Goal: Task Accomplishment & Management: Manage account settings

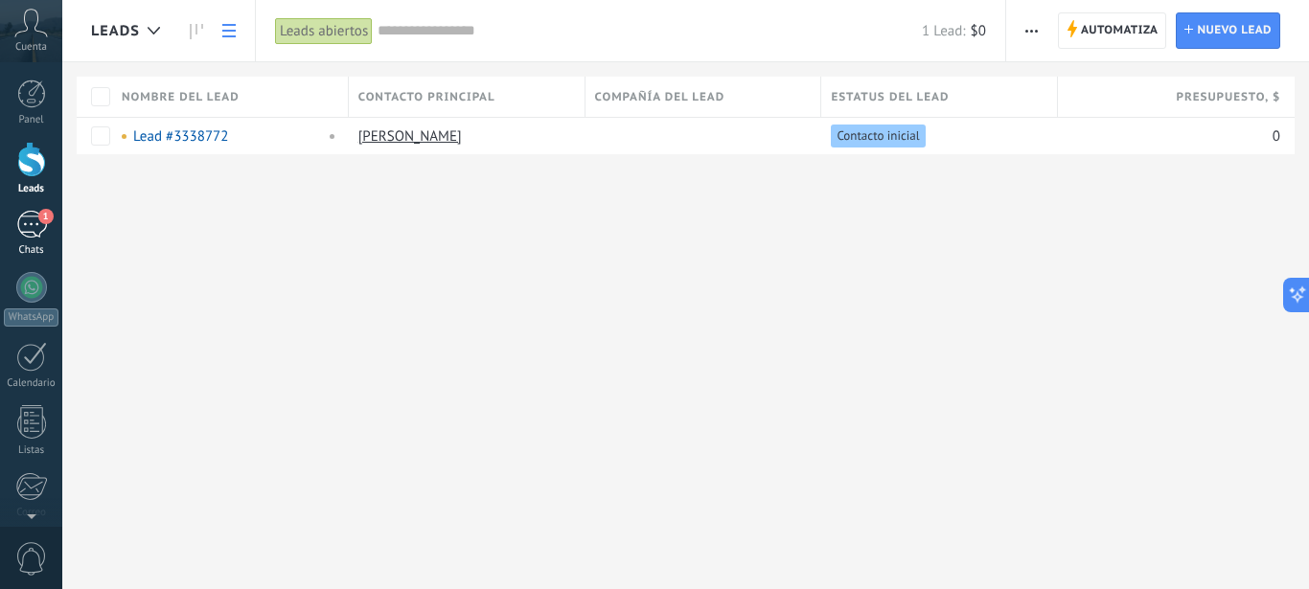
click at [37, 225] on div "1" at bounding box center [31, 225] width 31 height 28
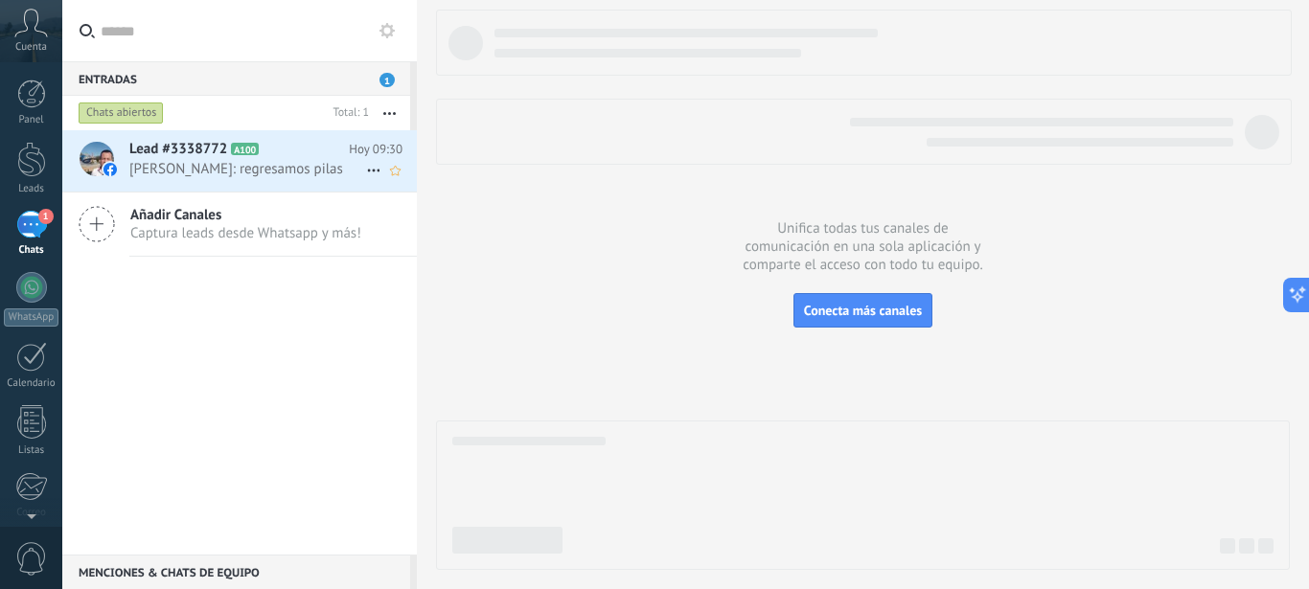
click at [186, 166] on span "[PERSON_NAME]: regresamos pilas" at bounding box center [247, 169] width 237 height 18
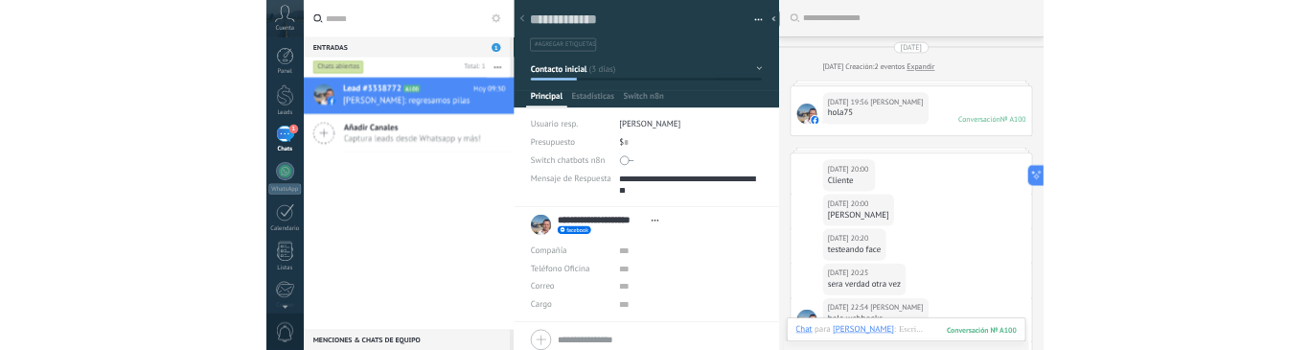
scroll to position [2031, 0]
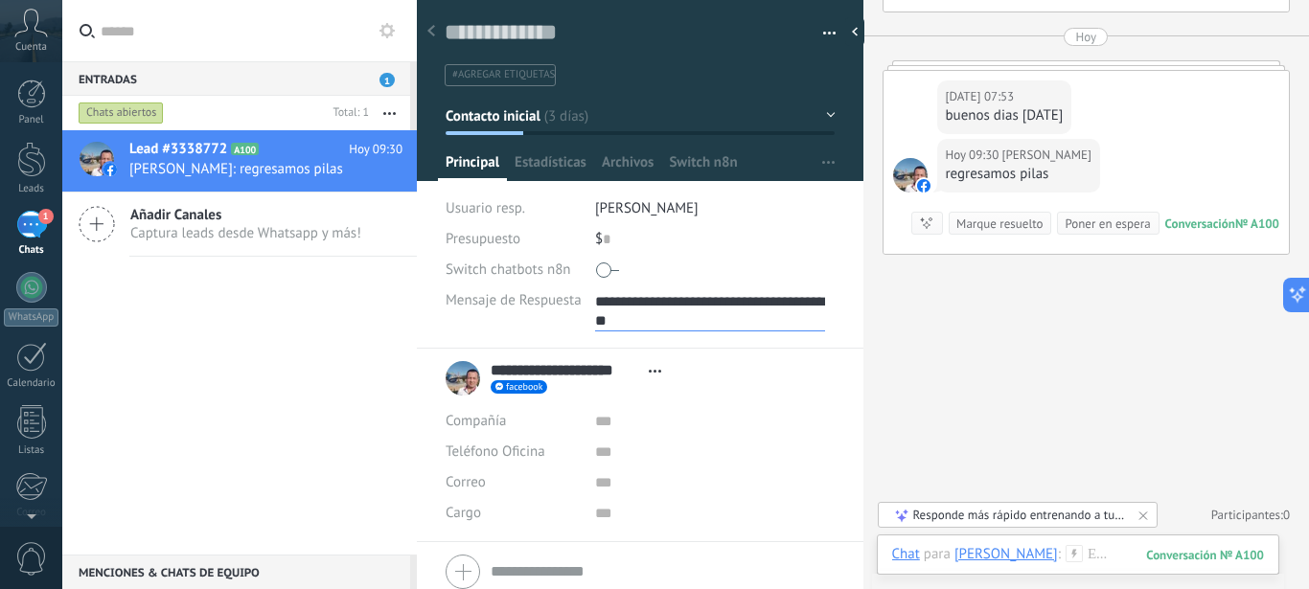
click at [642, 308] on textarea "**********" at bounding box center [710, 309] width 230 height 46
click at [612, 292] on textarea "**********" at bounding box center [710, 309] width 230 height 46
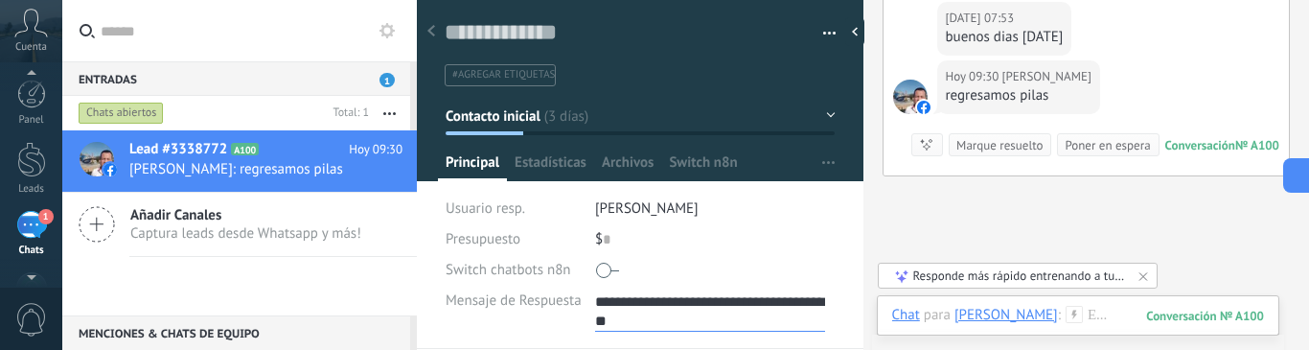
scroll to position [62, 0]
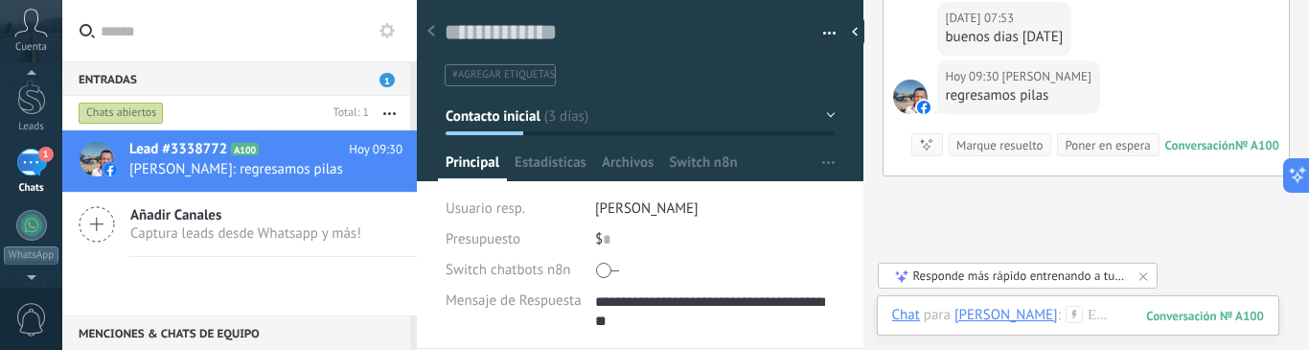
click at [531, 304] on span "Mensaje de Respuesta n8n" at bounding box center [527, 300] width 163 height 14
click at [618, 303] on textarea "**********" at bounding box center [710, 309] width 230 height 46
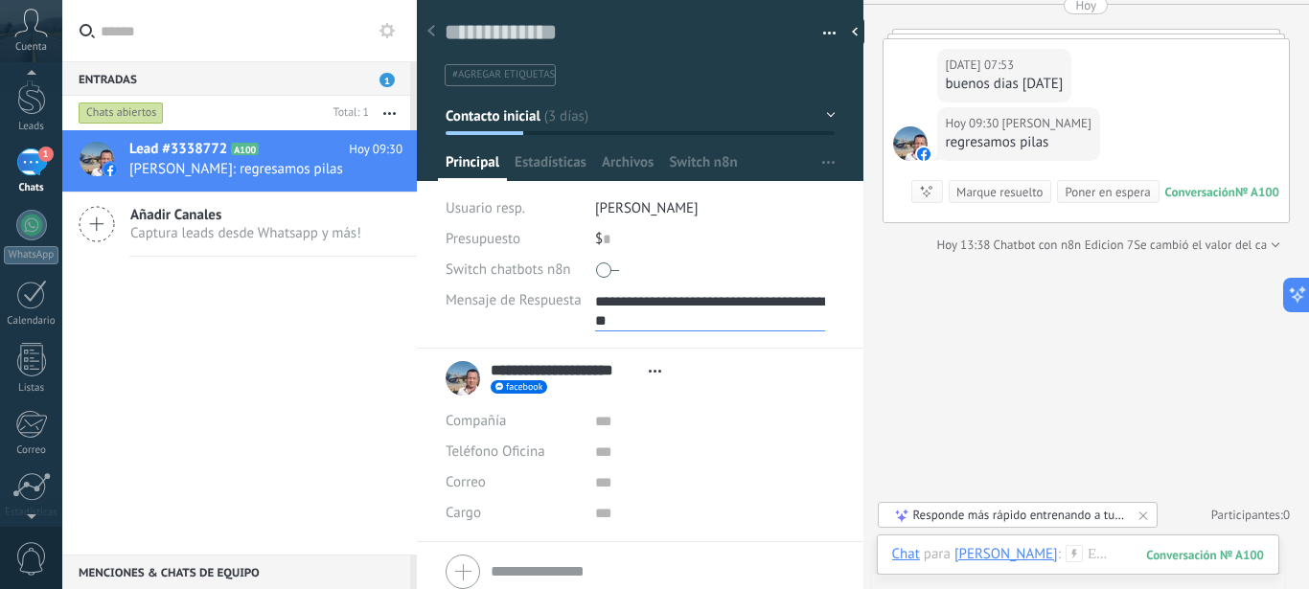
scroll to position [0, 0]
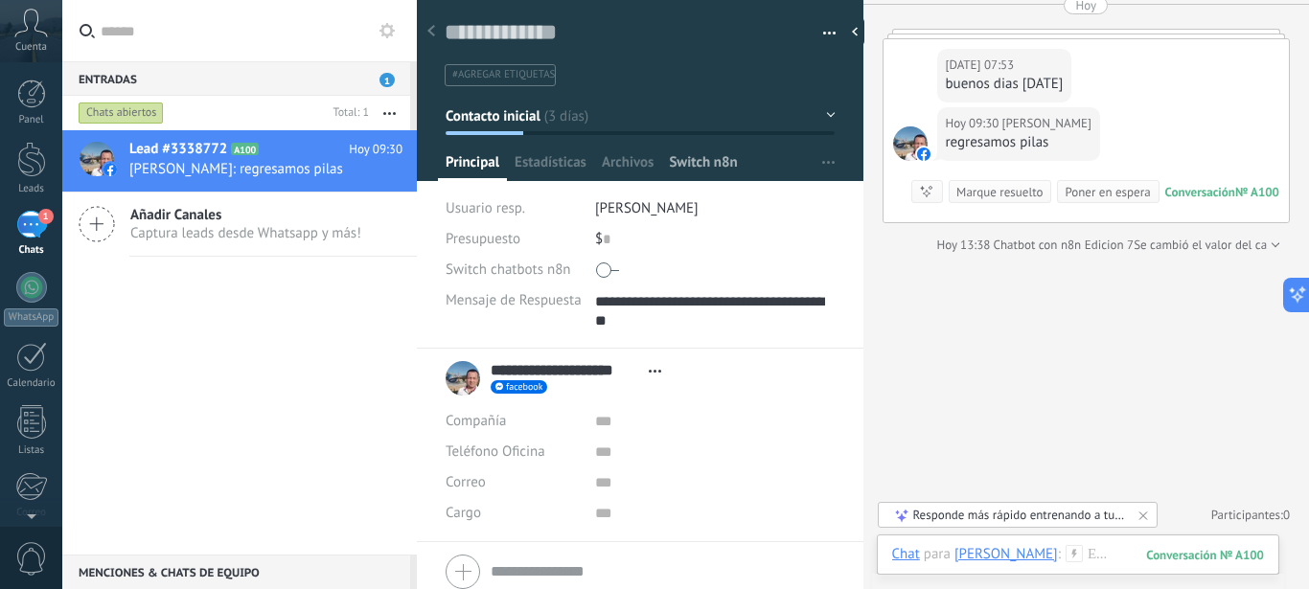
click at [709, 166] on span "Switch n8n" at bounding box center [703, 167] width 68 height 28
type textarea "**********"
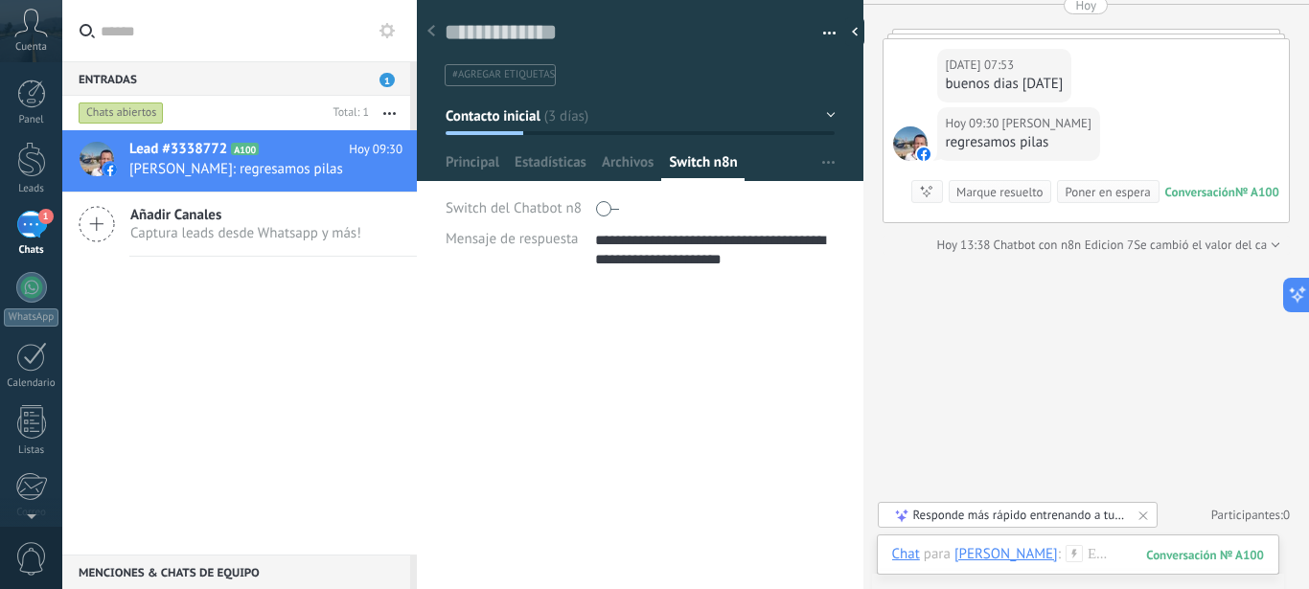
scroll to position [38, 0]
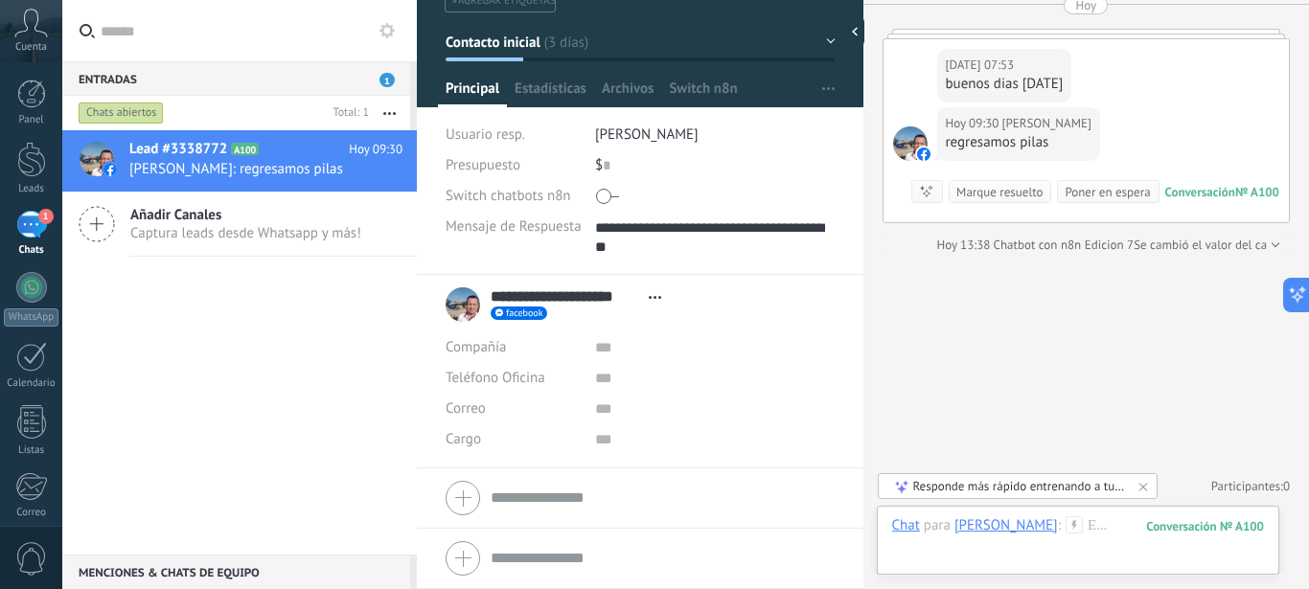
scroll to position [2178, 0]
click at [701, 84] on span "Switch n8n" at bounding box center [703, 94] width 68 height 28
type textarea "**********"
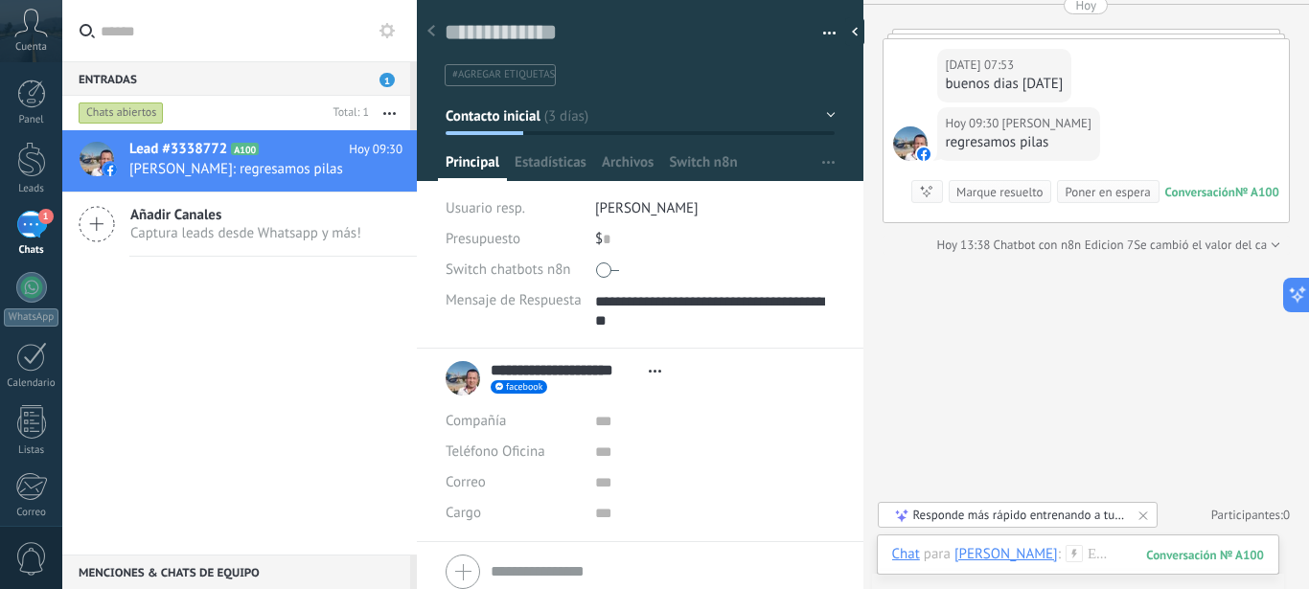
scroll to position [2141, 0]
click at [143, 157] on span "Lead #3338772" at bounding box center [178, 149] width 98 height 19
click at [186, 157] on span "Lead #3338772" at bounding box center [178, 149] width 98 height 19
drag, startPoint x: 159, startPoint y: -18, endPoint x: 179, endPoint y: -37, distance: 27.8
click at [179, 0] on input "text" at bounding box center [251, 30] width 301 height 61
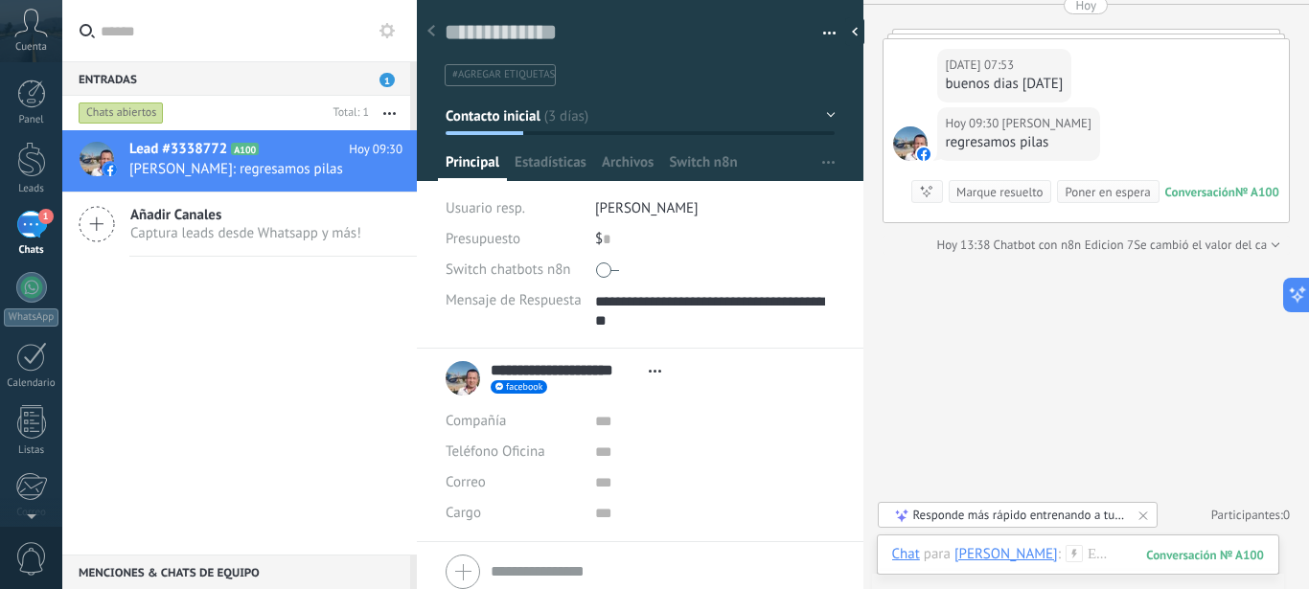
click at [30, 231] on div "1" at bounding box center [31, 225] width 31 height 28
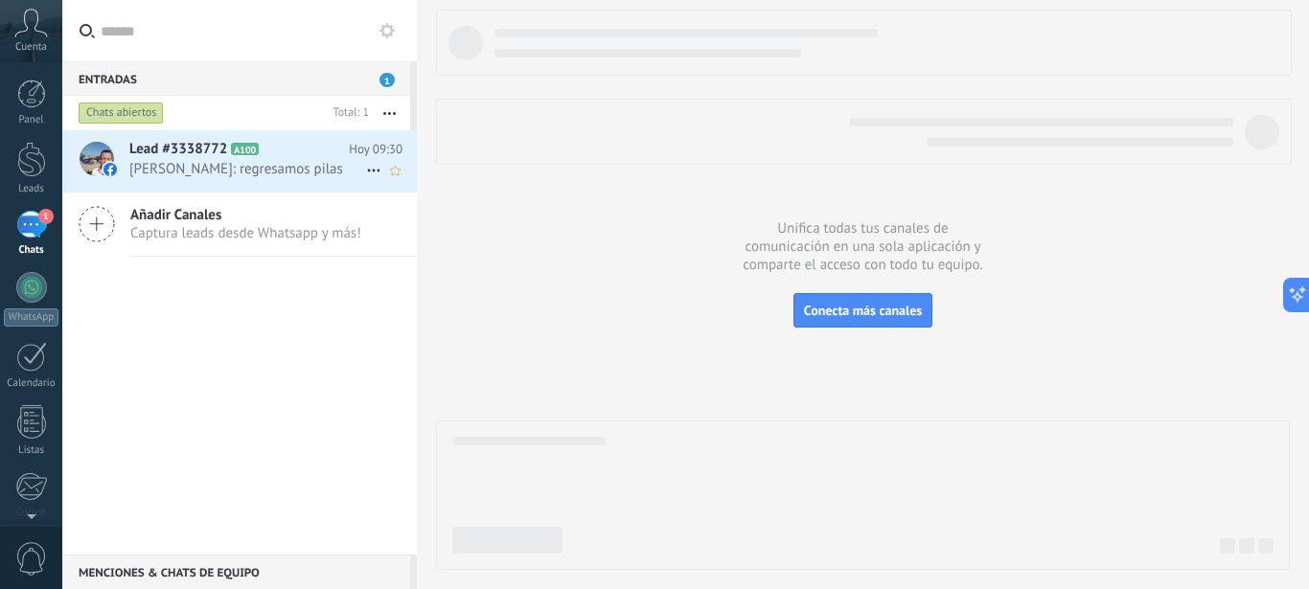
click at [193, 159] on div "Lead #3338772 A100 Hoy 09:30 Fredy Jordan Cordonez: regresamos pilas" at bounding box center [272, 160] width 287 height 60
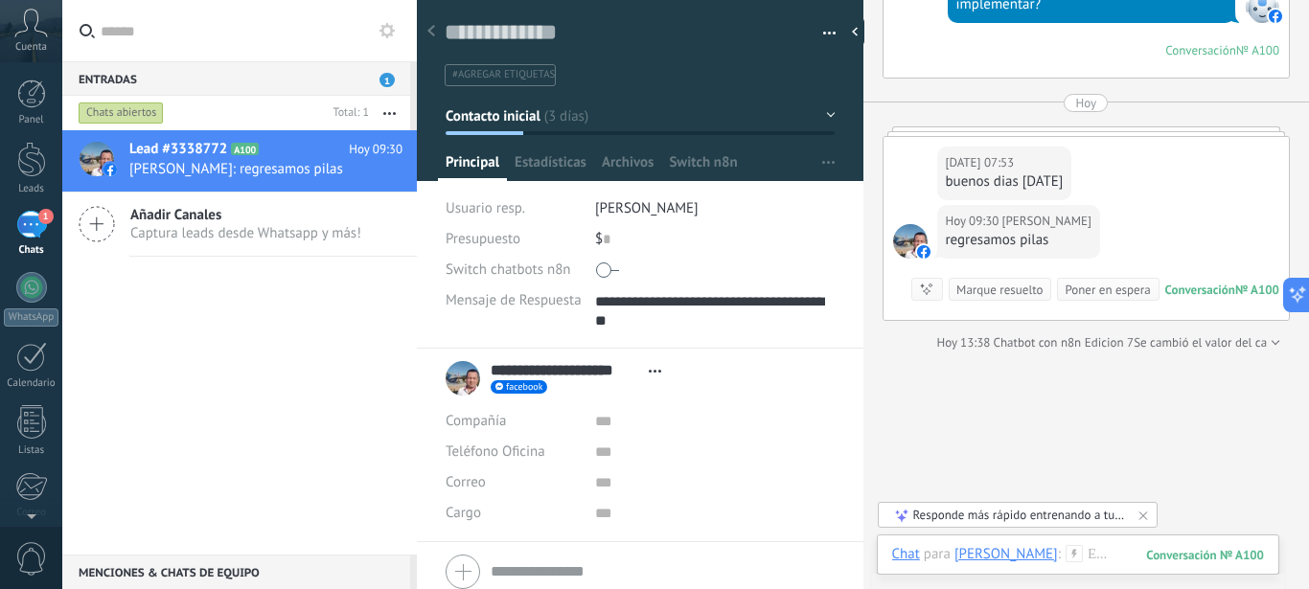
scroll to position [1944, 0]
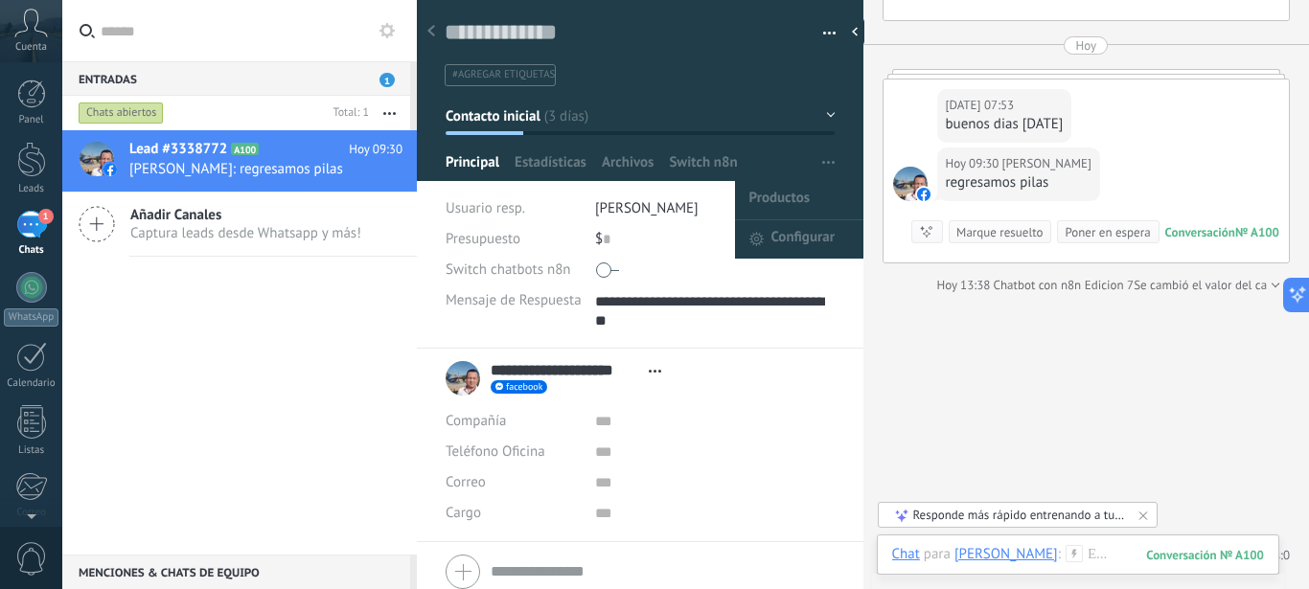
click at [822, 166] on span "button" at bounding box center [828, 163] width 12 height 36
click at [799, 240] on span "Configurar" at bounding box center [802, 239] width 63 height 38
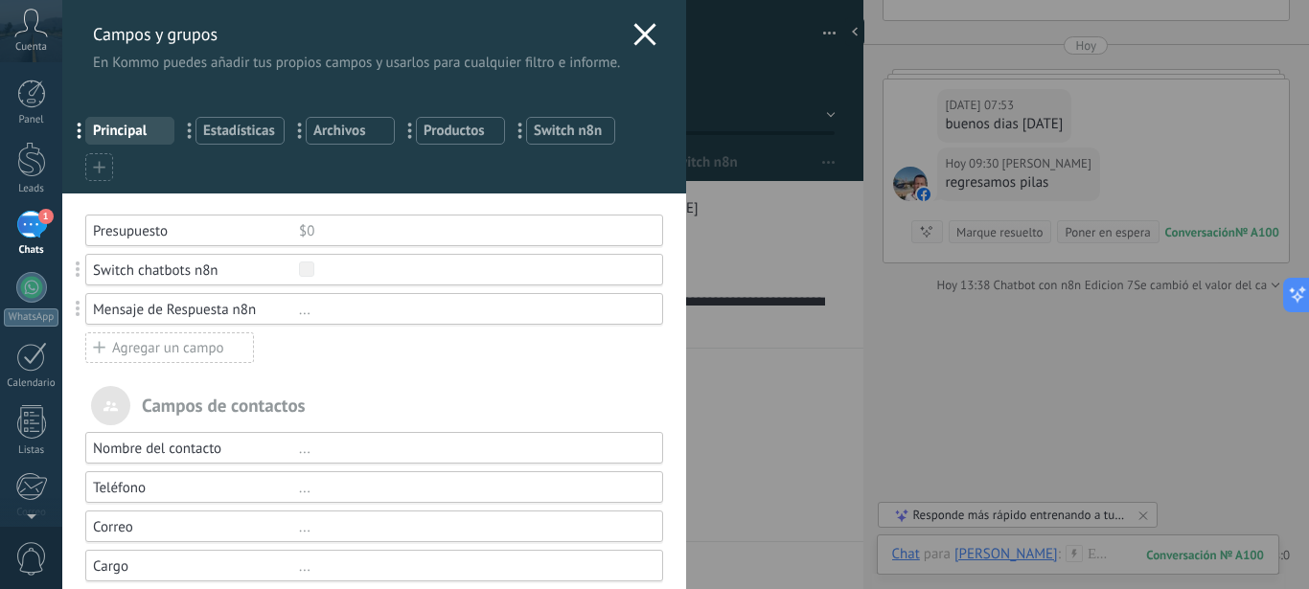
click at [299, 315] on div "..." at bounding box center [472, 310] width 346 height 18
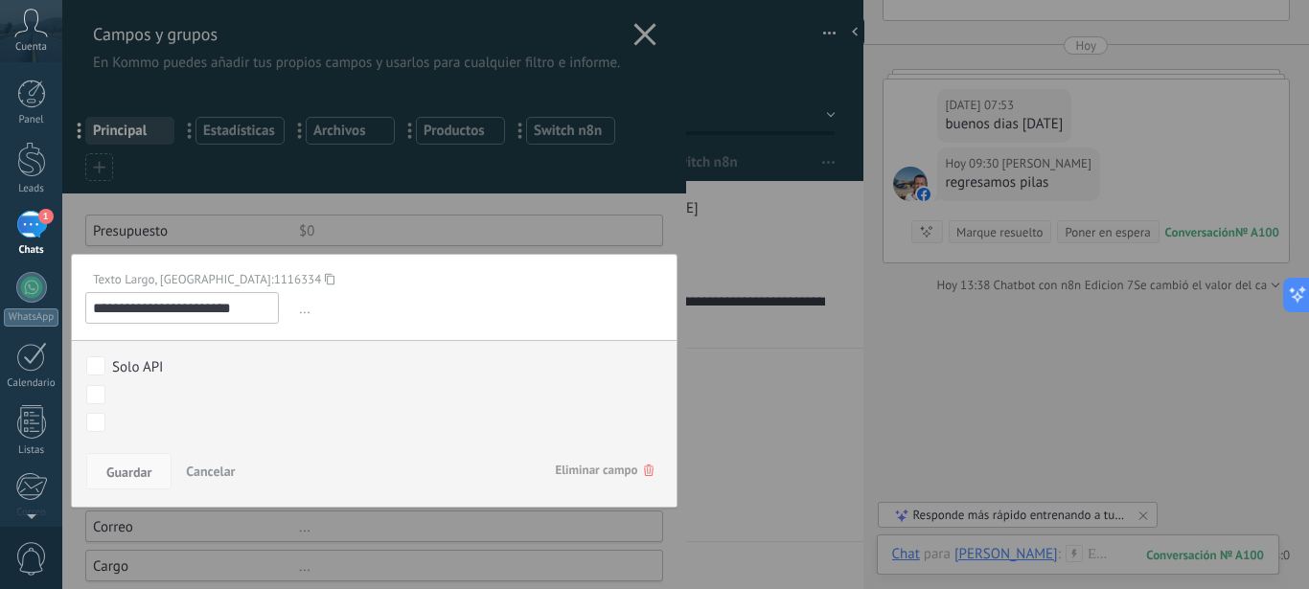
click at [119, 474] on span "Guardar" at bounding box center [128, 472] width 45 height 13
click at [656, 205] on div at bounding box center [374, 475] width 624 height 951
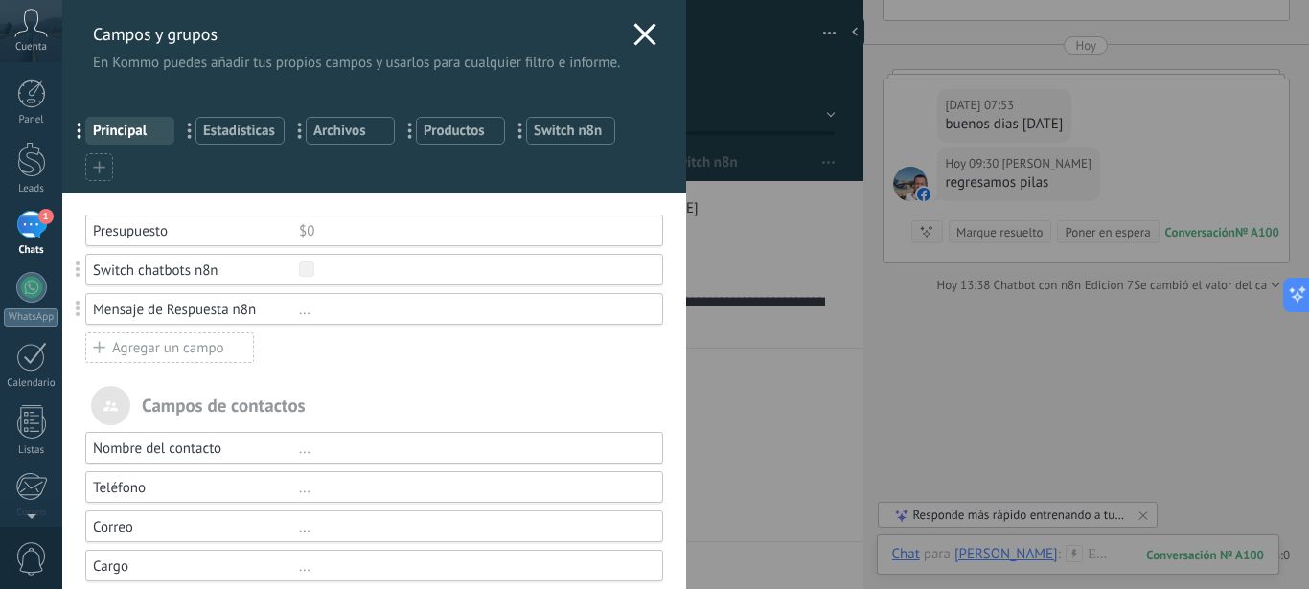
click at [636, 34] on icon at bounding box center [644, 34] width 23 height 23
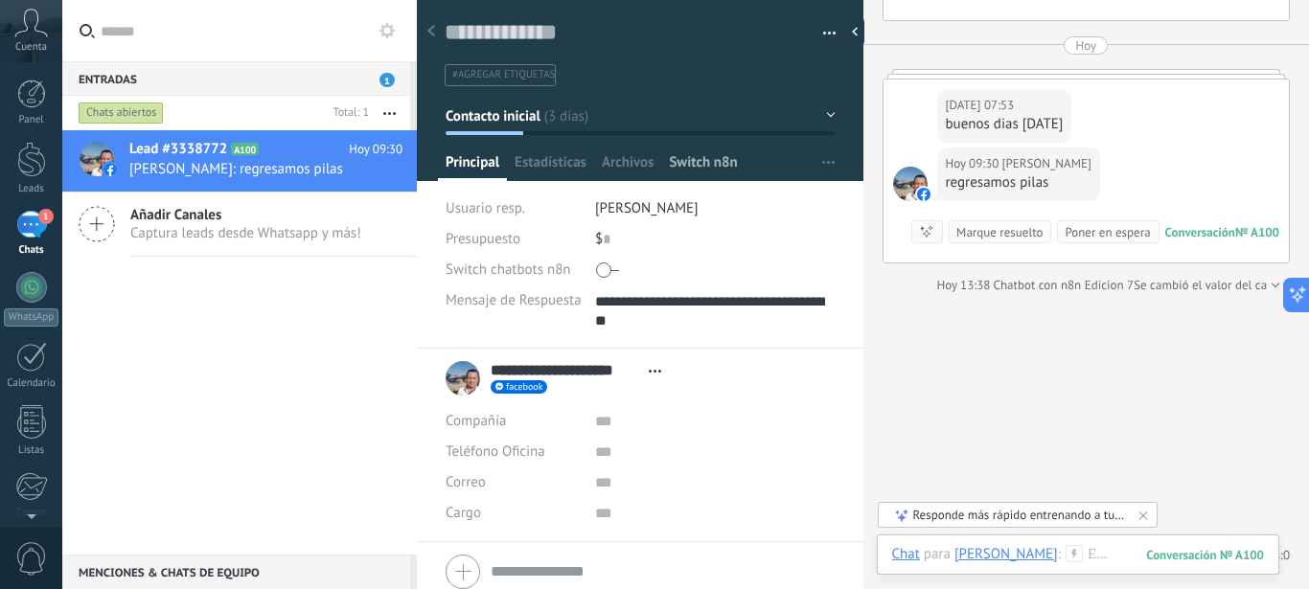
click at [707, 166] on span "Switch n8n" at bounding box center [703, 167] width 68 height 28
type textarea "**********"
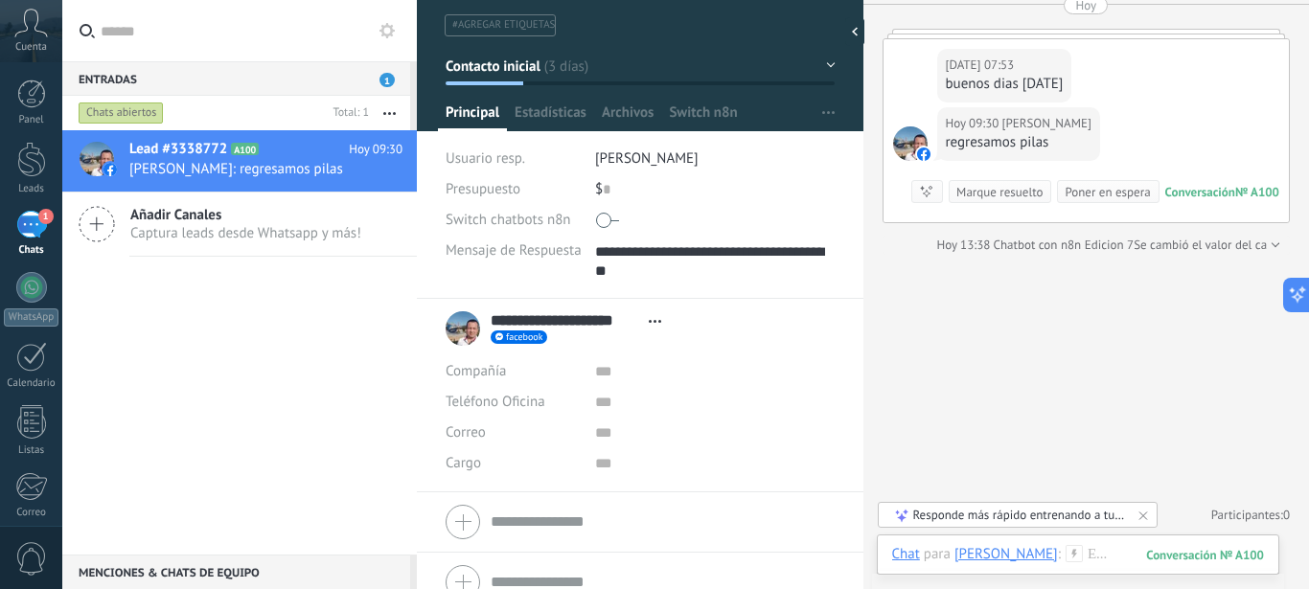
scroll to position [74, 0]
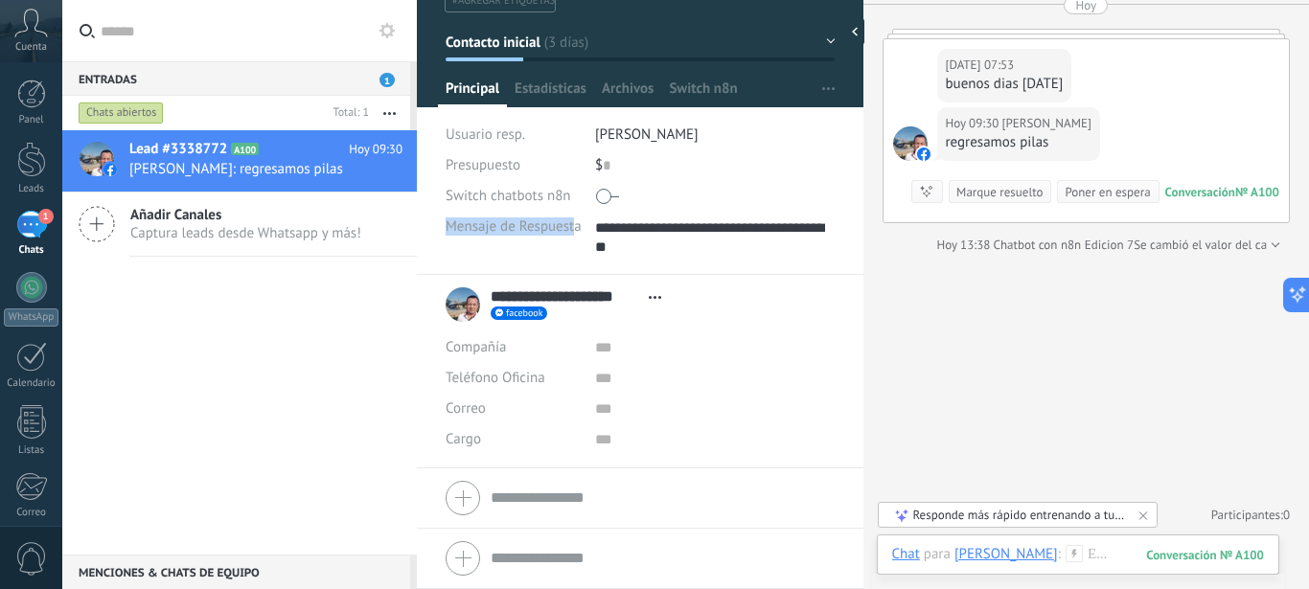
drag, startPoint x: 446, startPoint y: 229, endPoint x: 576, endPoint y: 225, distance: 129.4
click at [576, 225] on span "Mensaje de Respuesta n8n" at bounding box center [527, 226] width 163 height 14
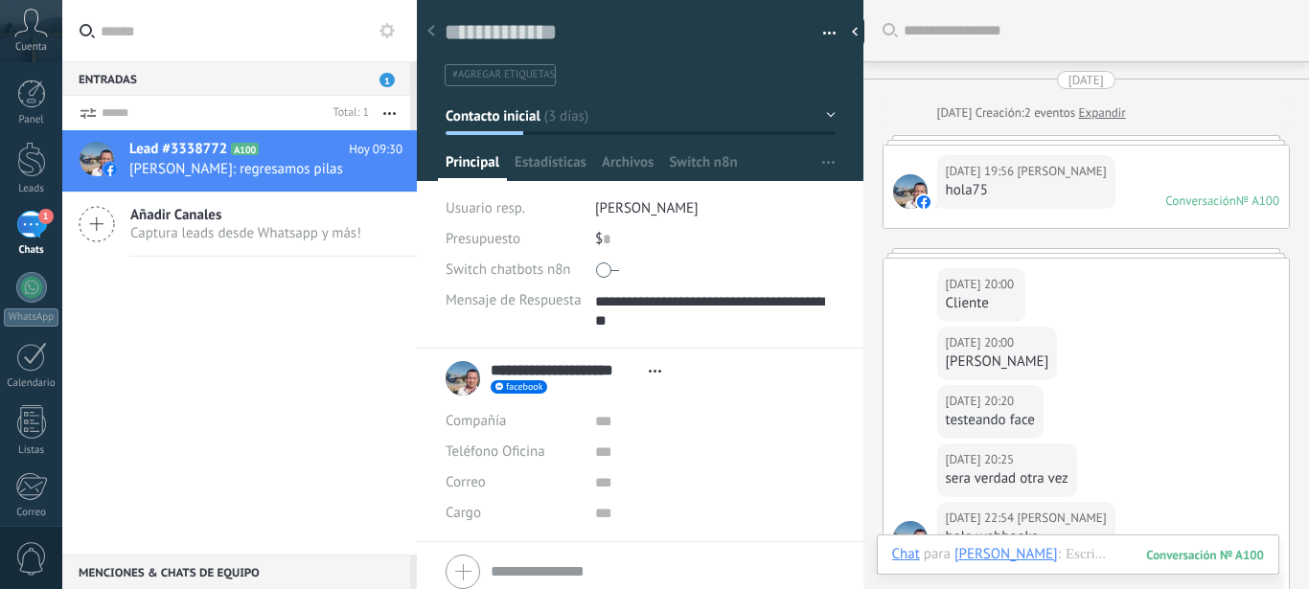
scroll to position [38, 0]
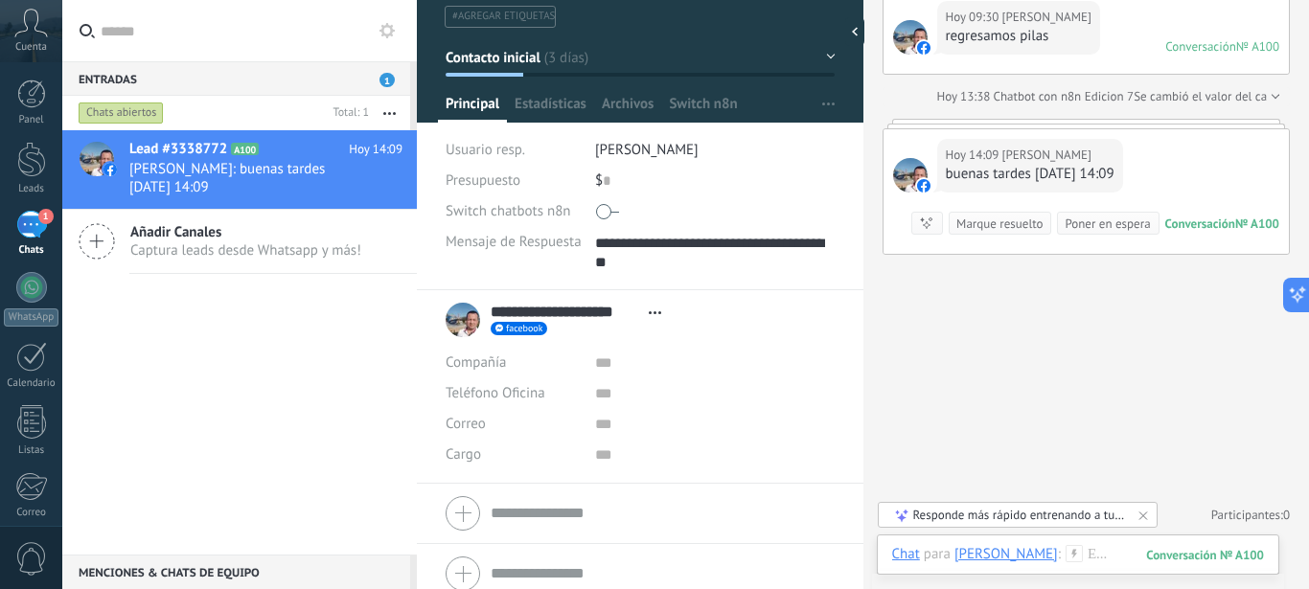
scroll to position [2141, 0]
click at [702, 103] on span "Switch n8n" at bounding box center [703, 109] width 68 height 28
type textarea "**********"
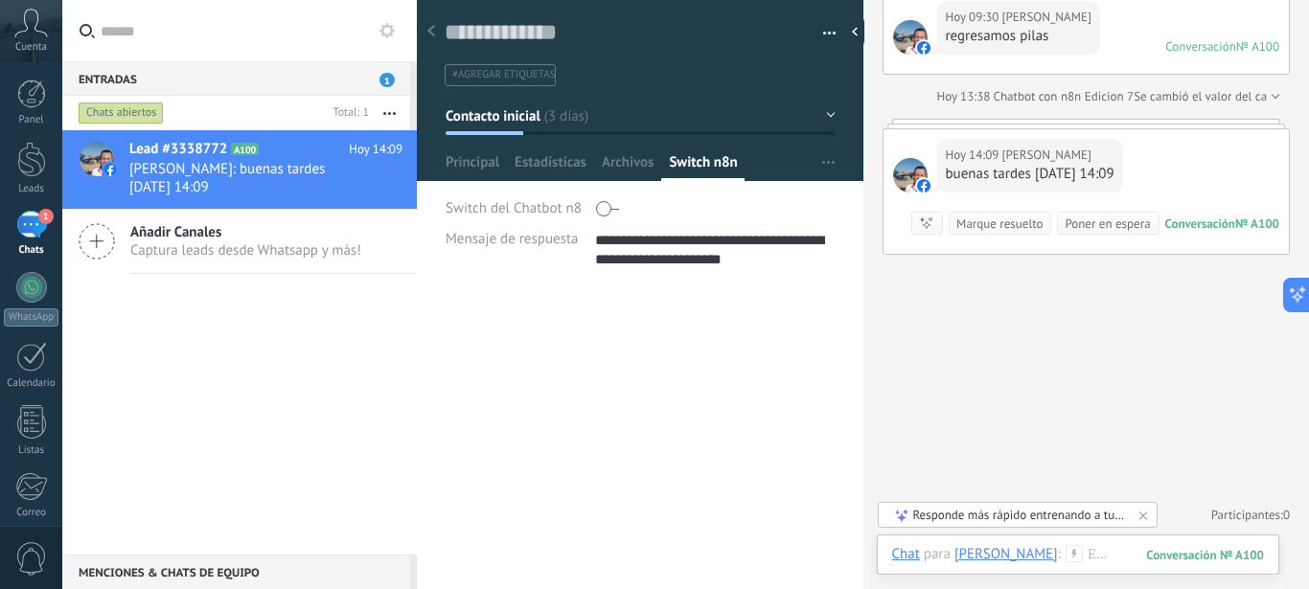
click at [813, 113] on button "Contacto inicial" at bounding box center [641, 116] width 390 height 34
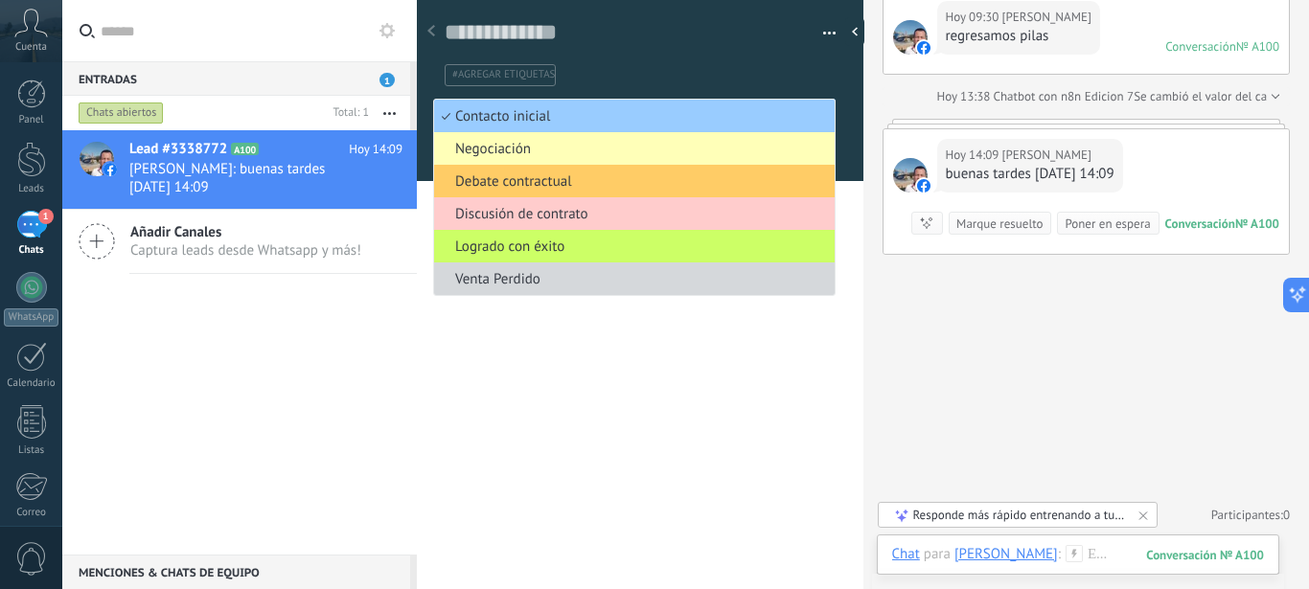
click at [555, 149] on span "Negociación" at bounding box center [631, 149] width 395 height 18
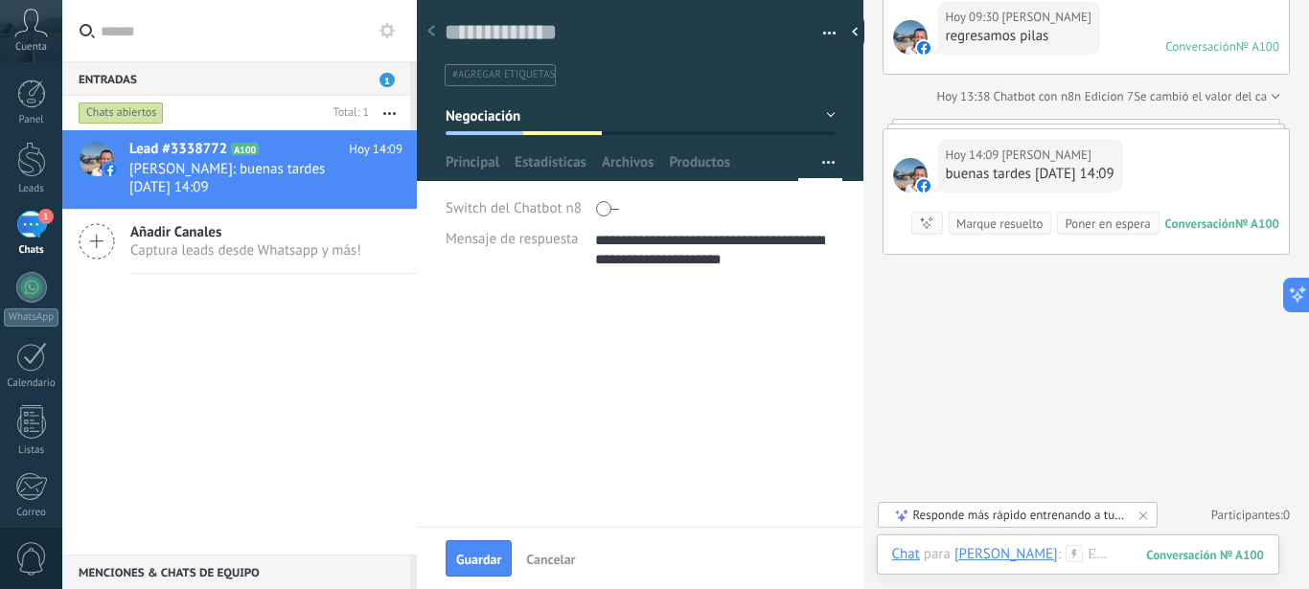
click at [817, 116] on button "Negociación" at bounding box center [641, 116] width 390 height 34
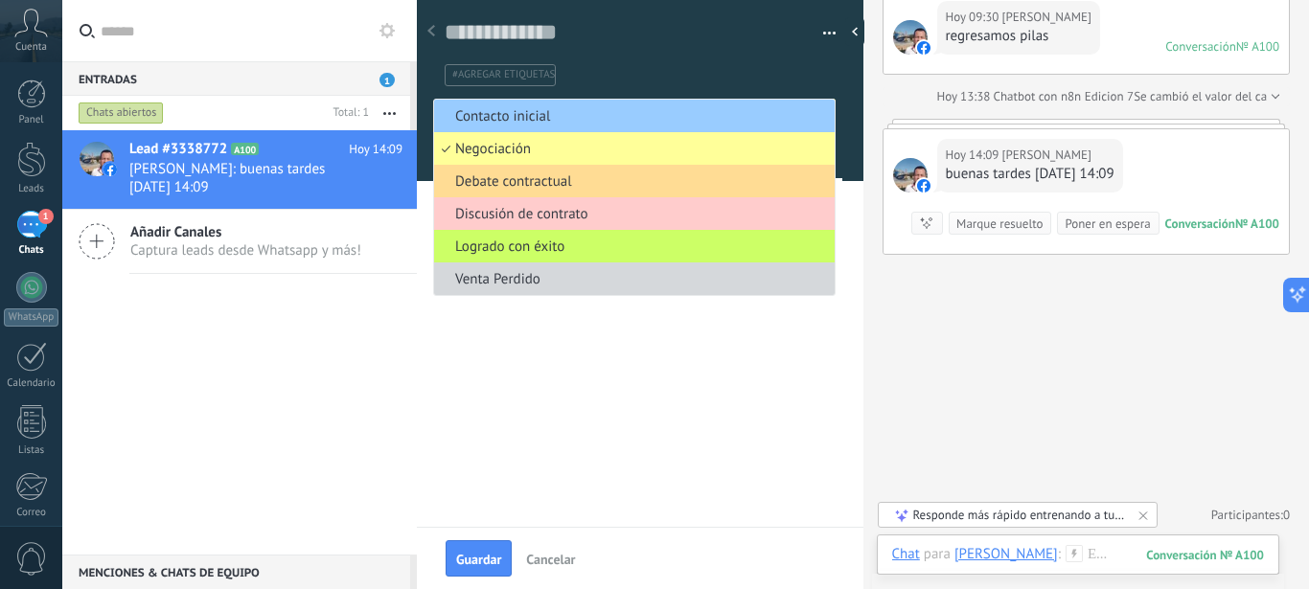
click at [552, 181] on span "Debate contractual" at bounding box center [631, 181] width 395 height 18
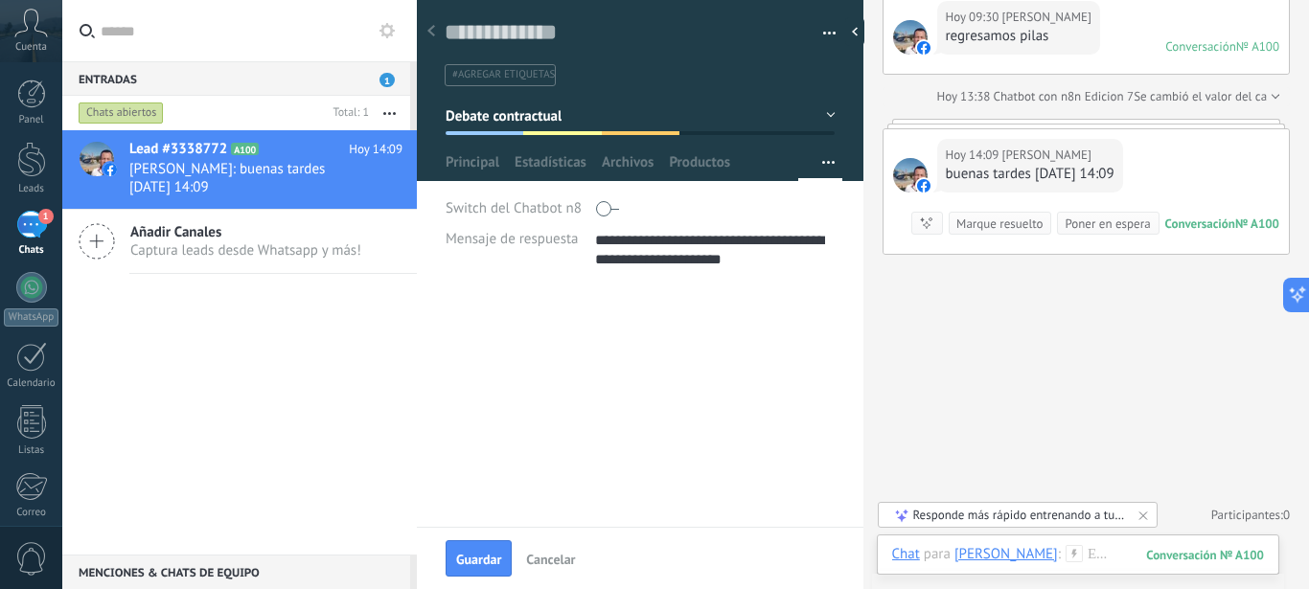
click at [813, 117] on button "Debate contractual" at bounding box center [641, 116] width 390 height 34
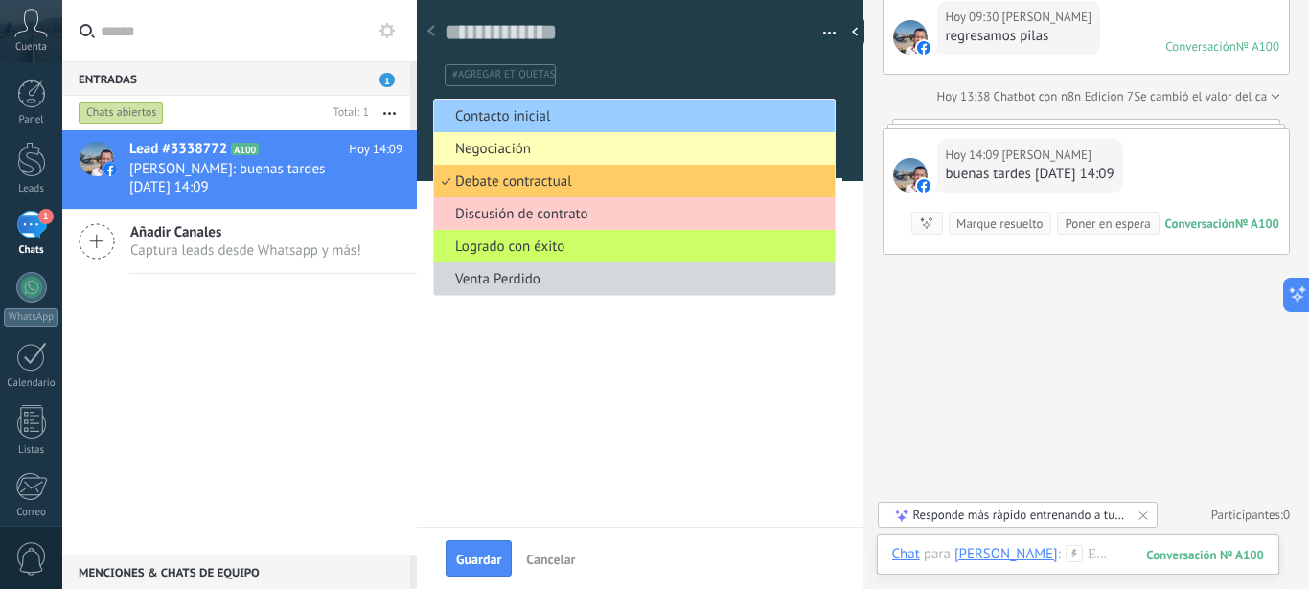
click at [545, 152] on span "Negociación" at bounding box center [631, 149] width 395 height 18
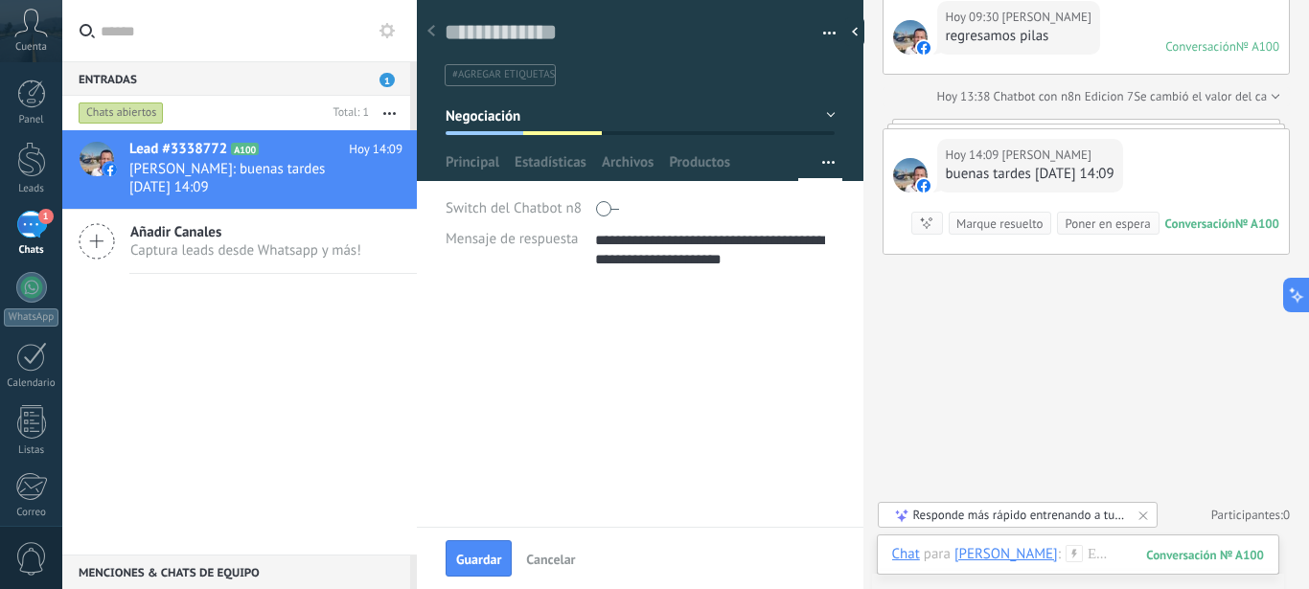
click at [819, 111] on div at bounding box center [640, 85] width 447 height 194
click at [811, 113] on button "Negociación" at bounding box center [641, 116] width 390 height 34
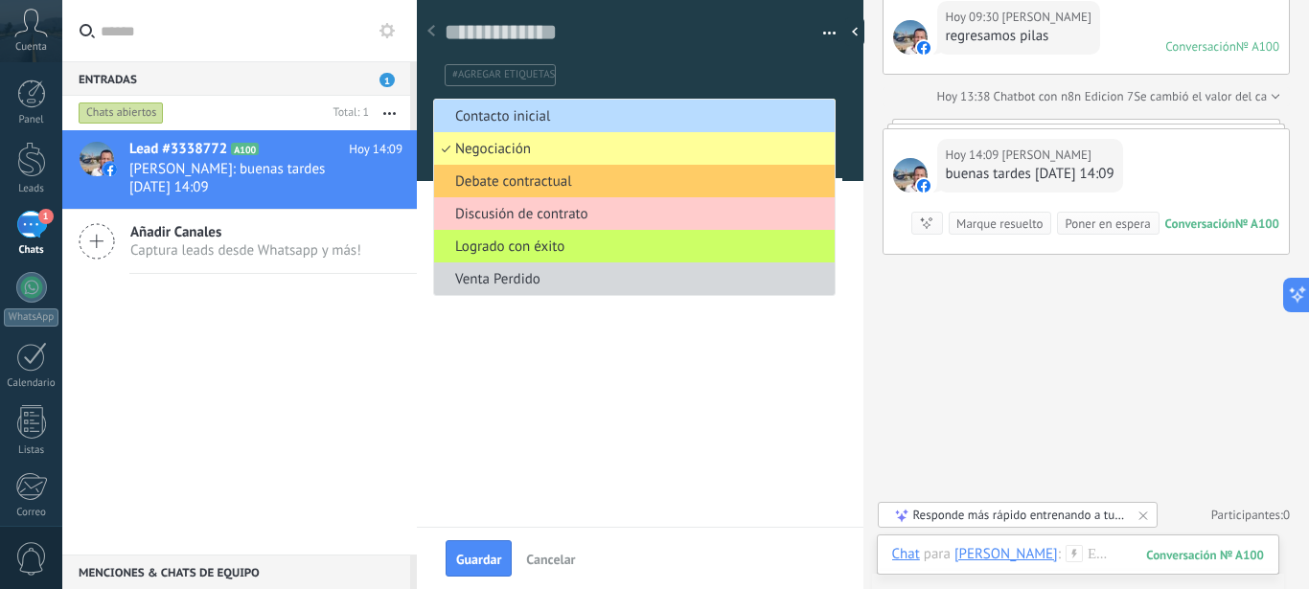
click at [537, 121] on span "Contacto inicial" at bounding box center [631, 116] width 395 height 18
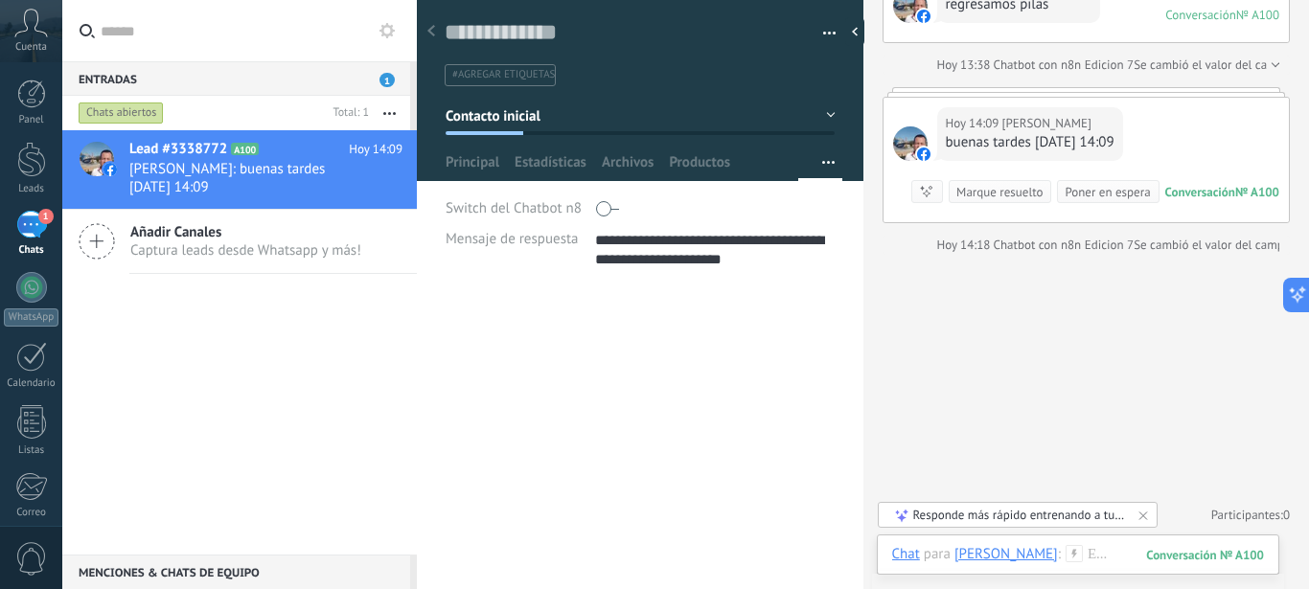
type textarea "**********"
click at [813, 114] on button "Contacto inicial" at bounding box center [641, 116] width 390 height 34
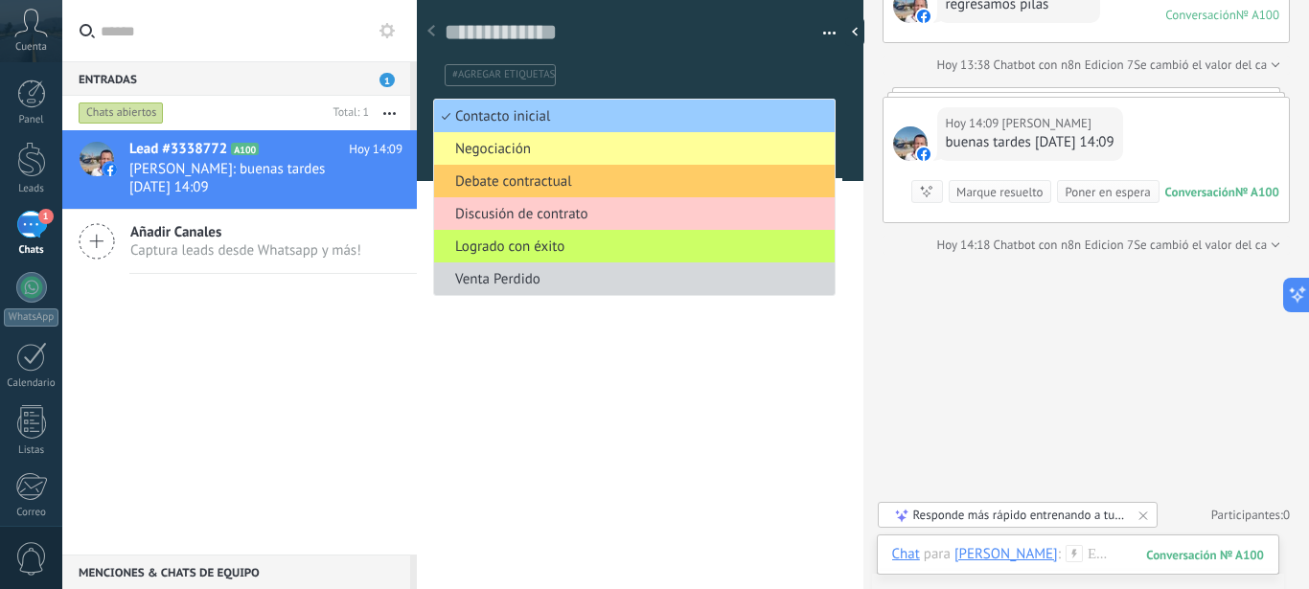
click at [632, 406] on div "**********" at bounding box center [640, 438] width 446 height 303
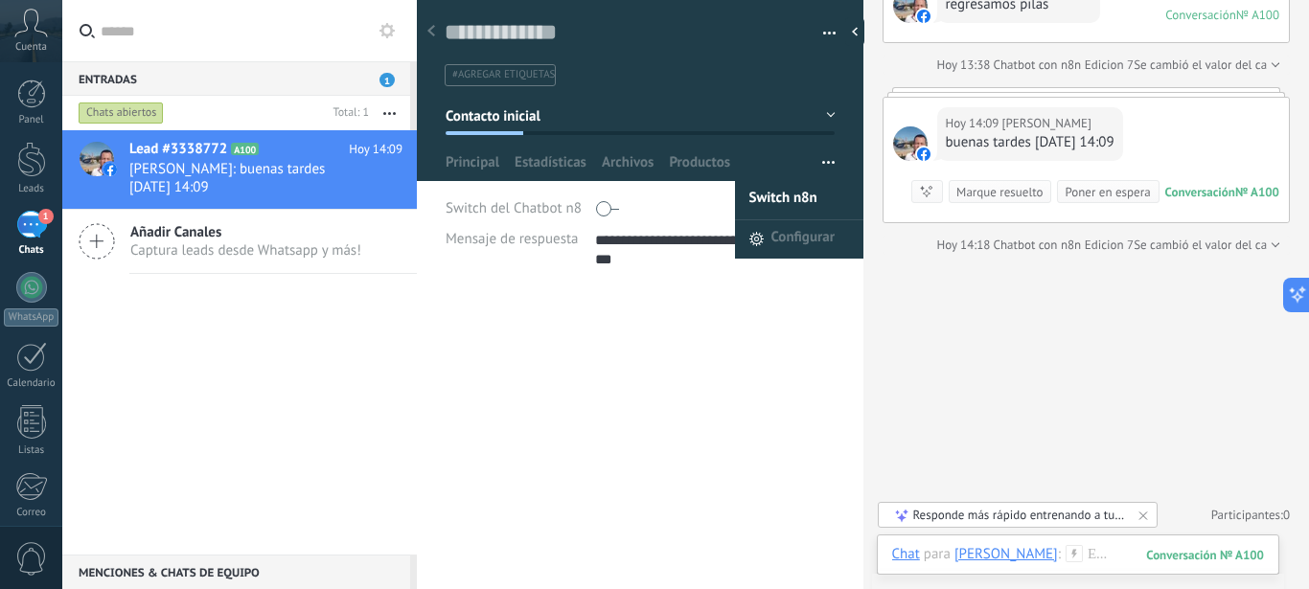
click at [789, 195] on span "Switch n8n" at bounding box center [783, 200] width 68 height 38
type textarea "**********"
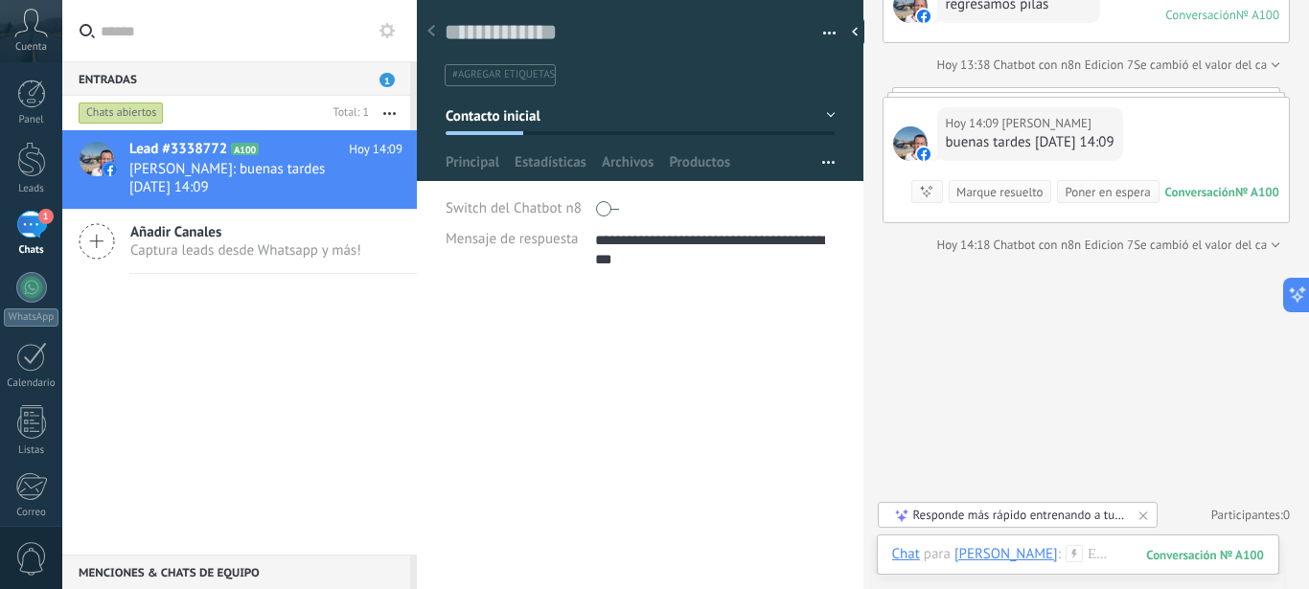
scroll to position [38, 0]
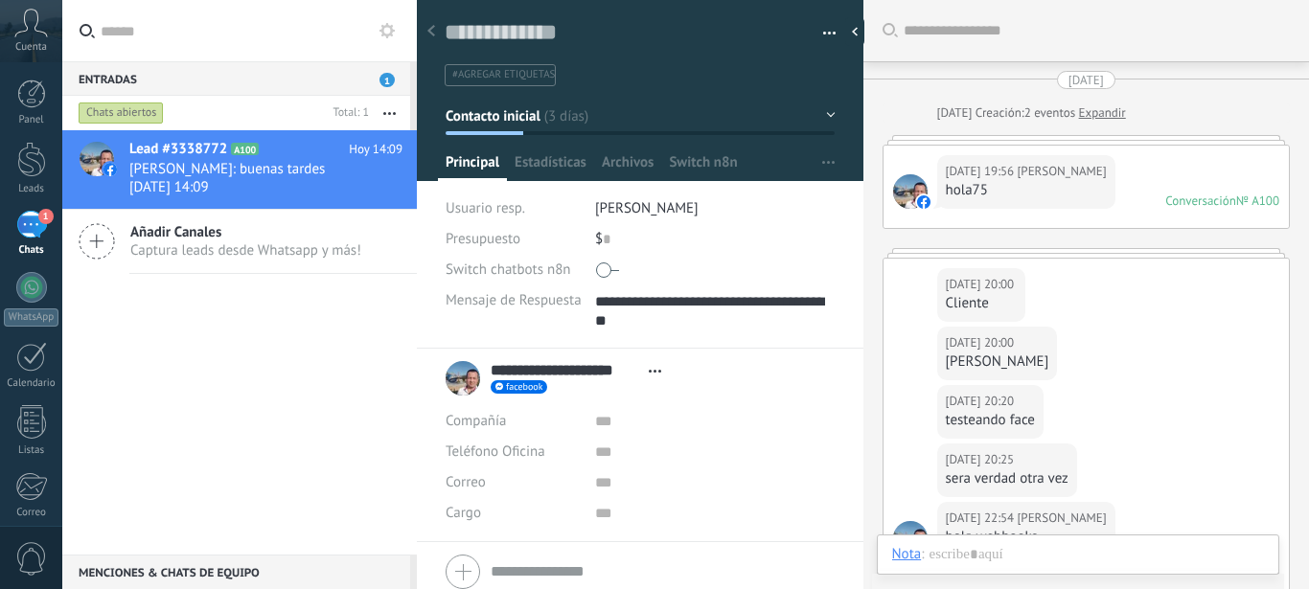
scroll to position [38, 0]
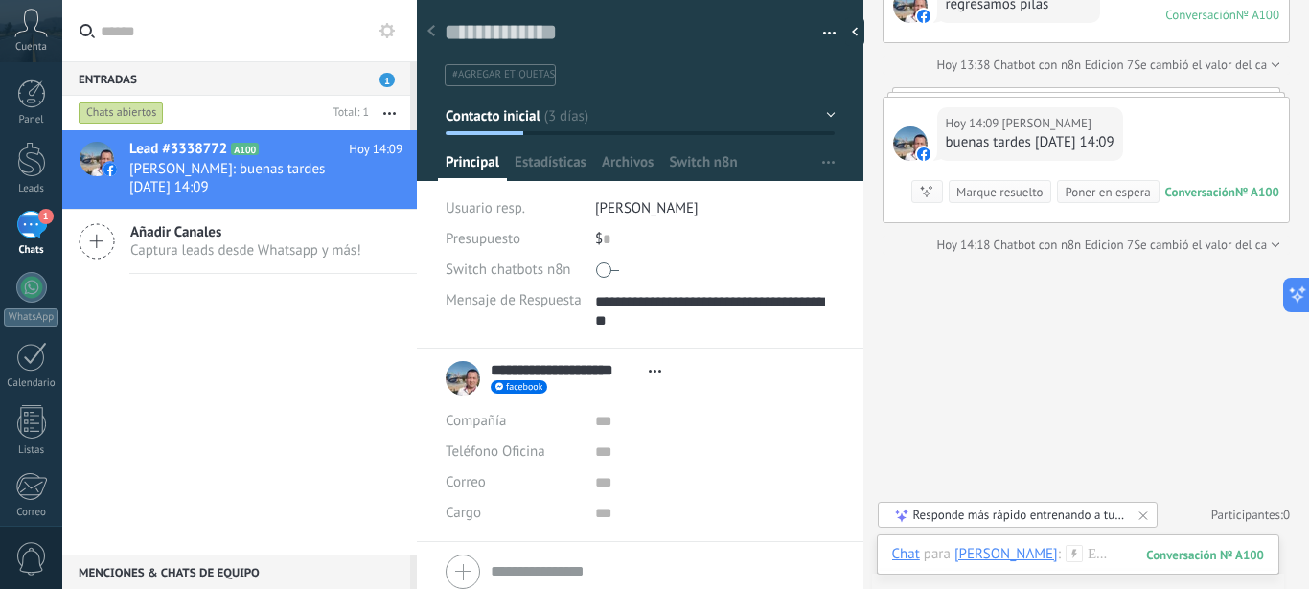
click at [814, 112] on button "Contacto inicial" at bounding box center [641, 116] width 390 height 34
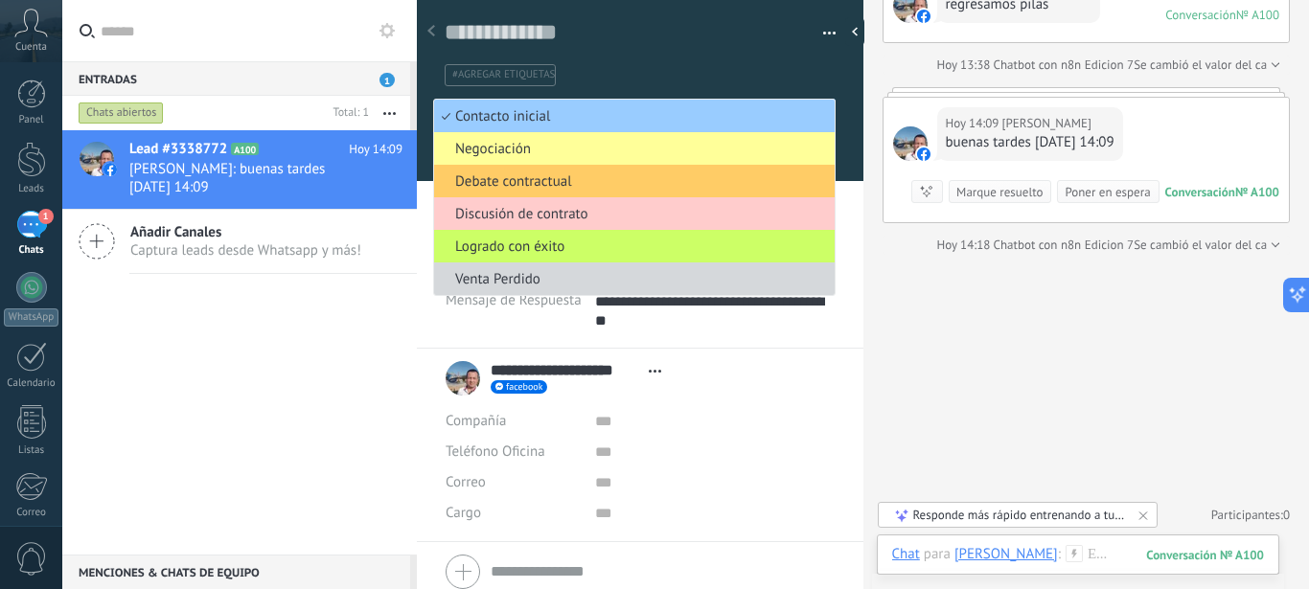
click at [505, 147] on span "Negociación" at bounding box center [631, 149] width 395 height 18
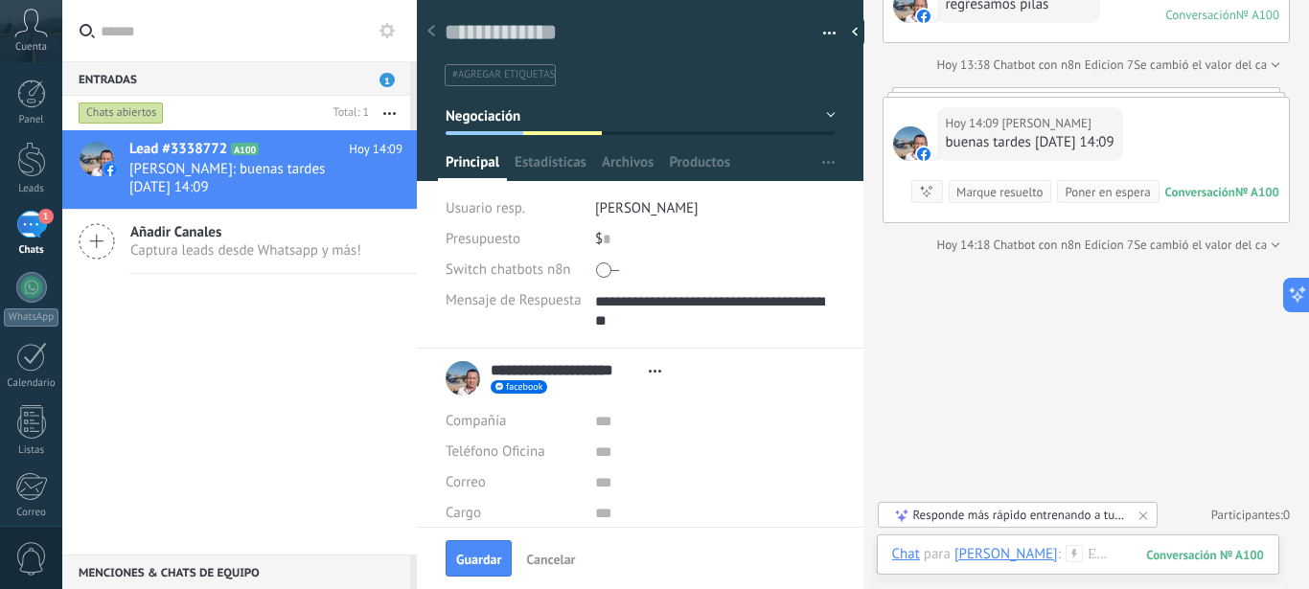
click at [818, 114] on button "Negociación" at bounding box center [641, 116] width 390 height 34
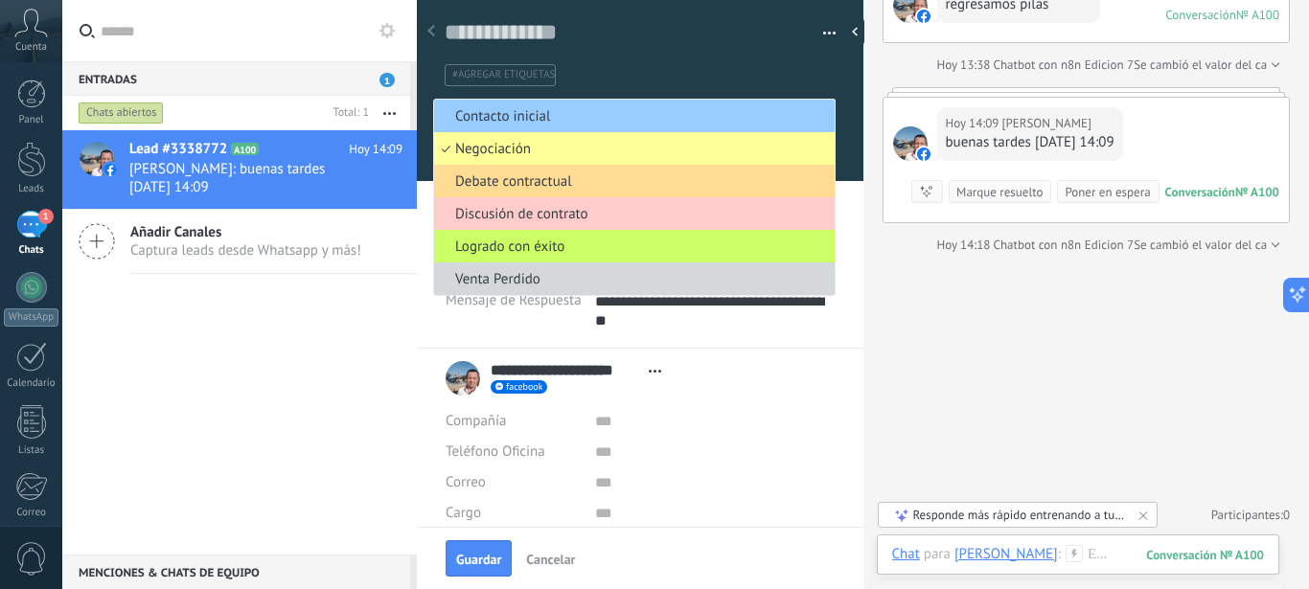
click at [554, 183] on span "Debate contractual" at bounding box center [631, 181] width 395 height 18
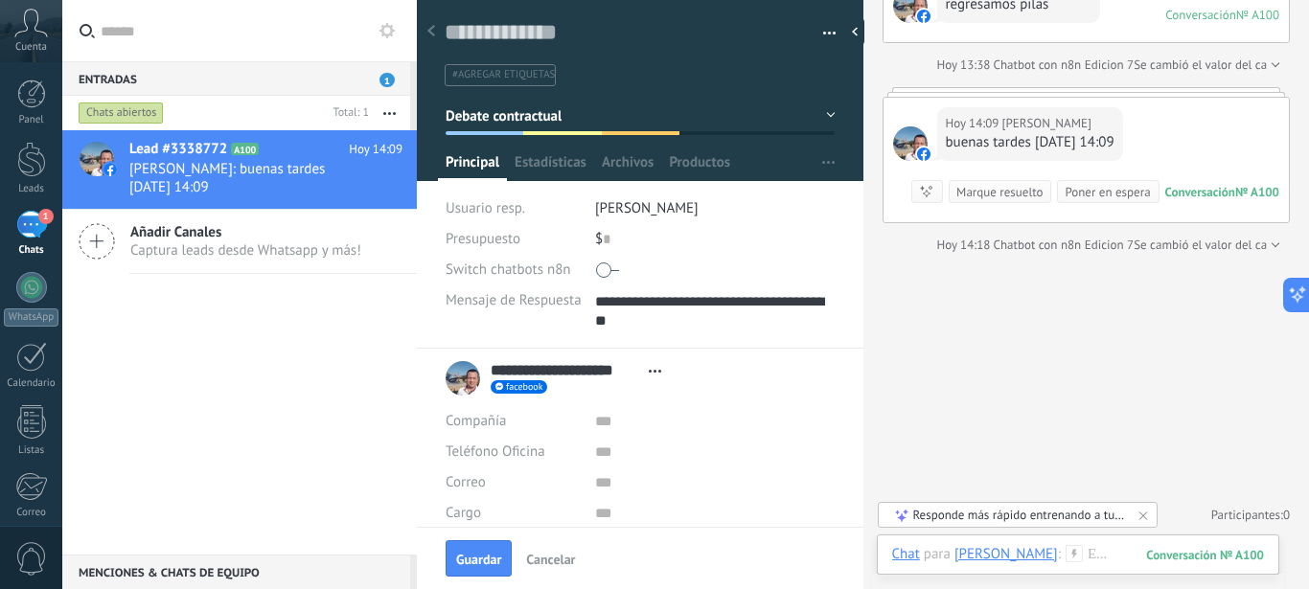
click at [816, 115] on button "Debate contractual" at bounding box center [641, 116] width 390 height 34
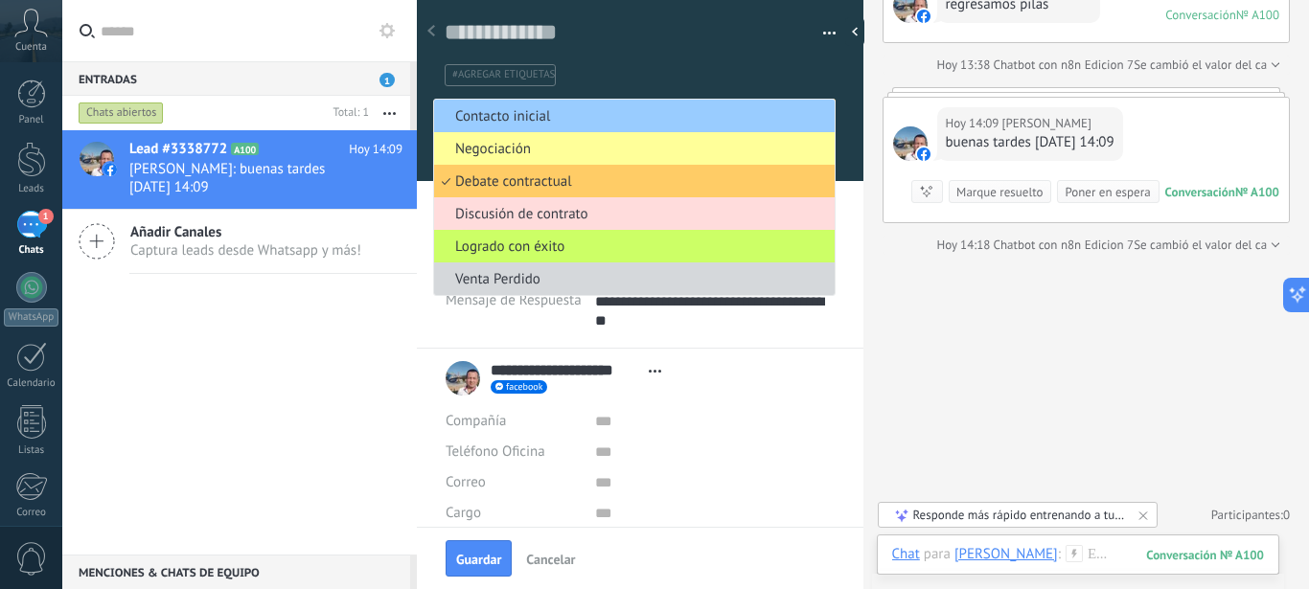
click at [573, 214] on span "Discusión de contrato" at bounding box center [631, 214] width 395 height 18
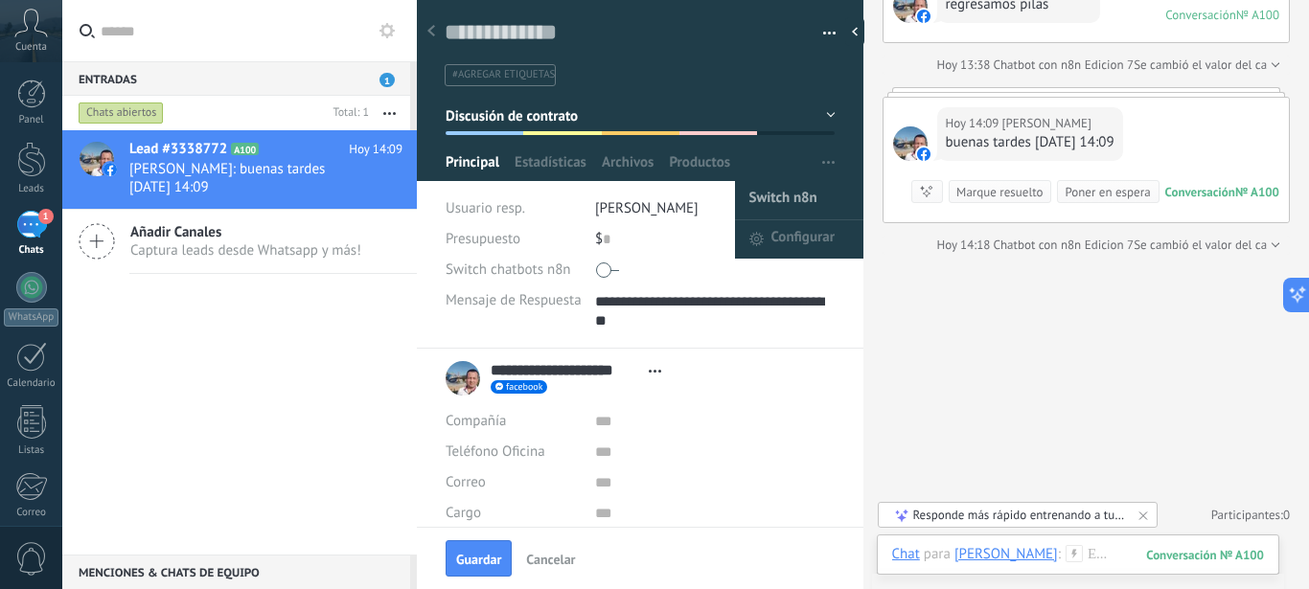
click at [761, 195] on span "Switch n8n" at bounding box center [783, 200] width 68 height 38
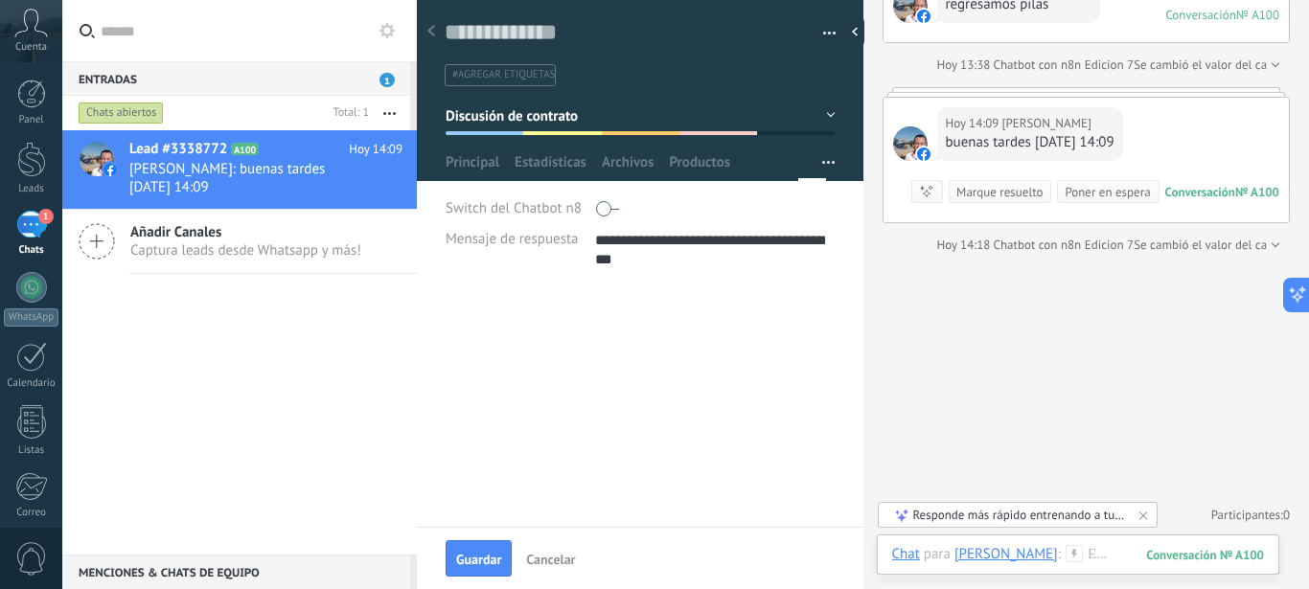
scroll to position [2330, 0]
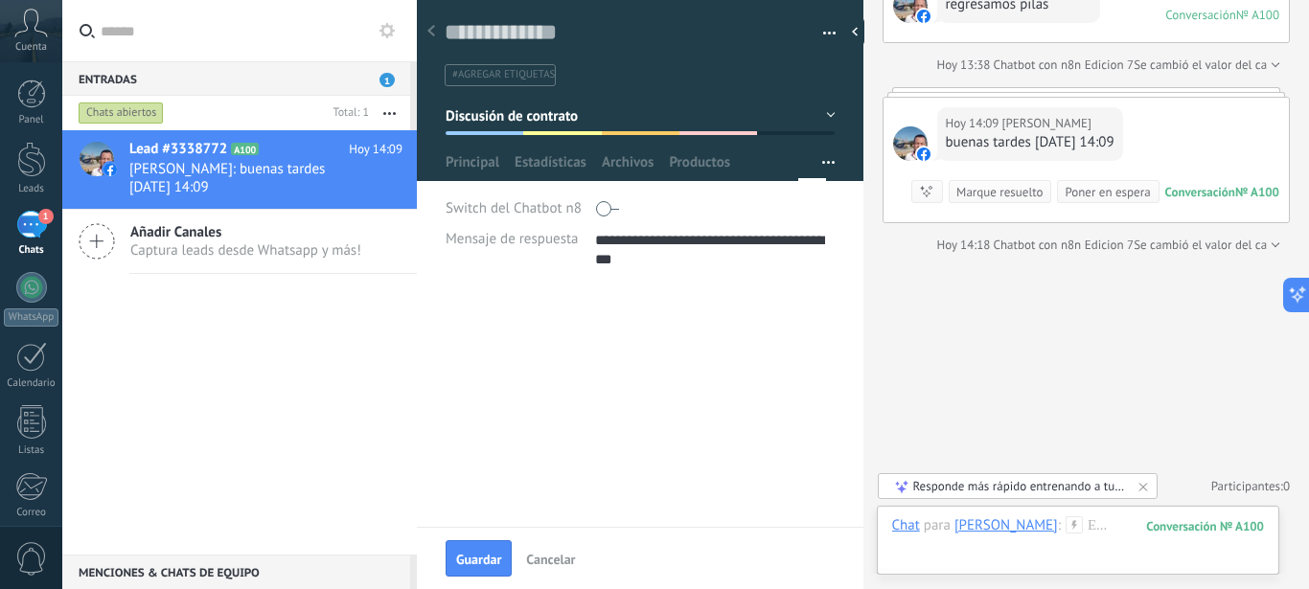
click at [707, 278] on div "**********" at bounding box center [641, 241] width 390 height 94
click at [815, 114] on button "Discusión de contrato" at bounding box center [641, 116] width 390 height 34
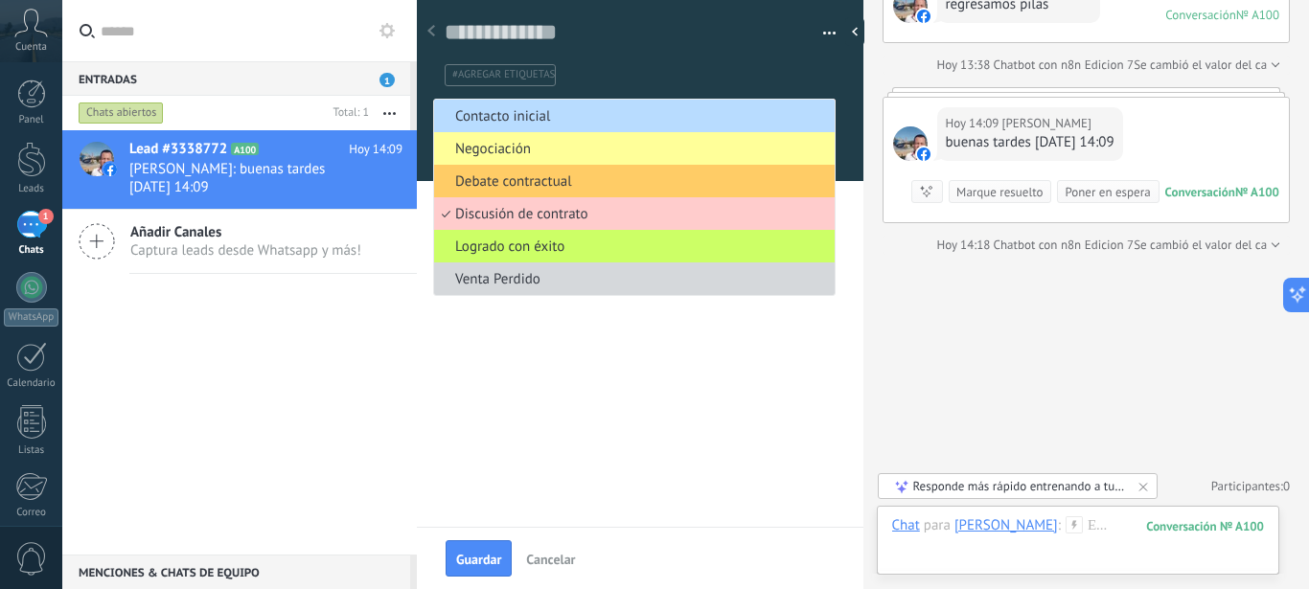
click at [522, 122] on span "Contacto inicial" at bounding box center [631, 116] width 395 height 18
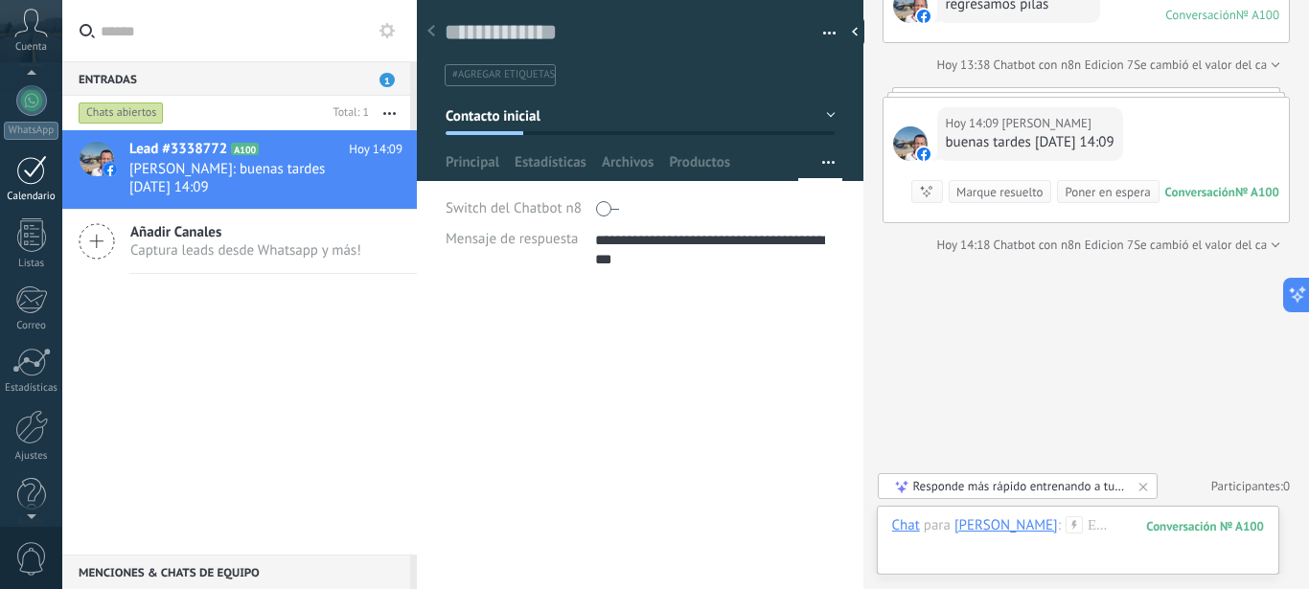
scroll to position [209, 0]
click at [29, 413] on div at bounding box center [31, 405] width 33 height 34
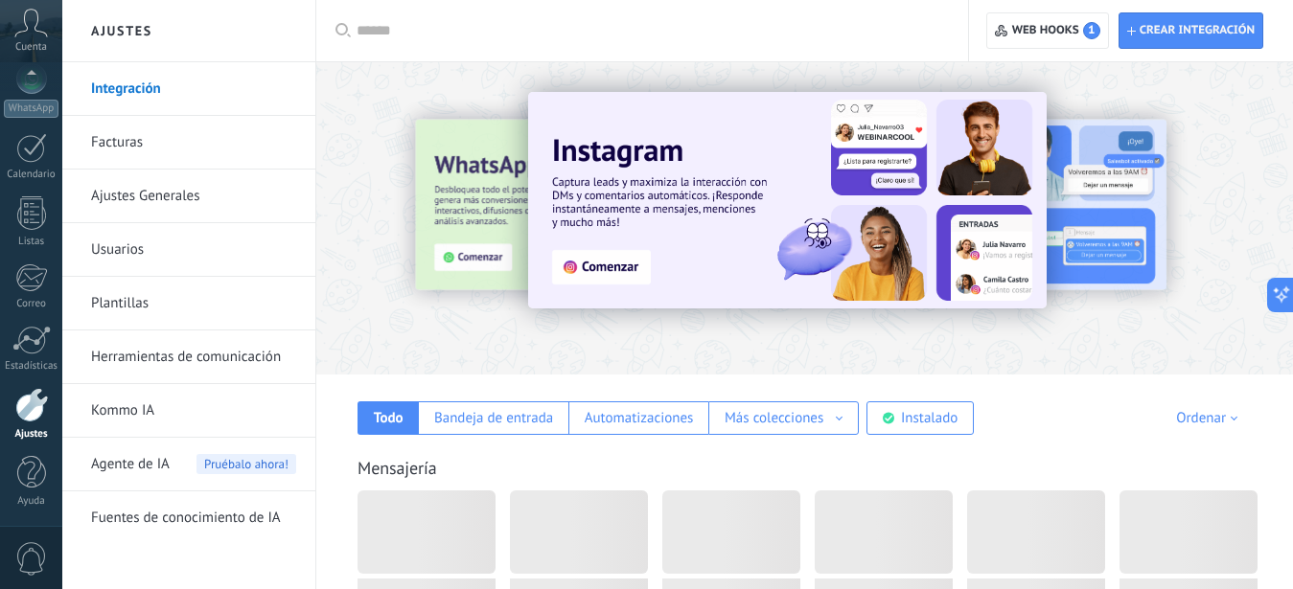
scroll to position [209, 0]
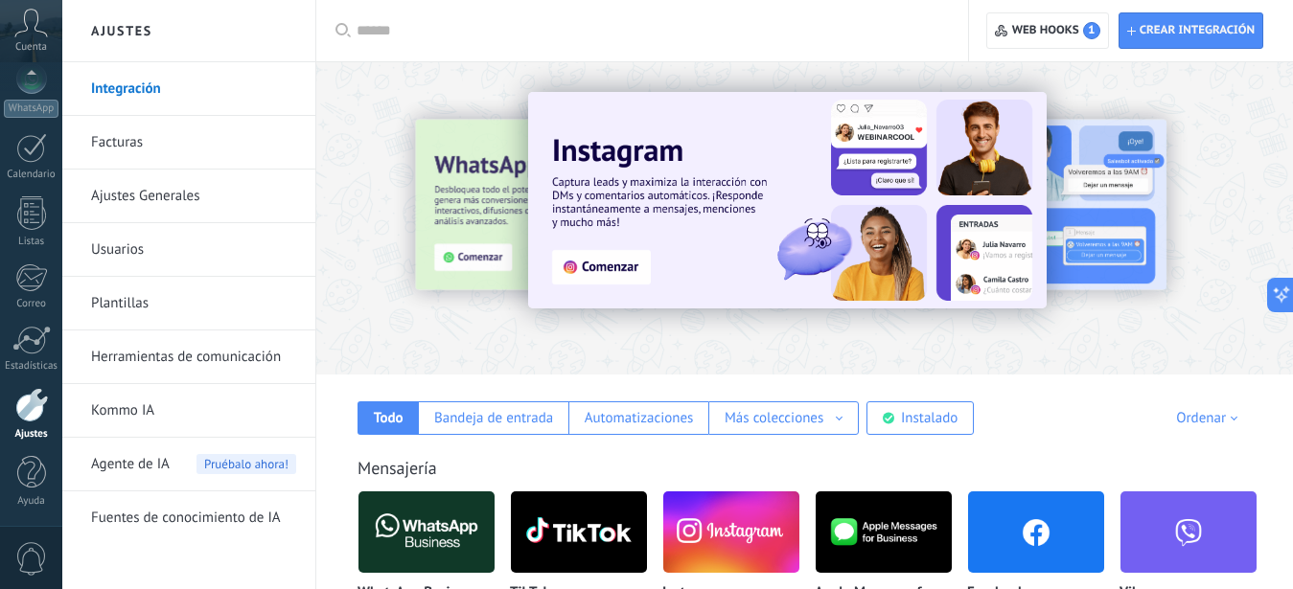
click at [227, 358] on link "Herramientas de comunicación" at bounding box center [193, 358] width 205 height 54
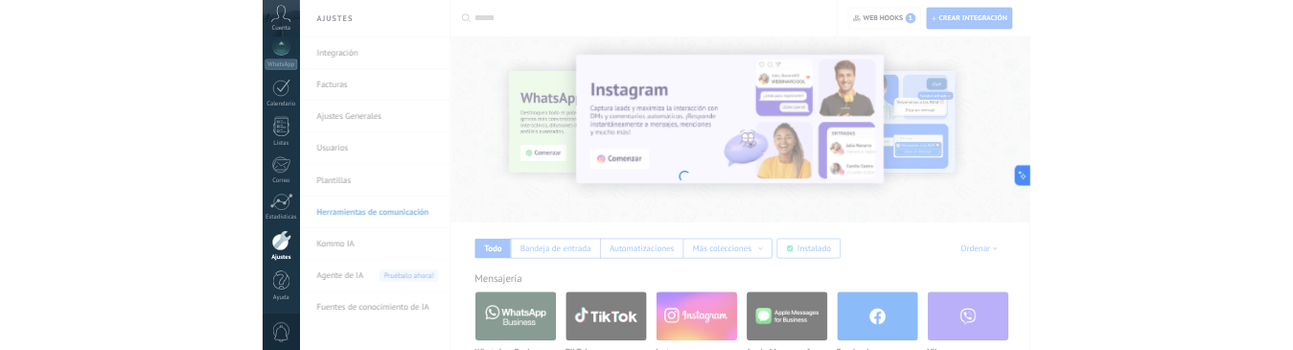
scroll to position [209, 0]
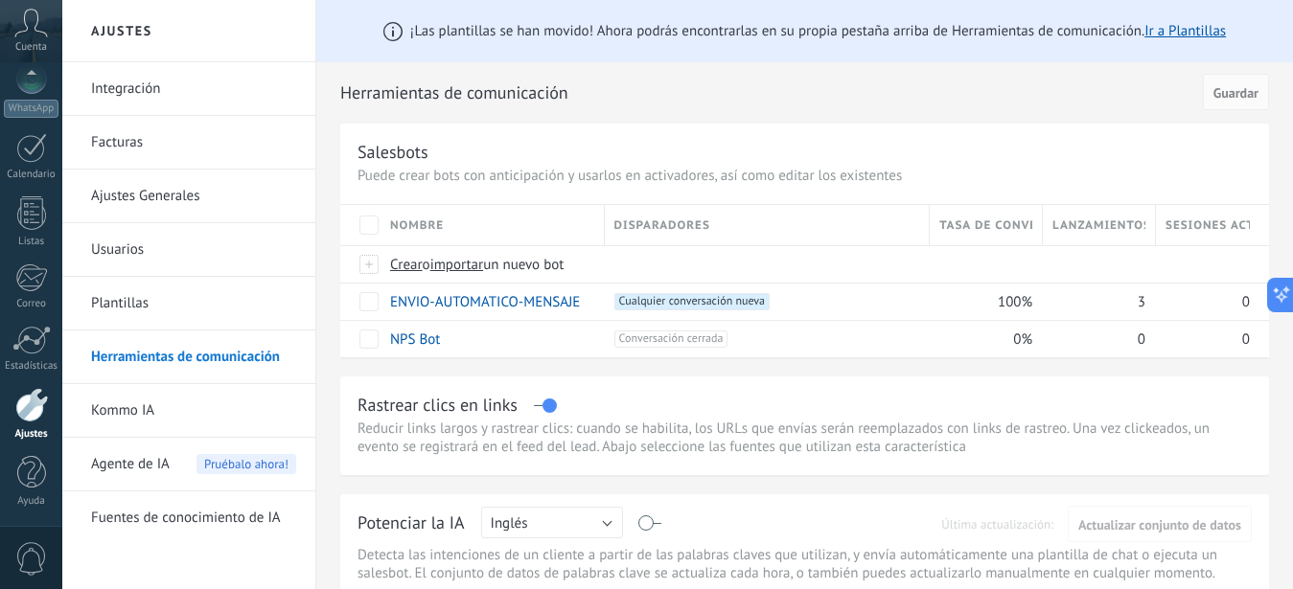
type textarea "**********"
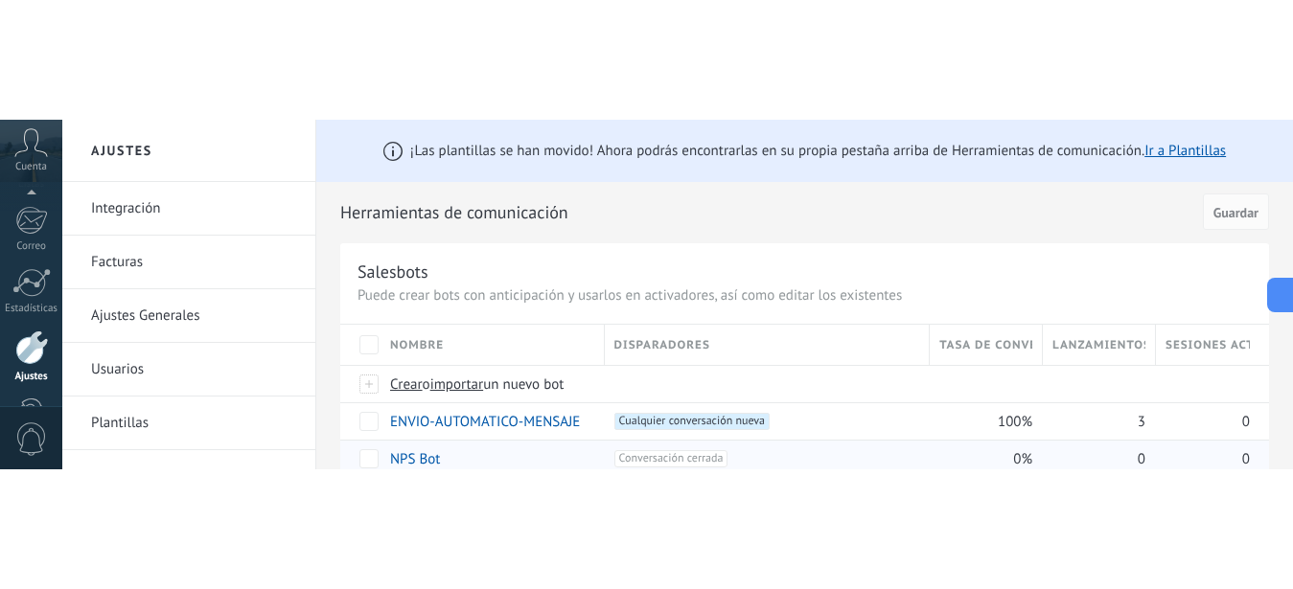
scroll to position [448, 0]
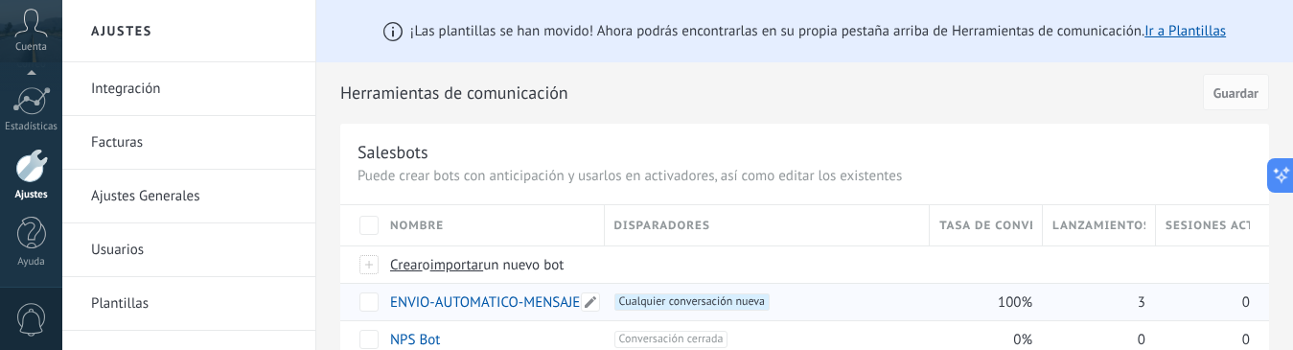
click at [482, 303] on link "ENVIO-AUTOMATICO-MENSAJE" at bounding box center [485, 302] width 190 height 18
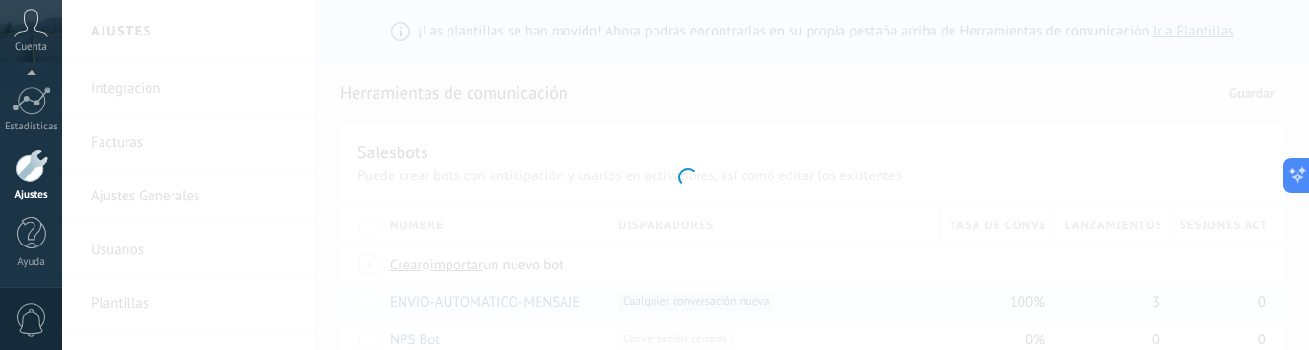
type input "**********"
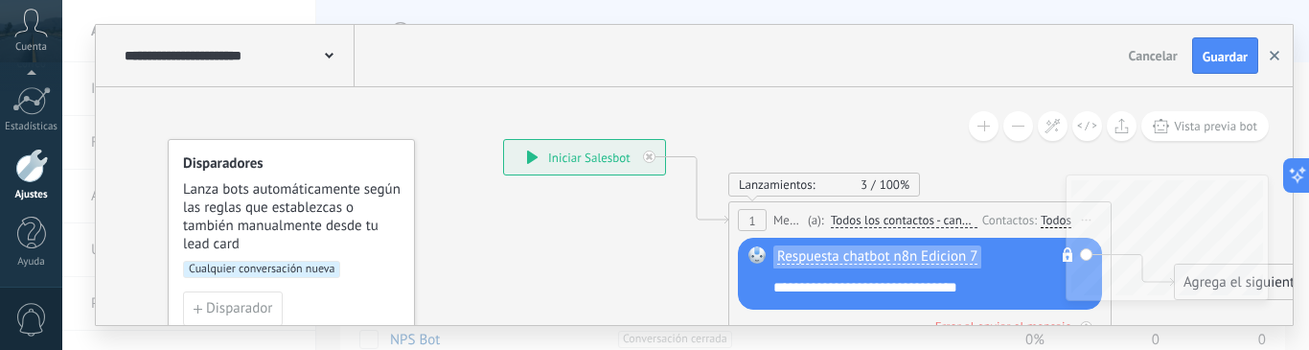
click at [1273, 57] on use "button" at bounding box center [1275, 56] width 10 height 10
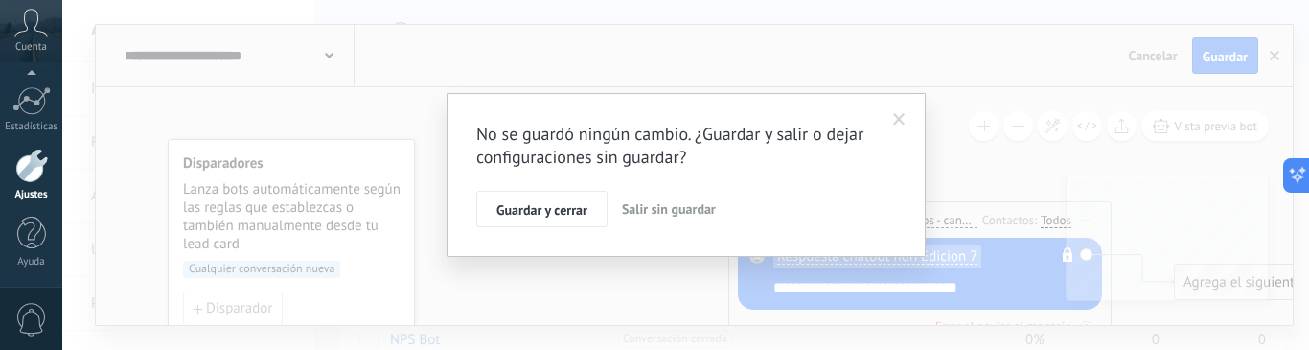
click at [903, 117] on span at bounding box center [899, 119] width 12 height 13
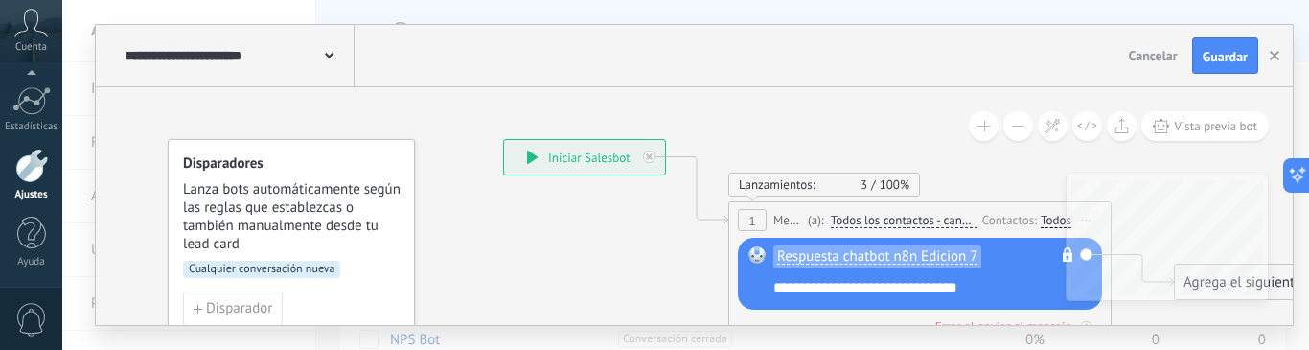
click at [1154, 51] on span "Cancelar" at bounding box center [1153, 55] width 49 height 17
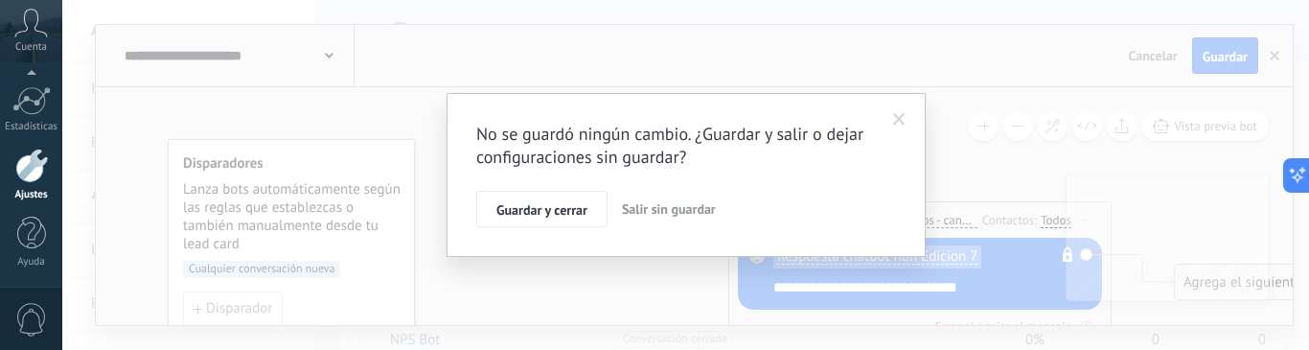
click at [653, 211] on span "Salir sin guardar" at bounding box center [669, 208] width 94 height 17
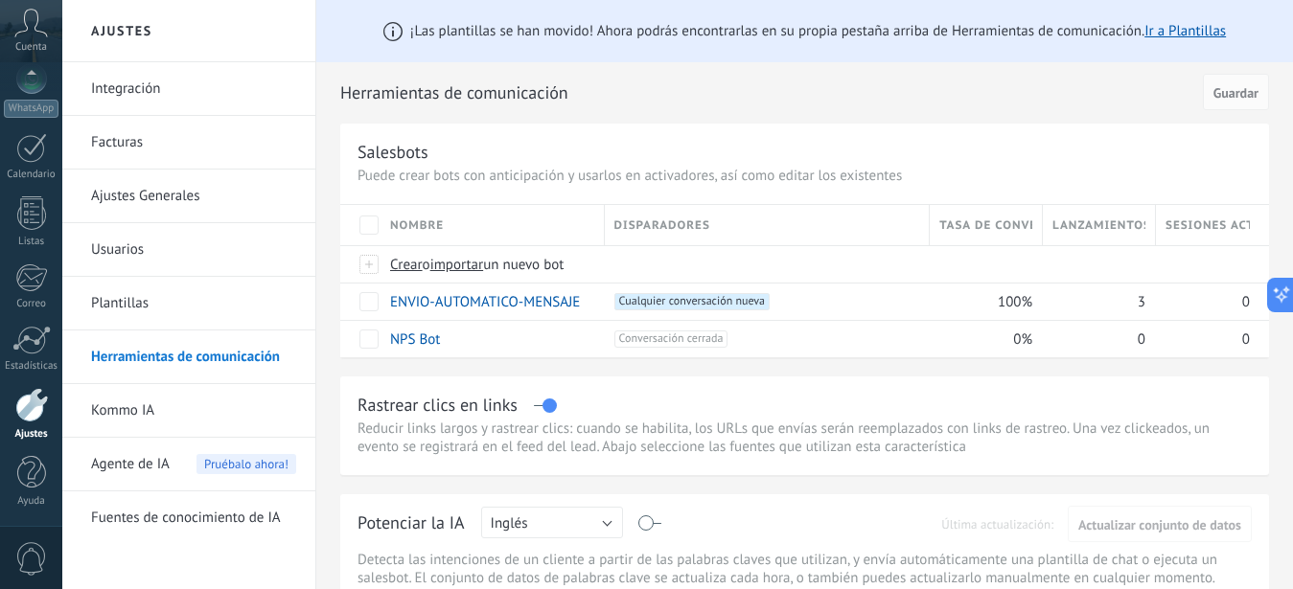
scroll to position [209, 0]
click at [25, 408] on div at bounding box center [31, 405] width 33 height 34
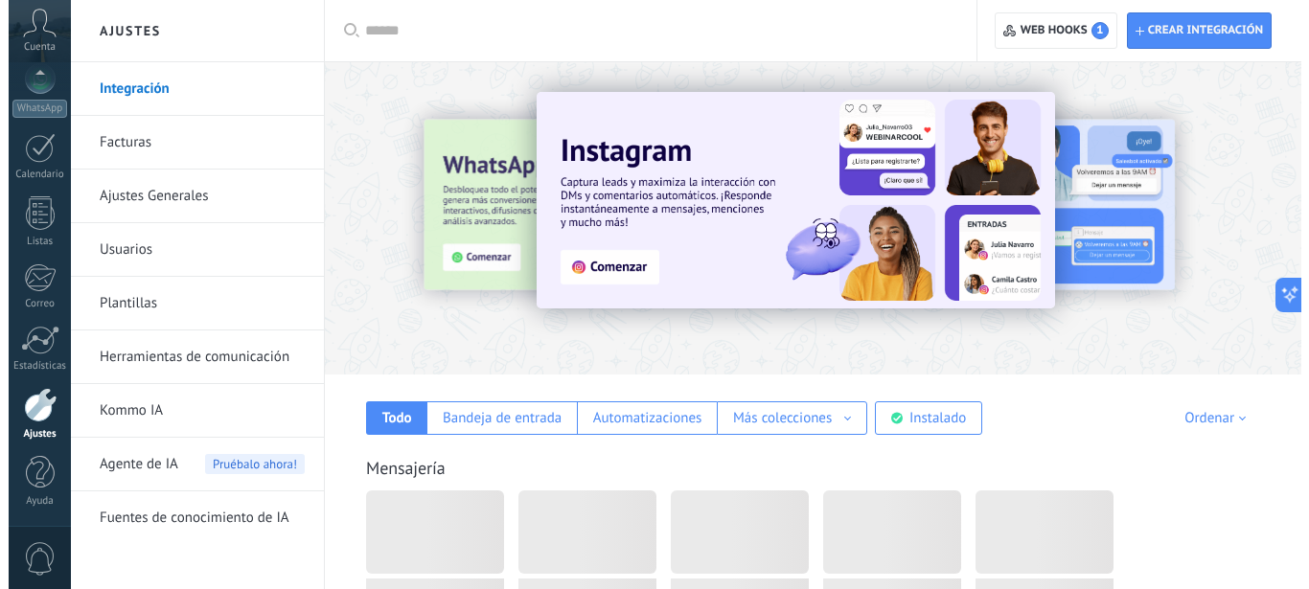
scroll to position [209, 0]
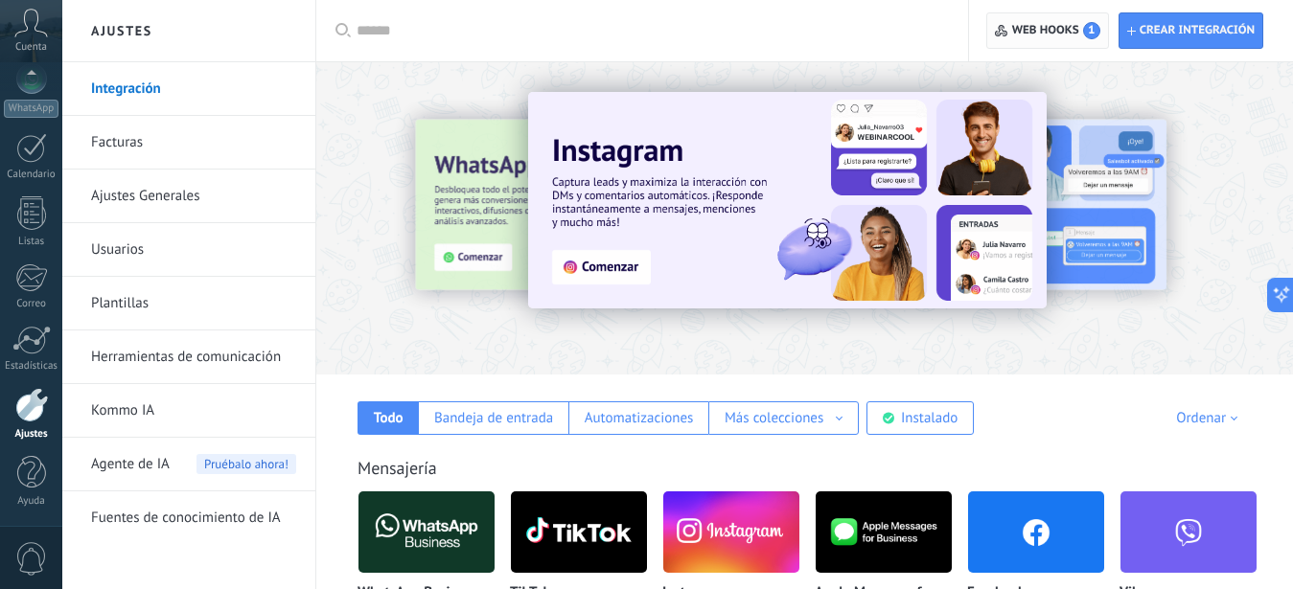
click at [1085, 26] on span "1" at bounding box center [1091, 30] width 17 height 17
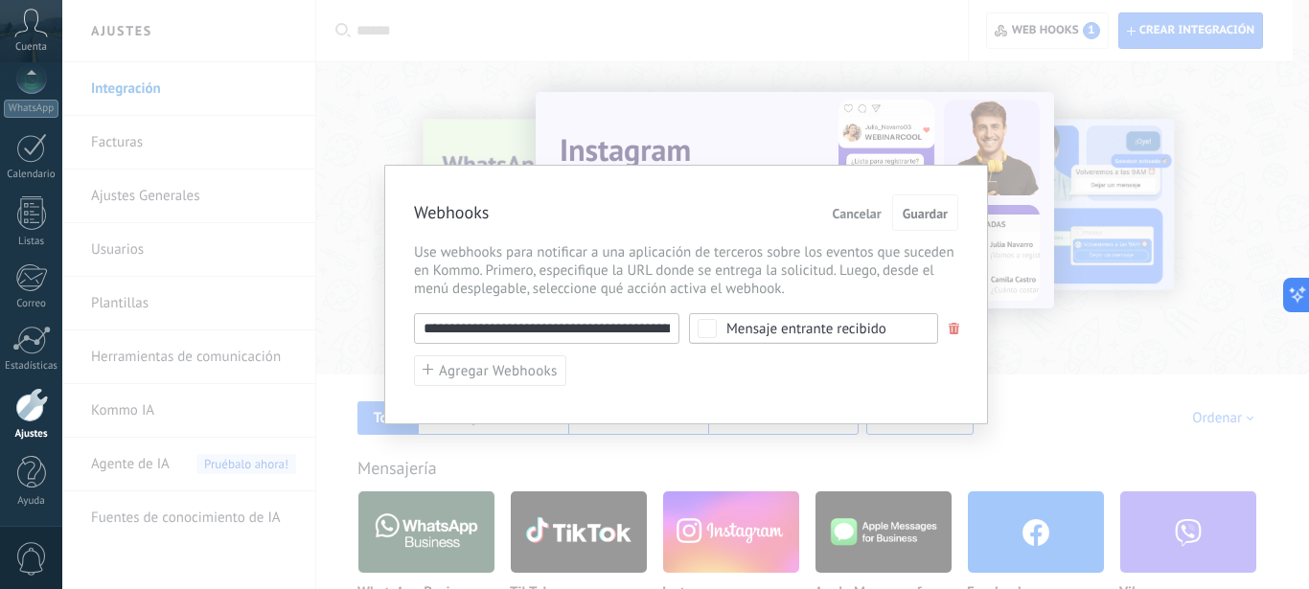
click at [422, 328] on input "**********" at bounding box center [546, 328] width 265 height 31
drag, startPoint x: 422, startPoint y: 328, endPoint x: 913, endPoint y: 307, distance: 492.0
click at [897, 316] on div "**********" at bounding box center [686, 328] width 544 height 31
type input "*"
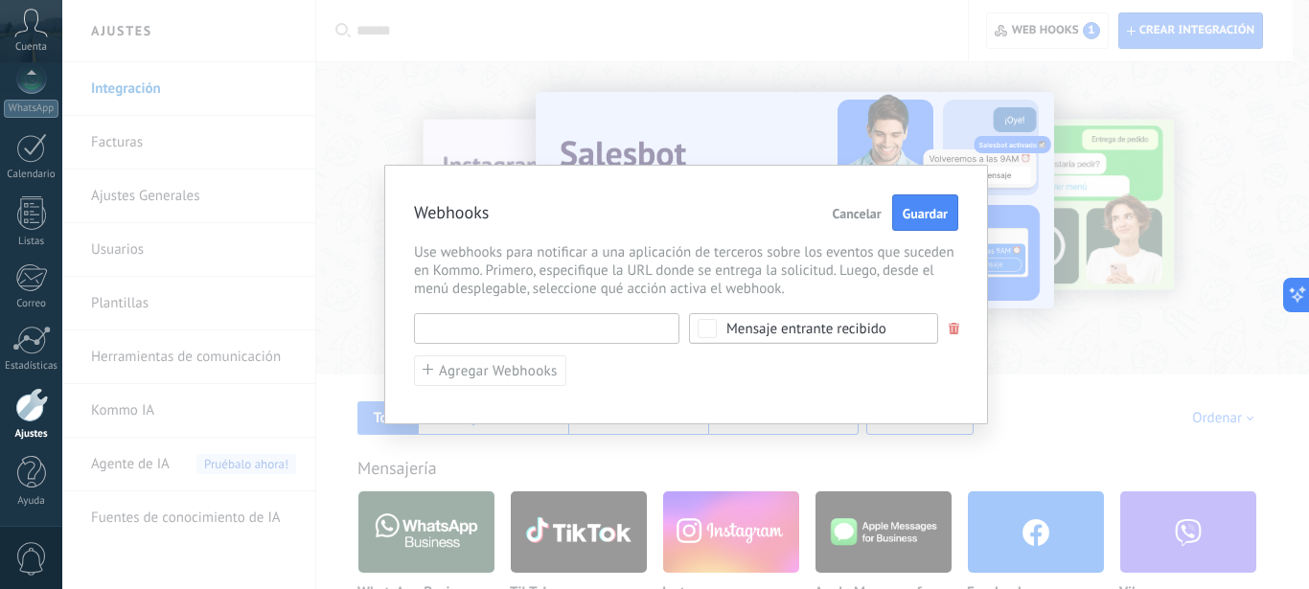
paste input "**********"
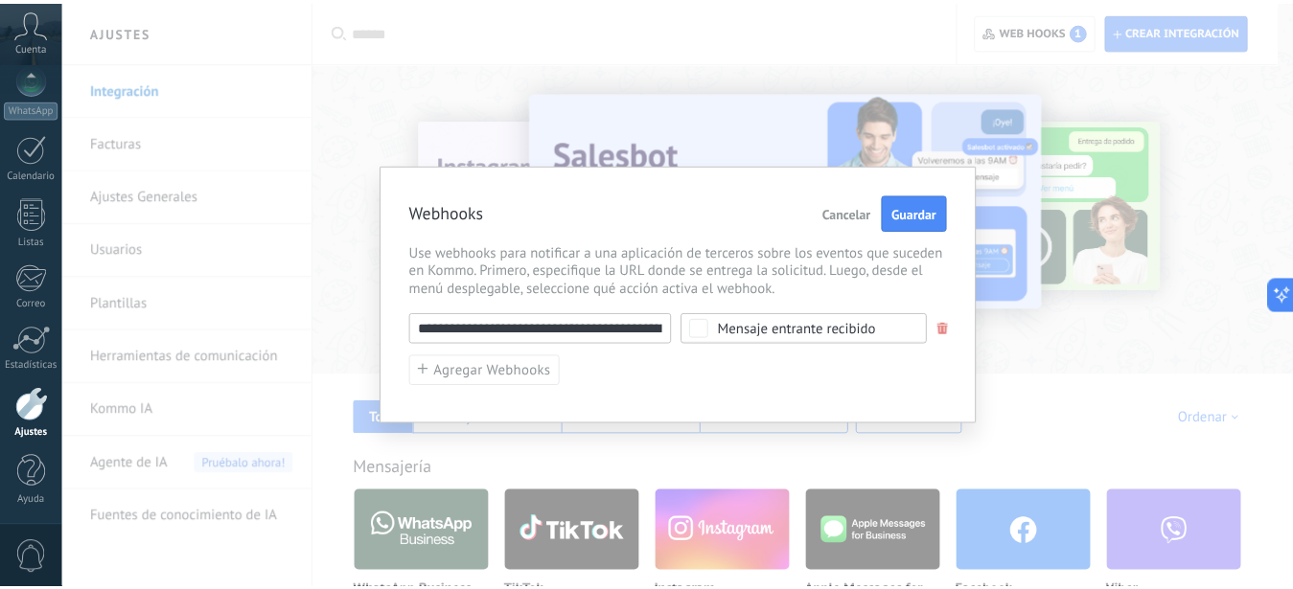
scroll to position [0, 397]
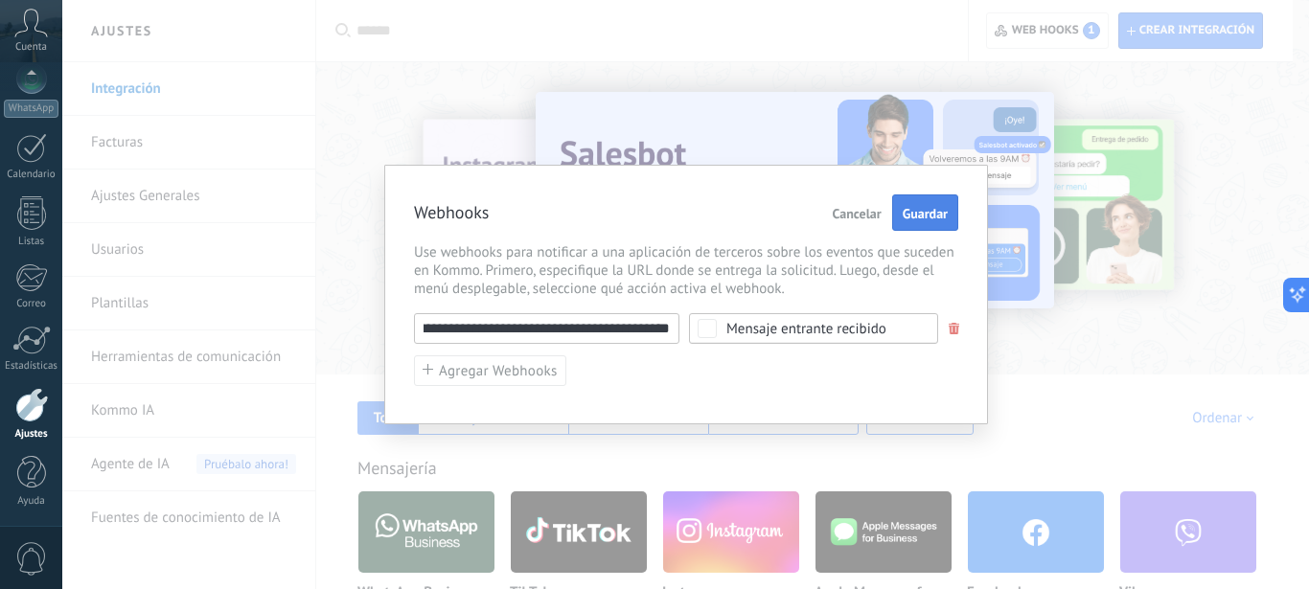
type input "**********"
click at [930, 214] on span "Guardar" at bounding box center [925, 213] width 45 height 13
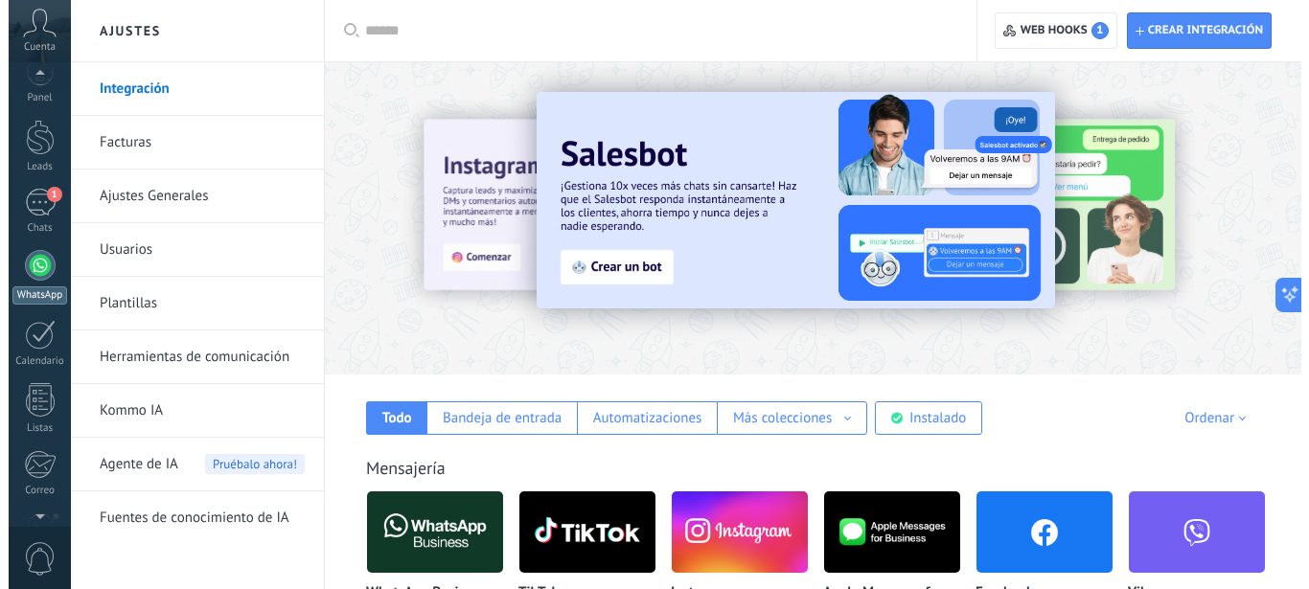
scroll to position [0, 0]
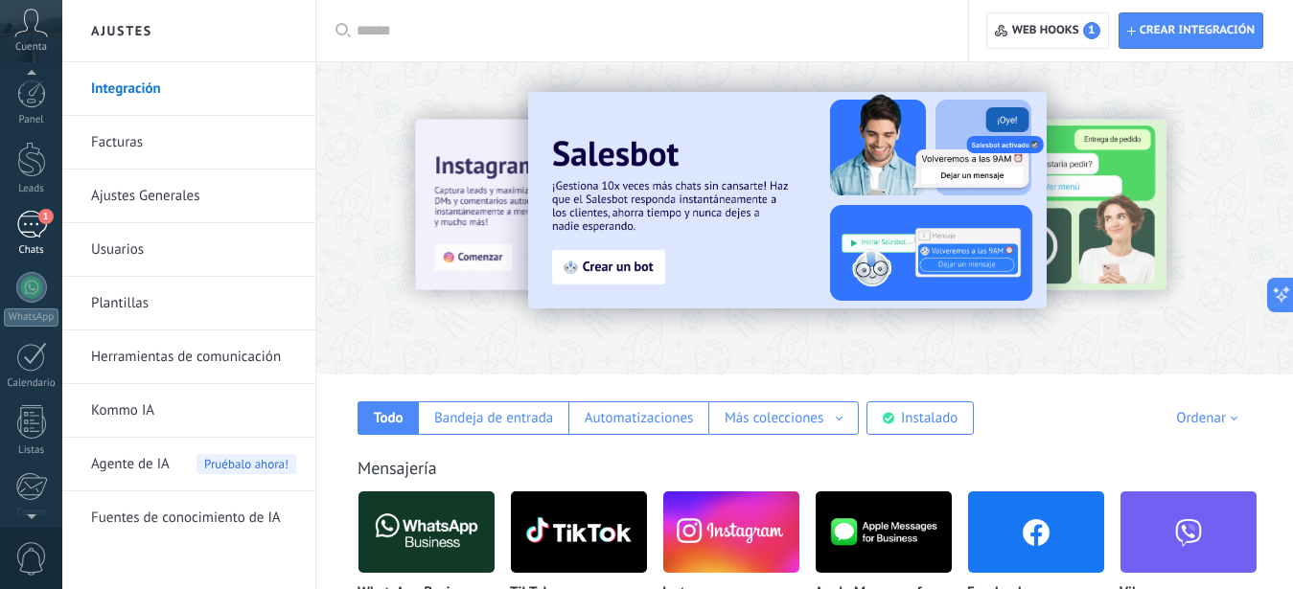
click at [35, 218] on div "1" at bounding box center [31, 225] width 31 height 28
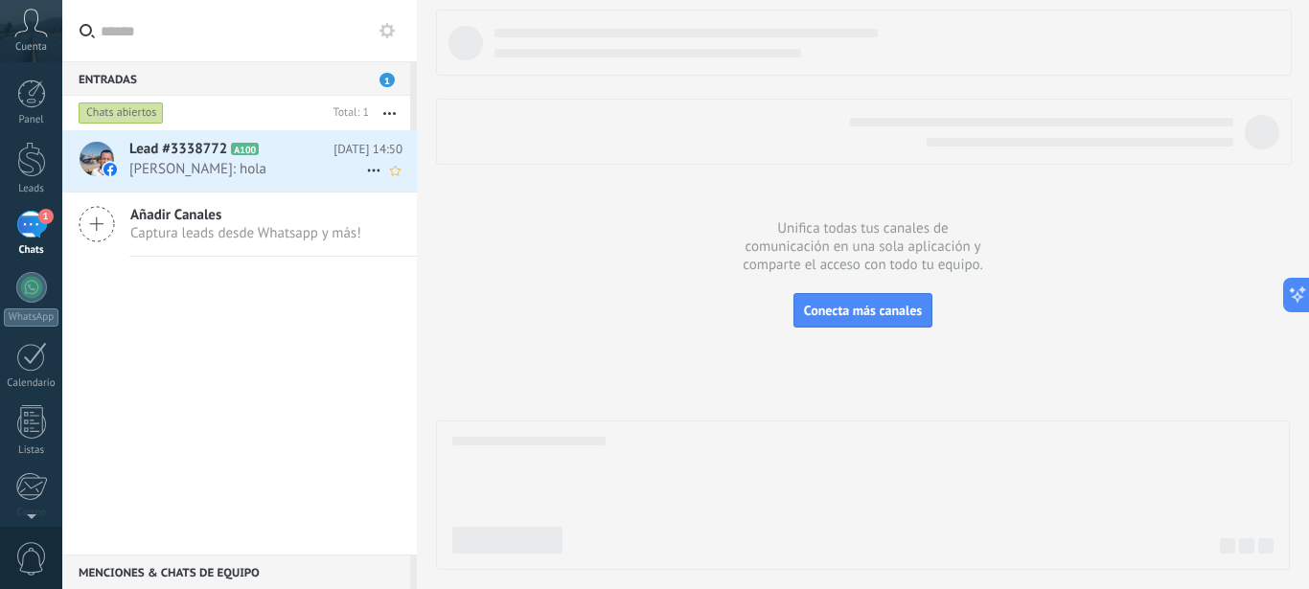
click at [185, 156] on span "Lead #3338772" at bounding box center [178, 149] width 98 height 19
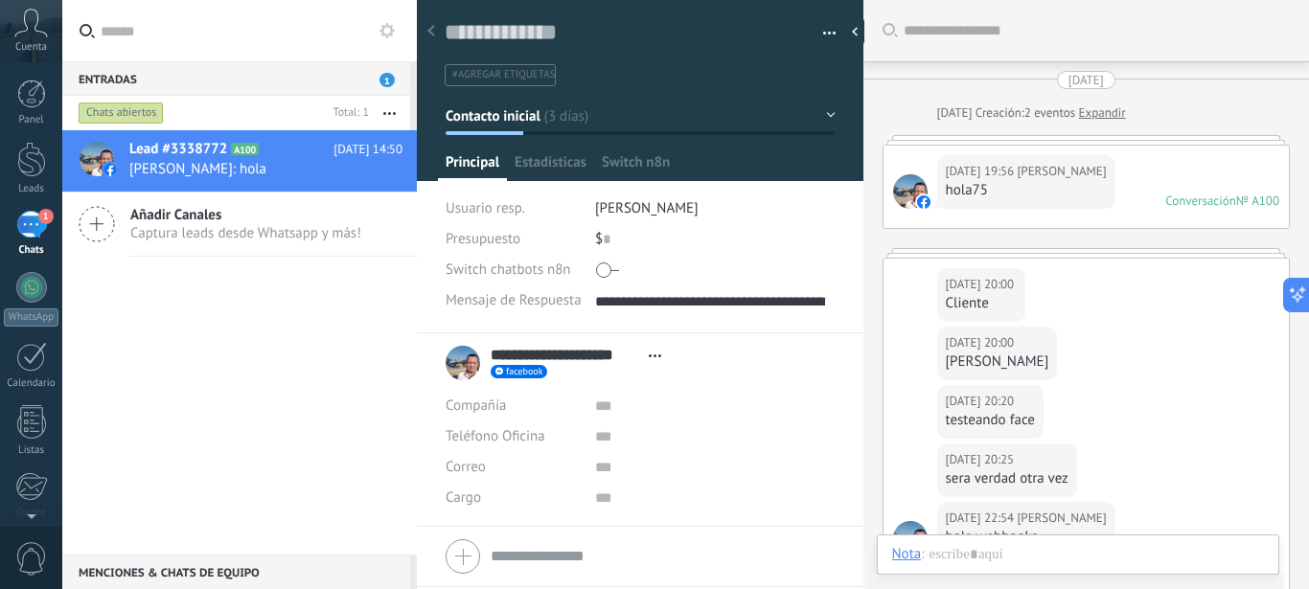
scroll to position [38, 0]
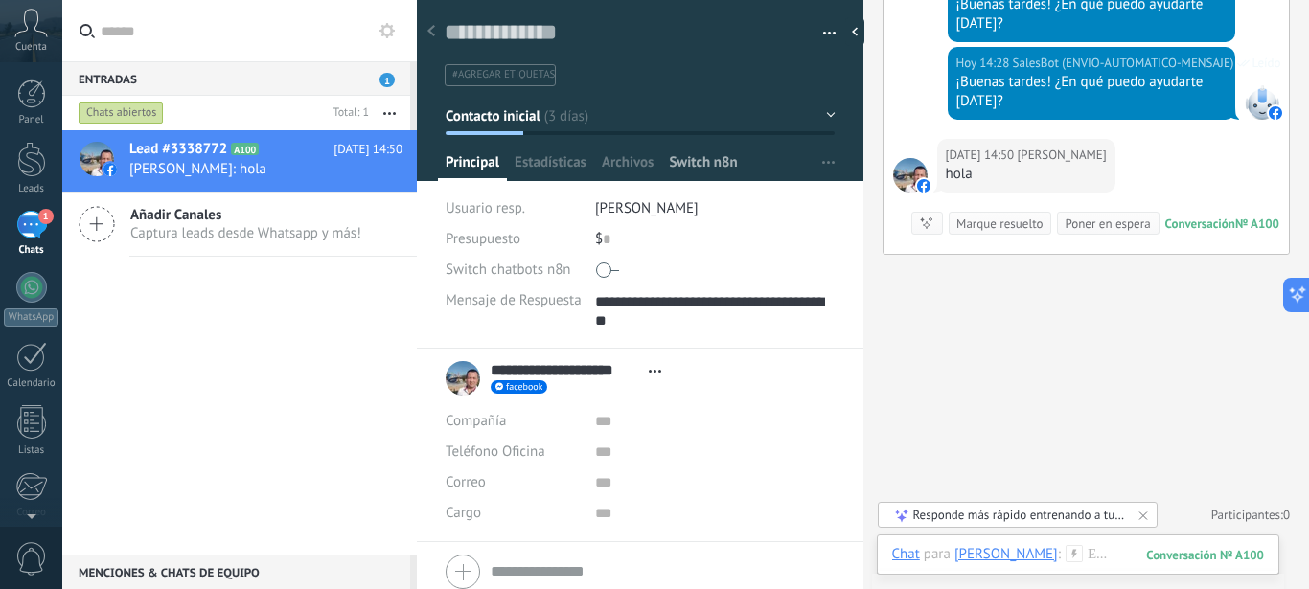
click at [708, 164] on span "Switch n8n" at bounding box center [703, 167] width 68 height 28
type textarea "**********"
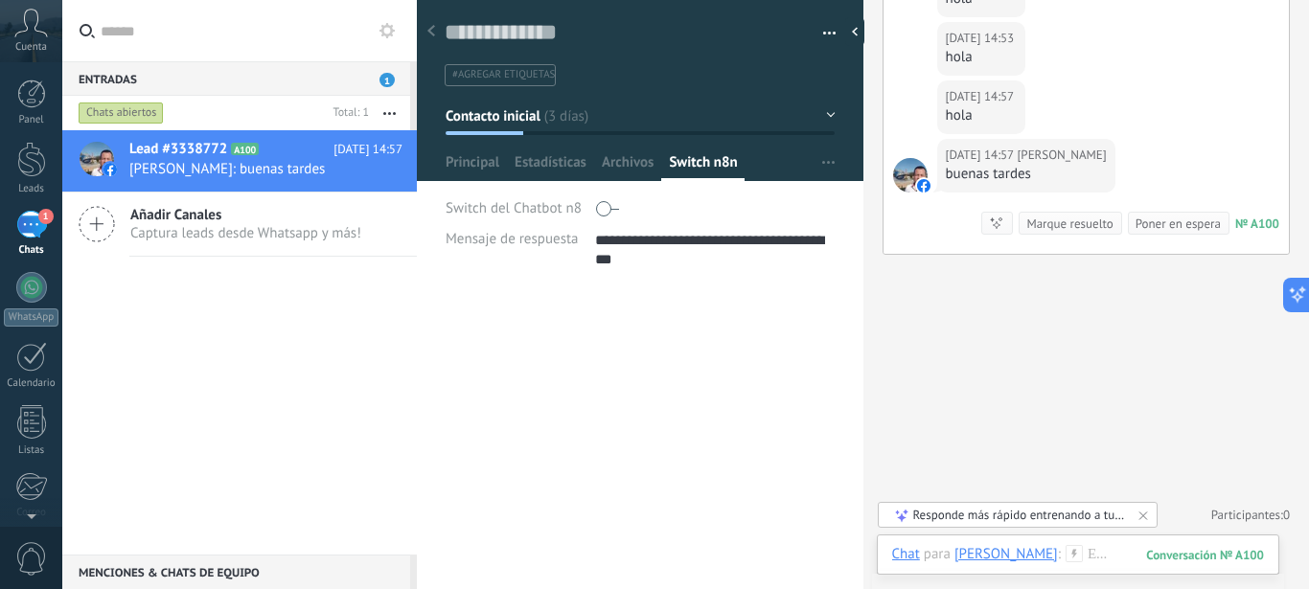
scroll to position [2915, 0]
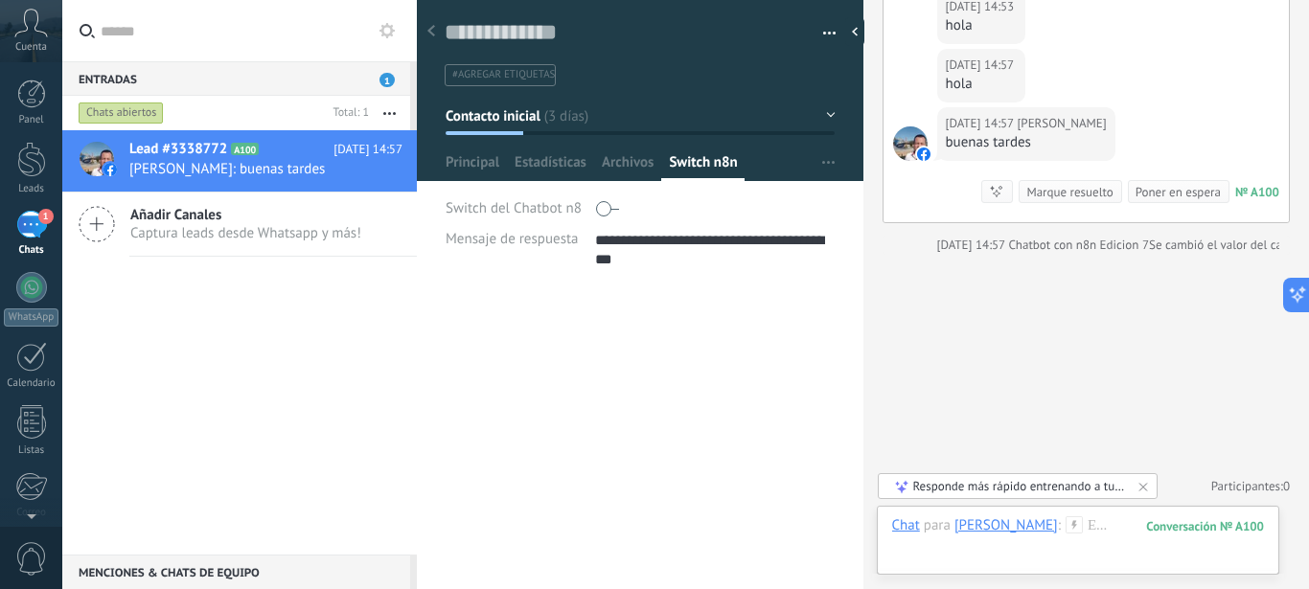
type textarea "**********"
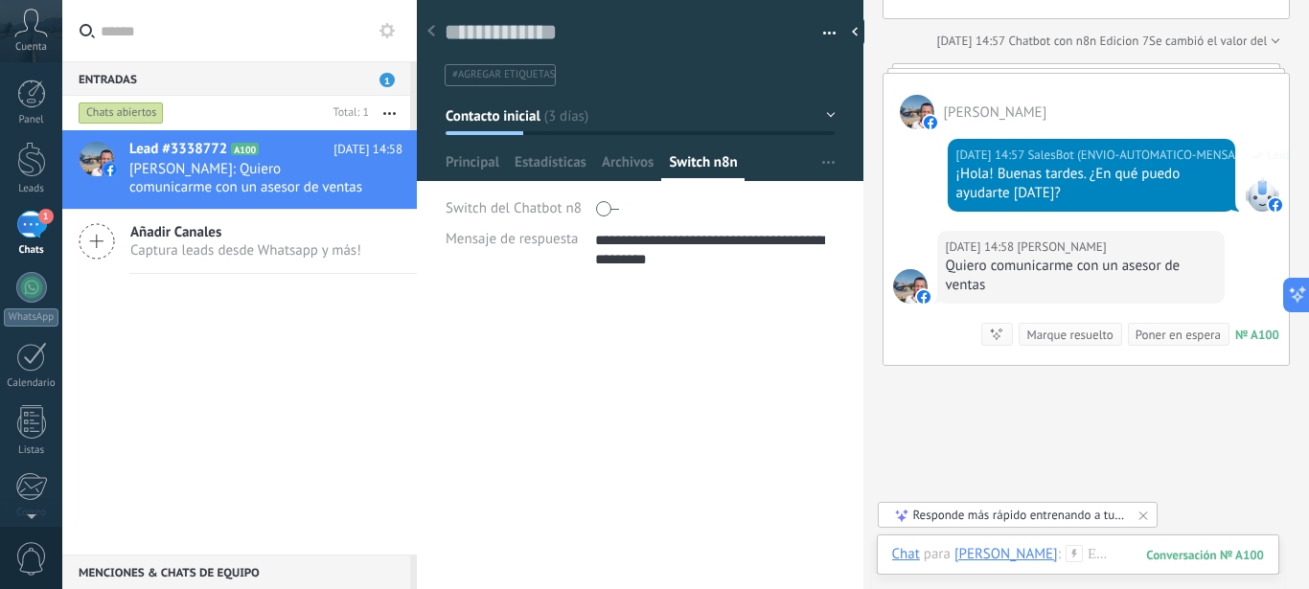
scroll to position [2994, 0]
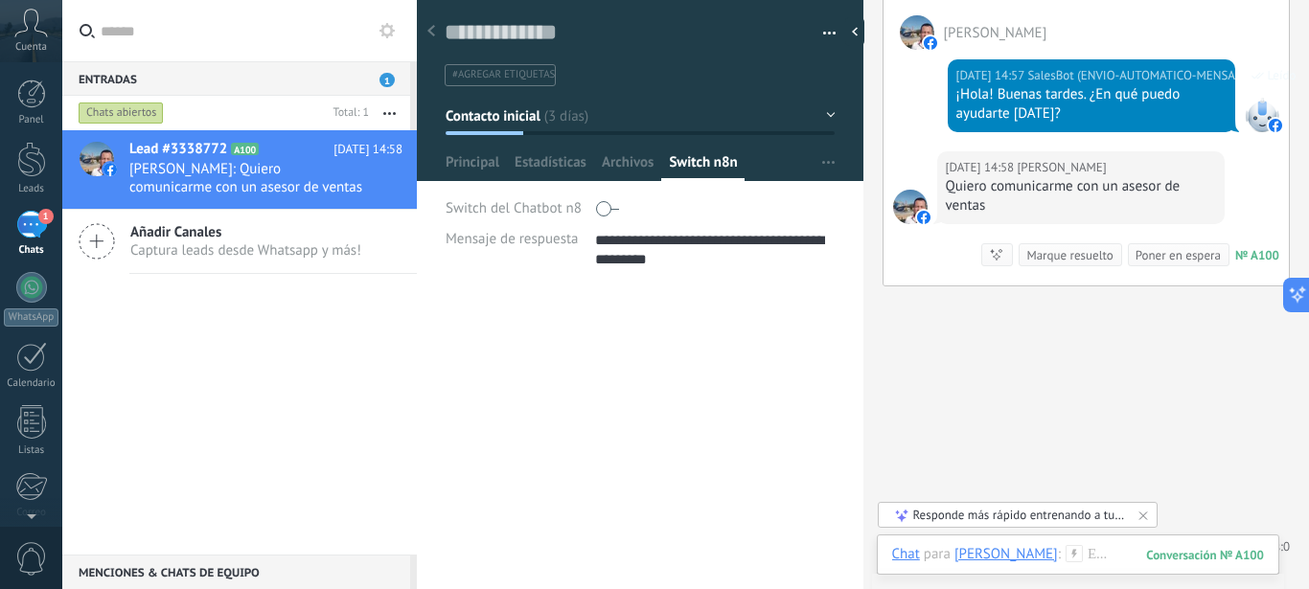
click at [712, 164] on span "Switch n8n" at bounding box center [703, 167] width 68 height 28
type textarea "**********"
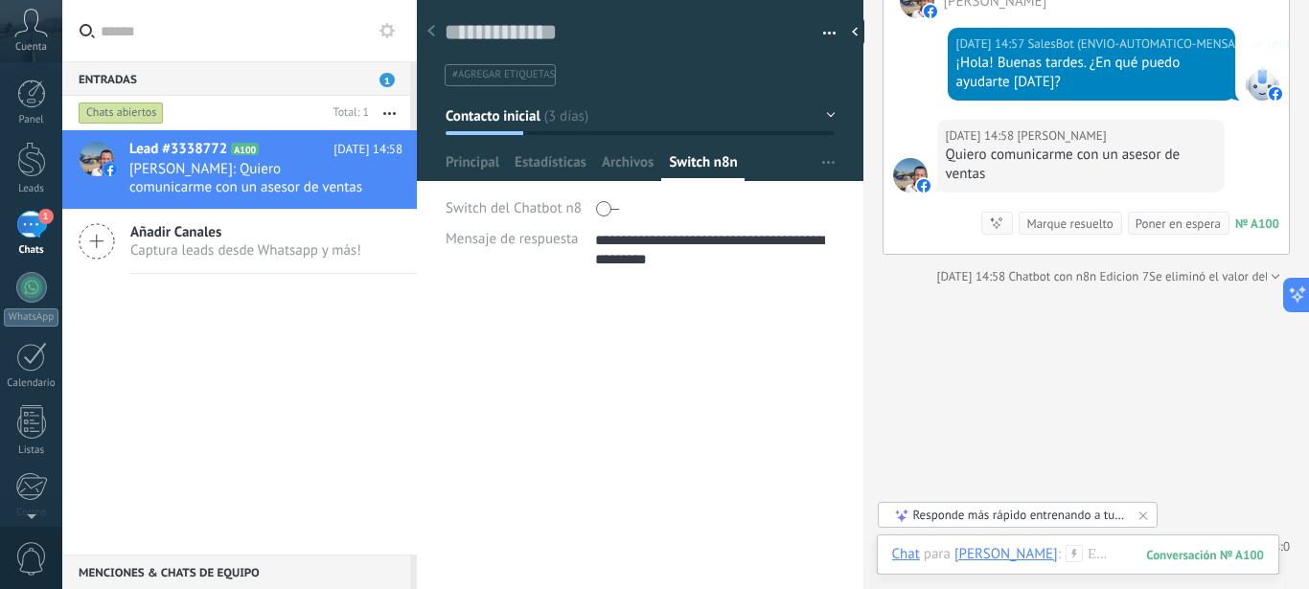
type textarea "**********"
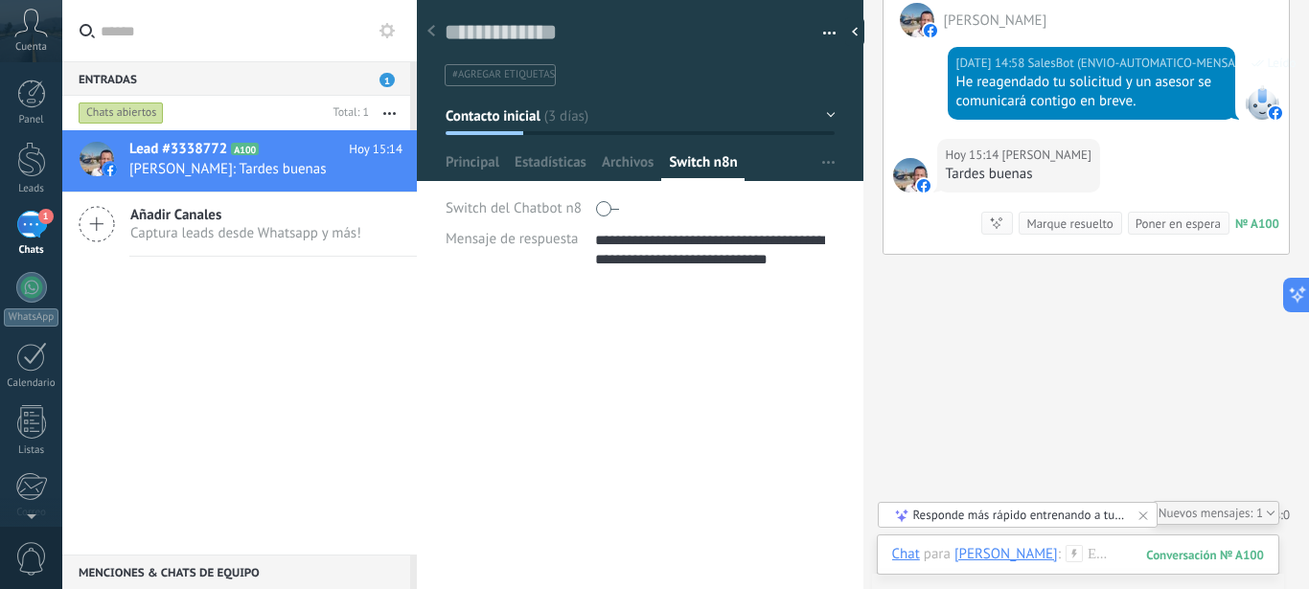
scroll to position [3566, 0]
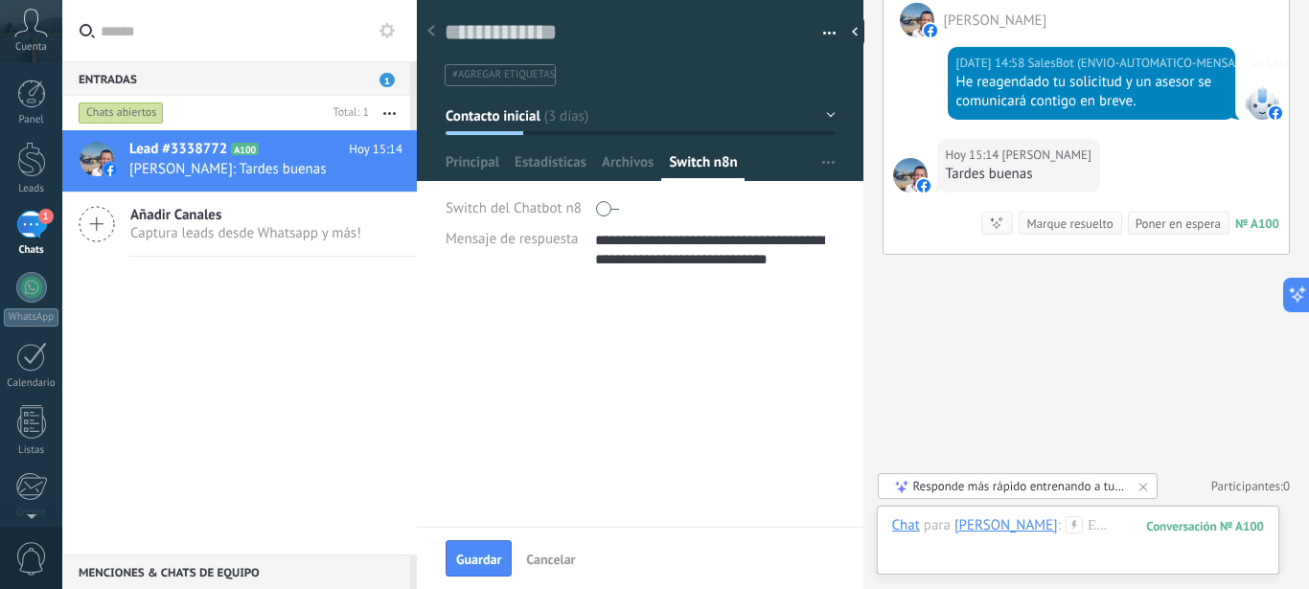
click at [705, 389] on div "**********" at bounding box center [640, 407] width 446 height 240
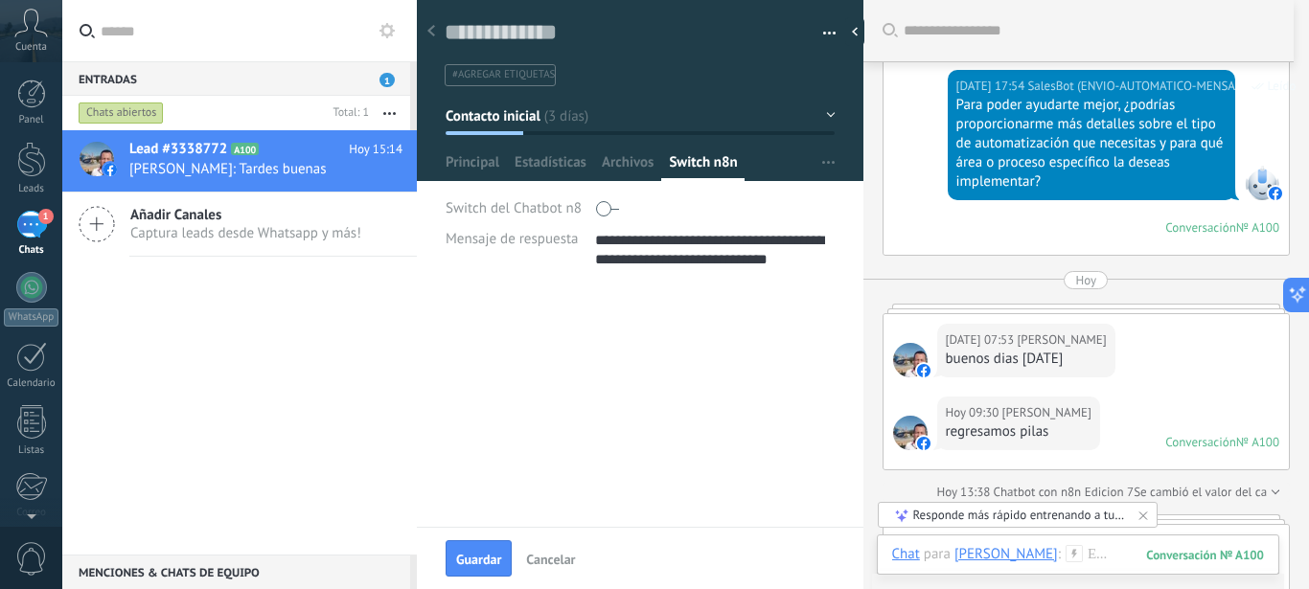
scroll to position [1272, 0]
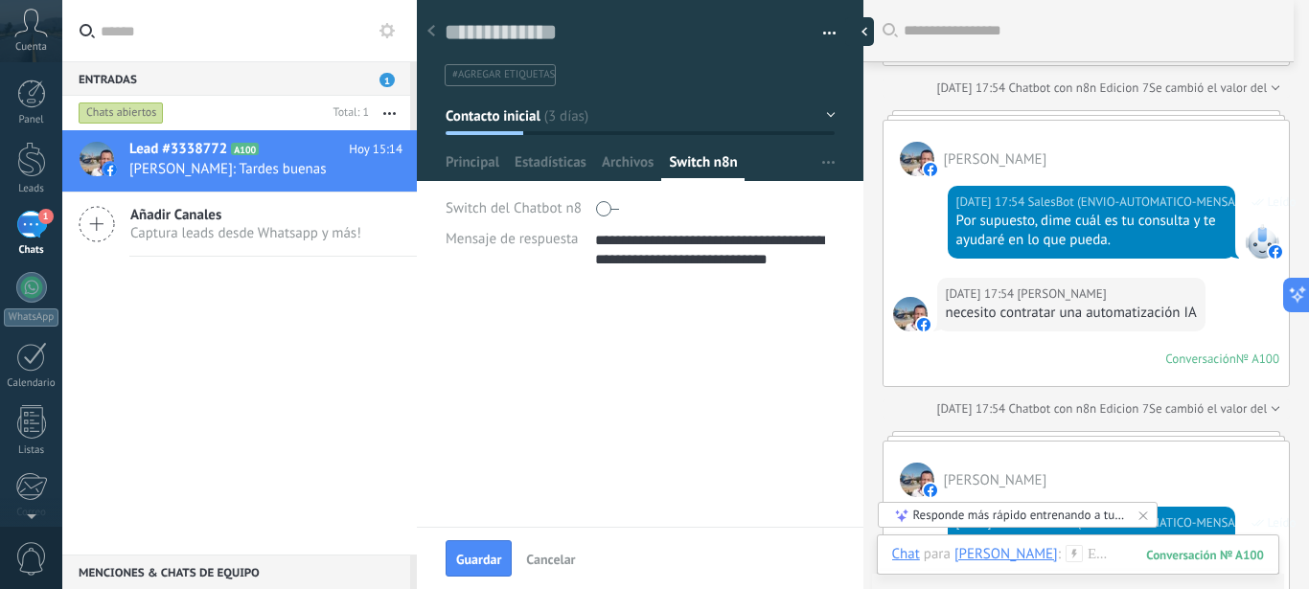
click at [863, 30] on div at bounding box center [859, 31] width 29 height 29
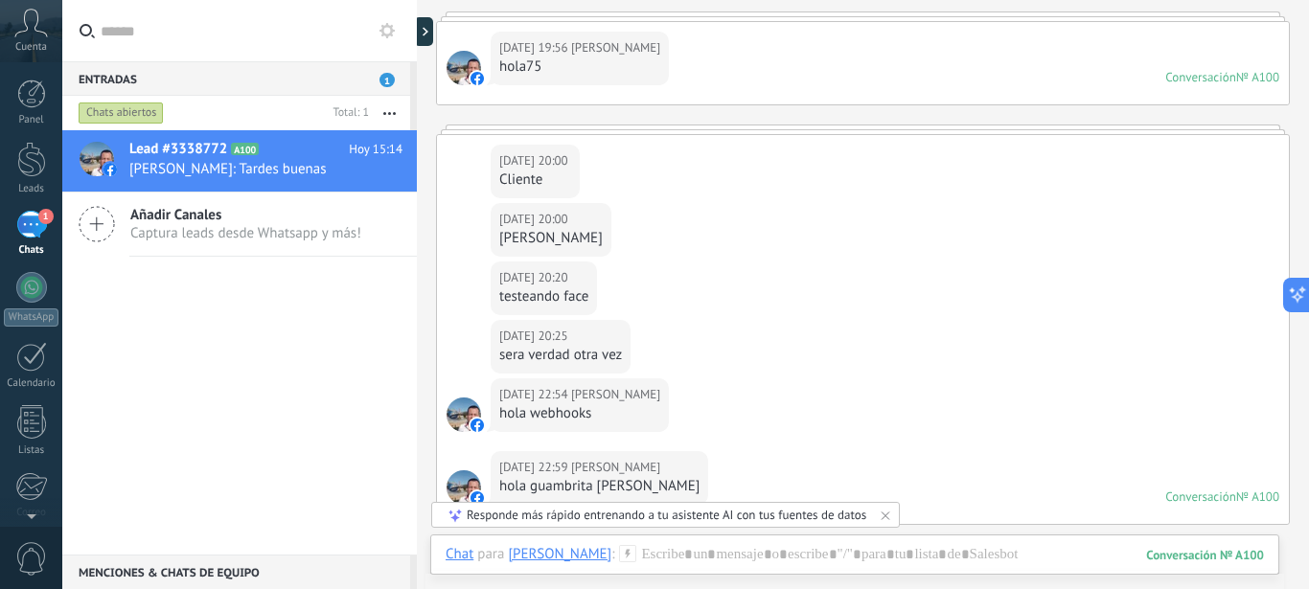
scroll to position [0, 0]
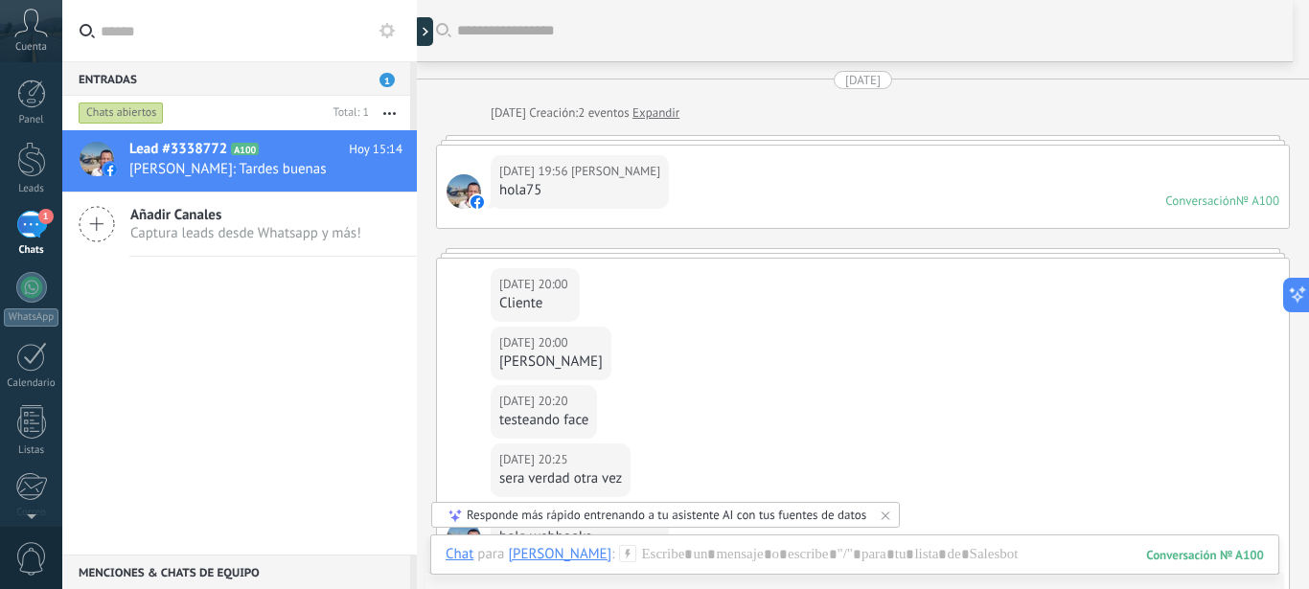
click at [38, 229] on div "1" at bounding box center [31, 225] width 31 height 28
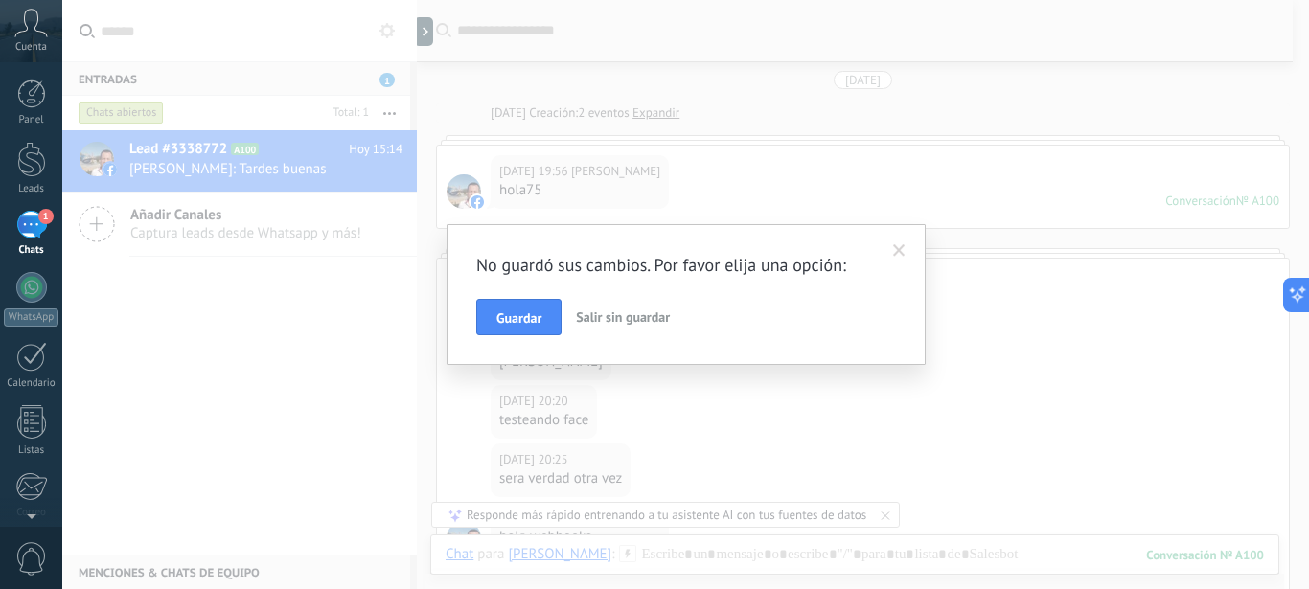
scroll to position [57, 0]
click at [512, 308] on button "Guardar" at bounding box center [518, 317] width 85 height 36
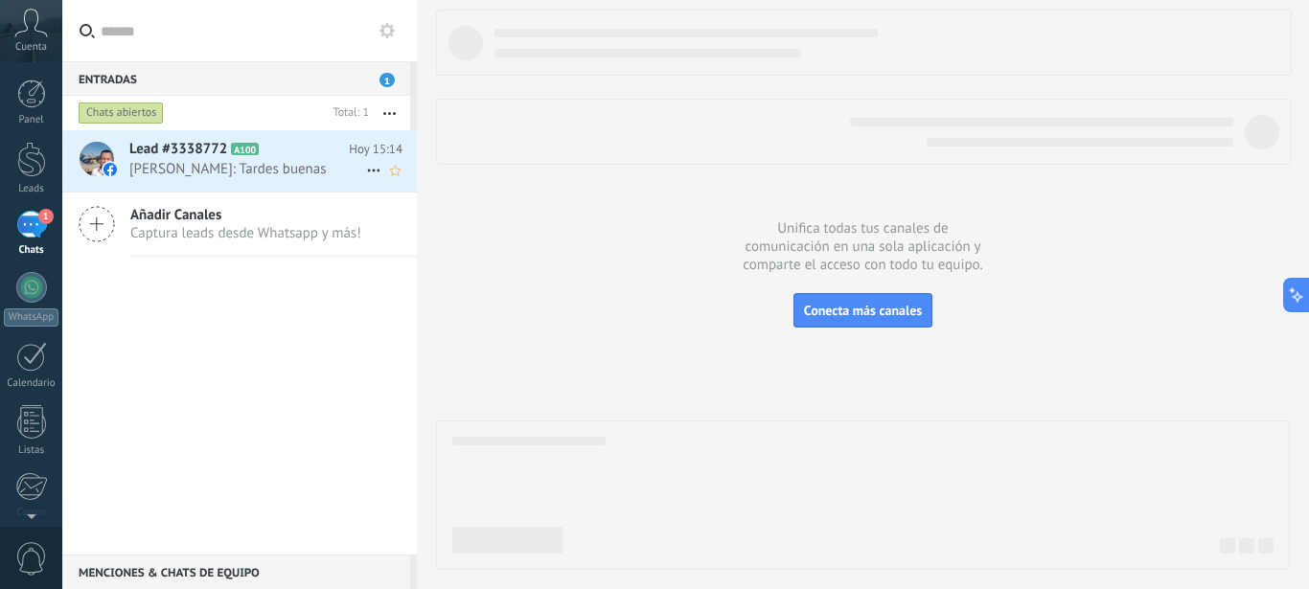
click at [228, 165] on span "Fredy Jordan Cordonez: Tardes buenas" at bounding box center [247, 169] width 237 height 18
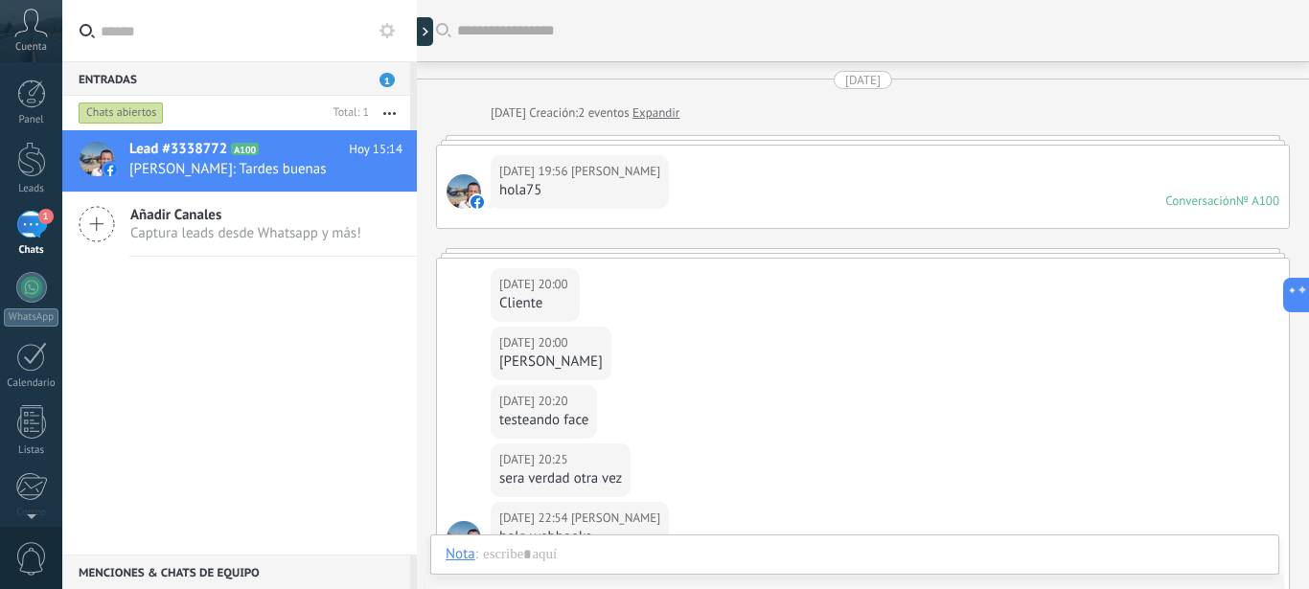
scroll to position [2960, 0]
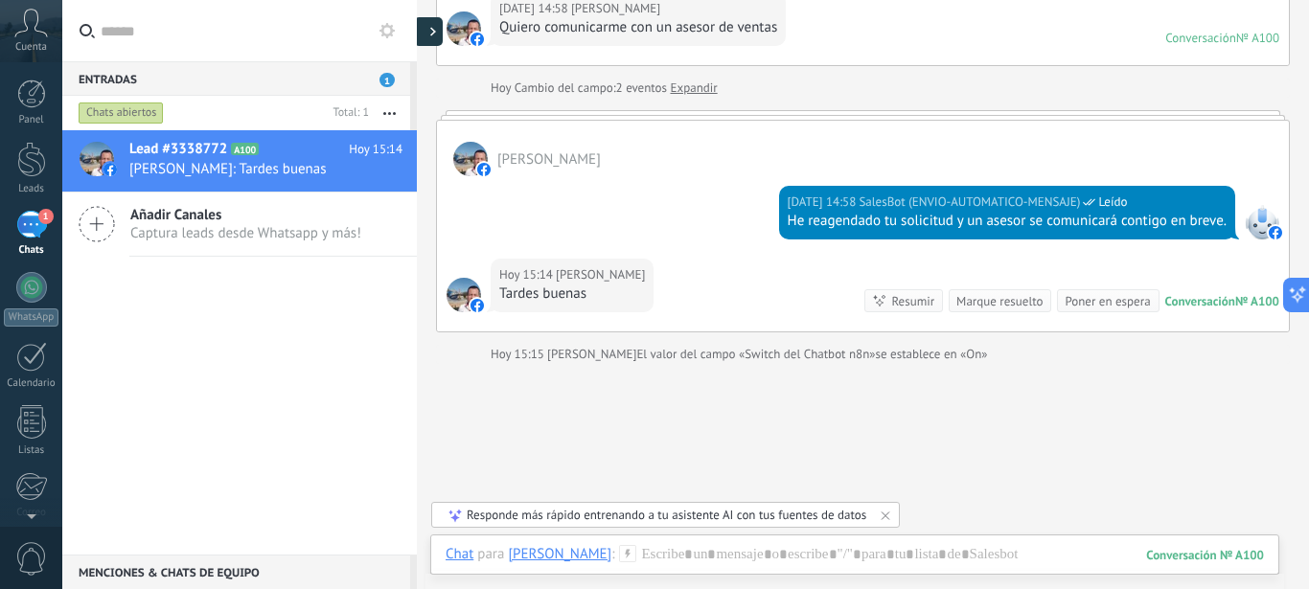
click at [426, 33] on div at bounding box center [428, 31] width 29 height 29
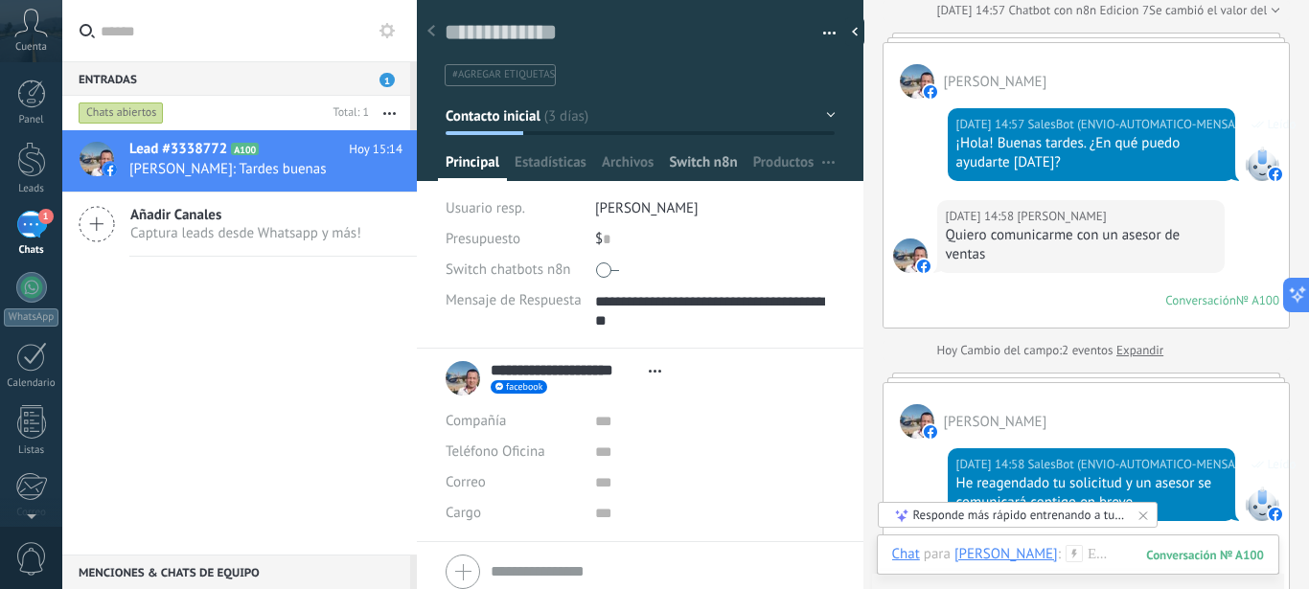
click at [707, 167] on span "Switch n8n" at bounding box center [703, 167] width 68 height 28
type textarea "**********"
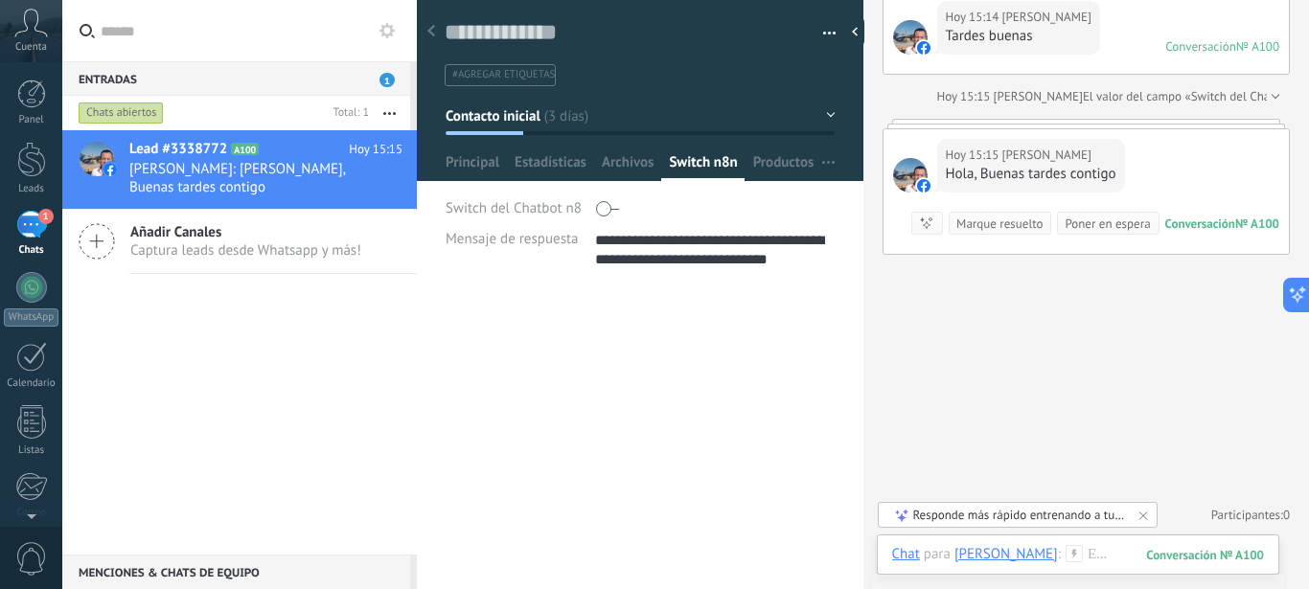
scroll to position [3532, 0]
type textarea "**********"
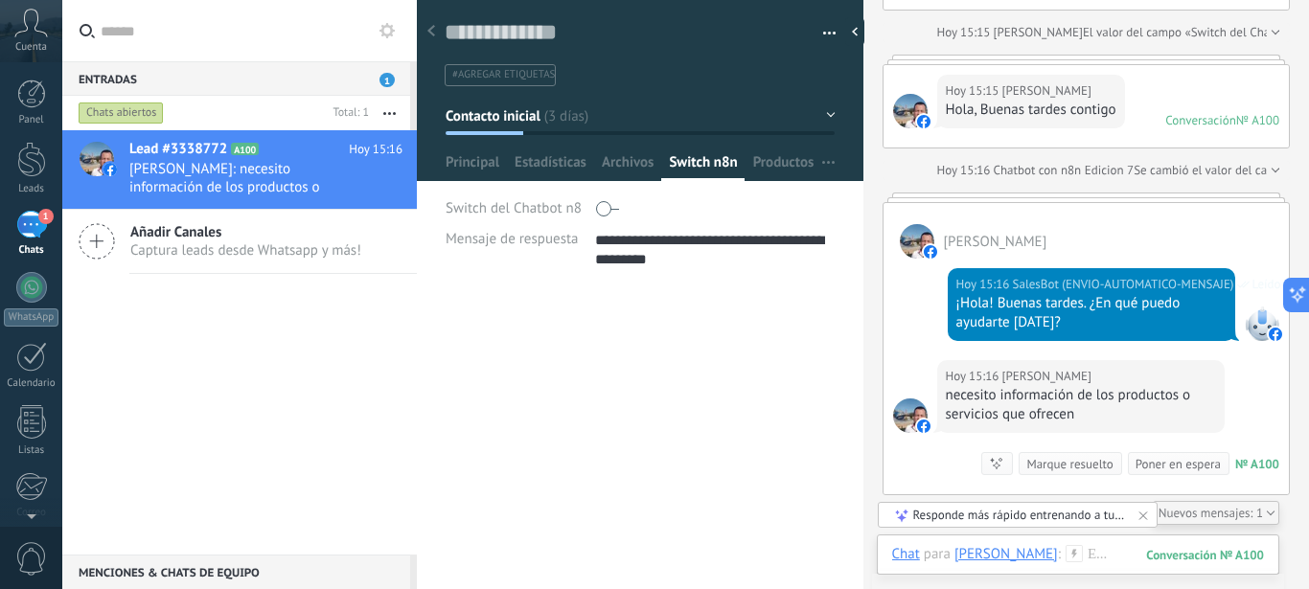
scroll to position [3666, 0]
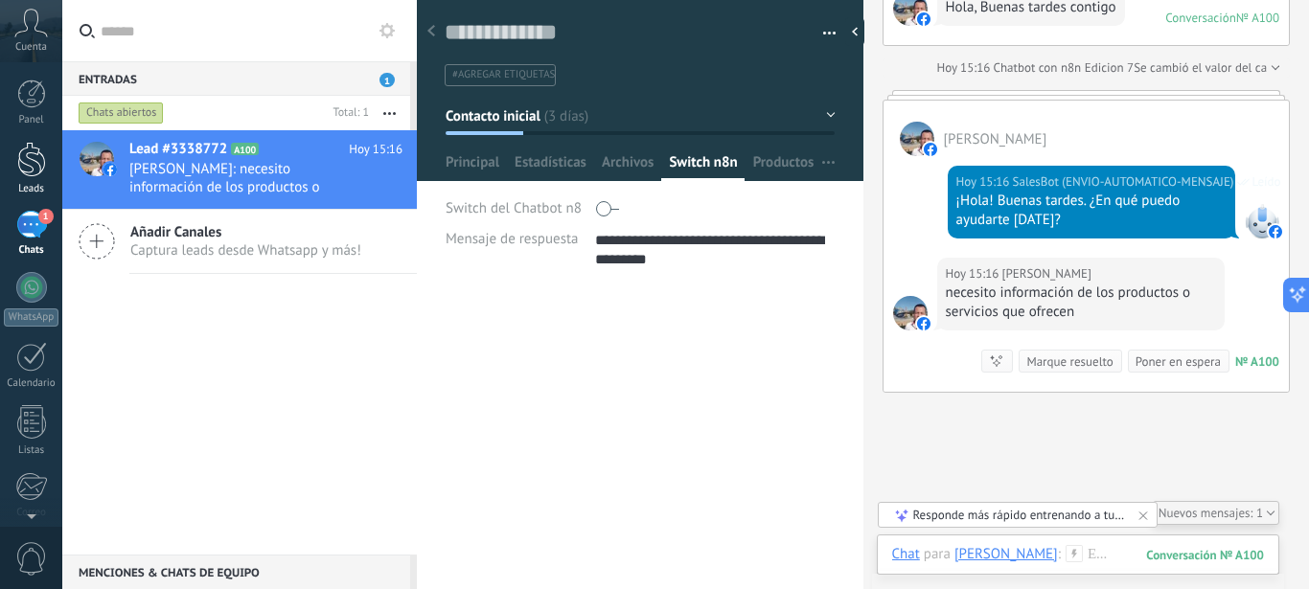
click at [42, 171] on div at bounding box center [31, 159] width 29 height 35
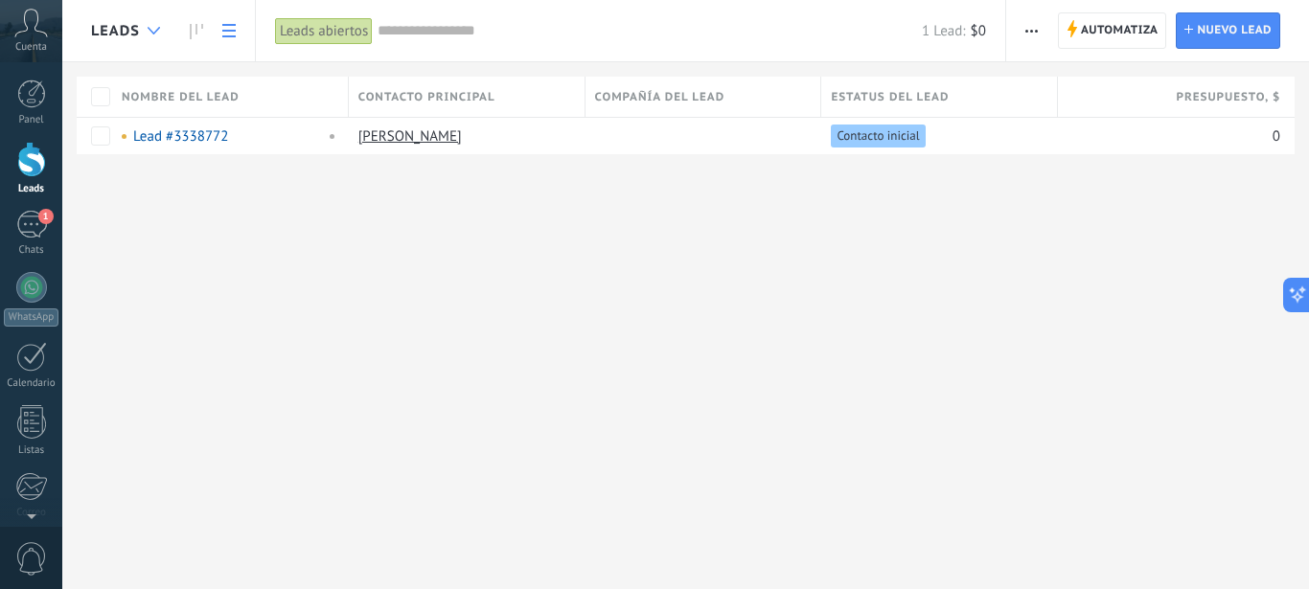
click at [140, 29] on div at bounding box center [154, 30] width 32 height 37
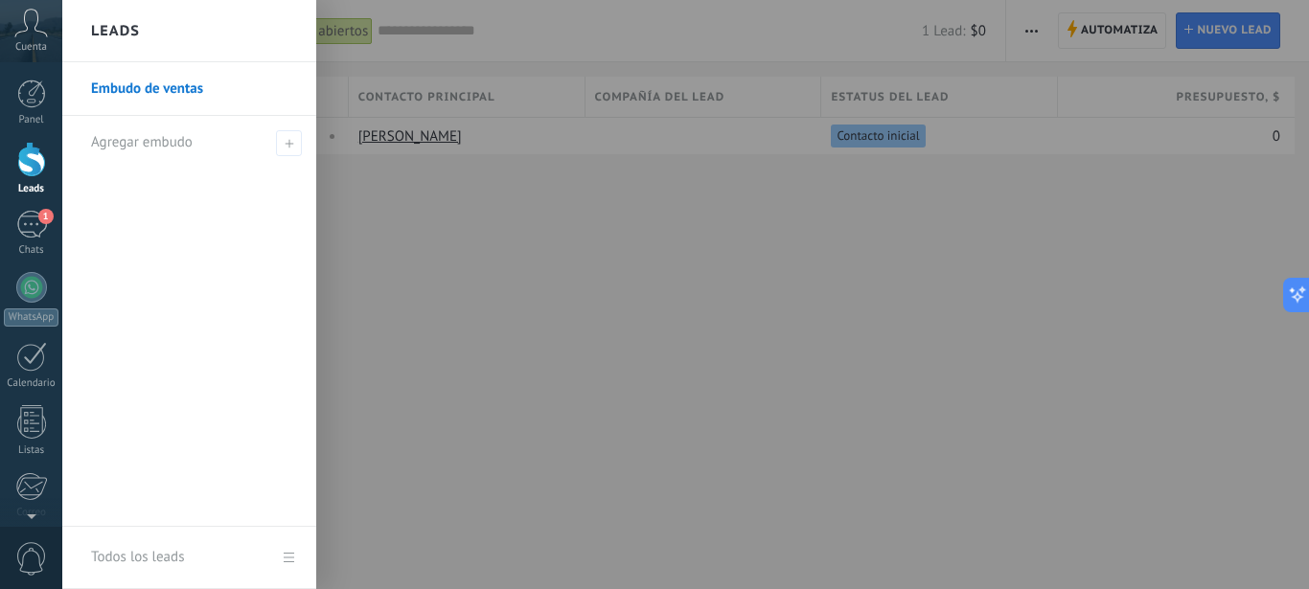
click at [151, 90] on link "Embudo de ventas" at bounding box center [194, 89] width 206 height 54
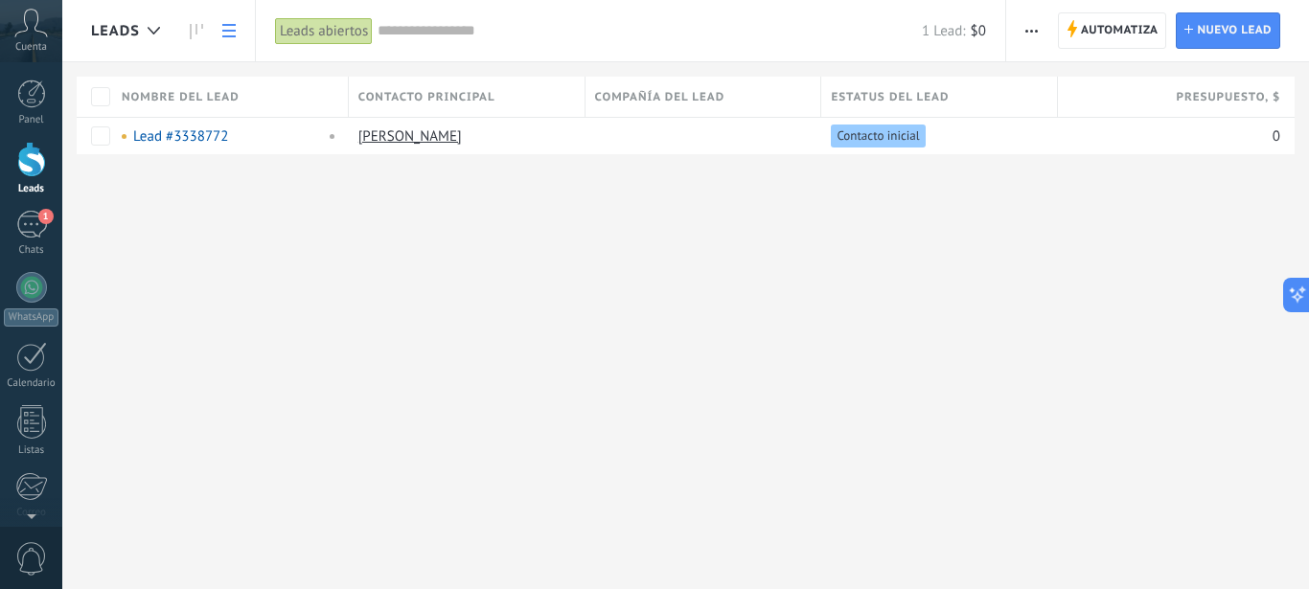
click at [230, 35] on use at bounding box center [228, 30] width 13 height 13
click at [320, 31] on div "Leads abiertos" at bounding box center [324, 31] width 98 height 28
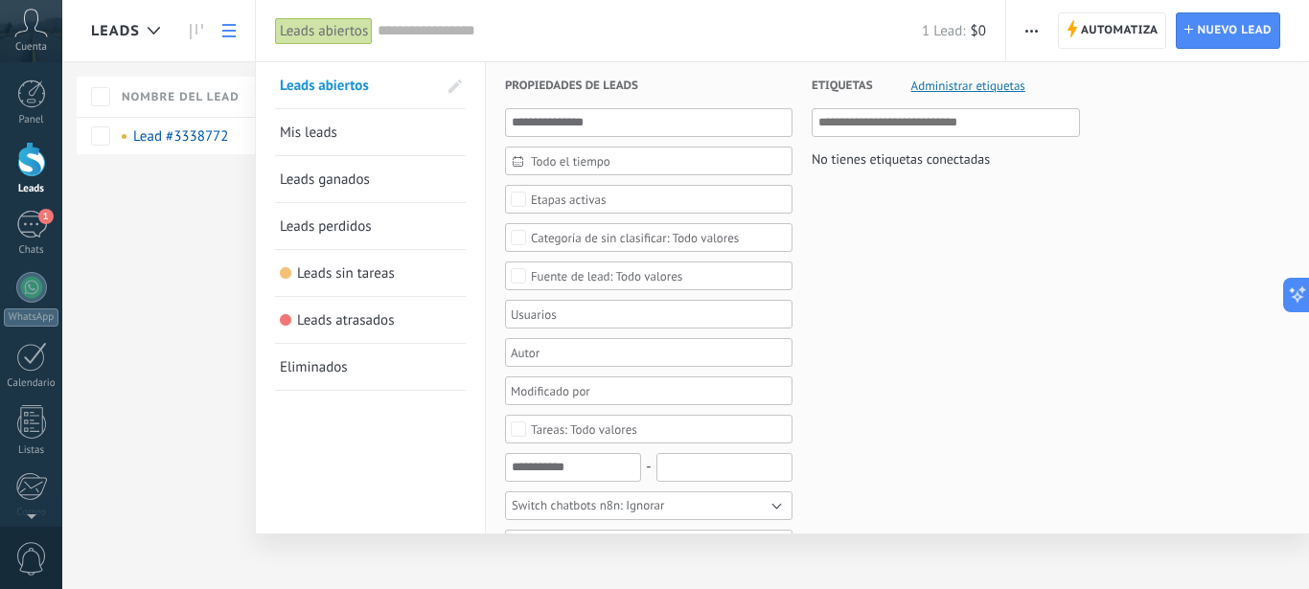
click at [228, 30] on div at bounding box center [654, 294] width 1309 height 589
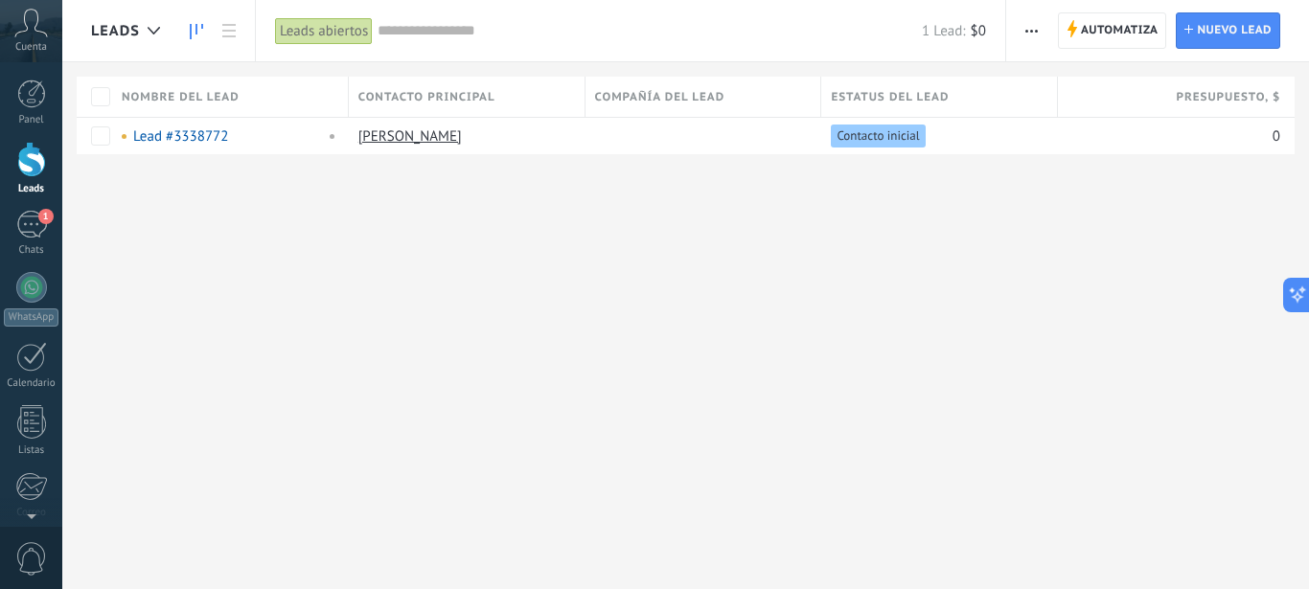
click at [203, 31] on link at bounding box center [196, 30] width 33 height 37
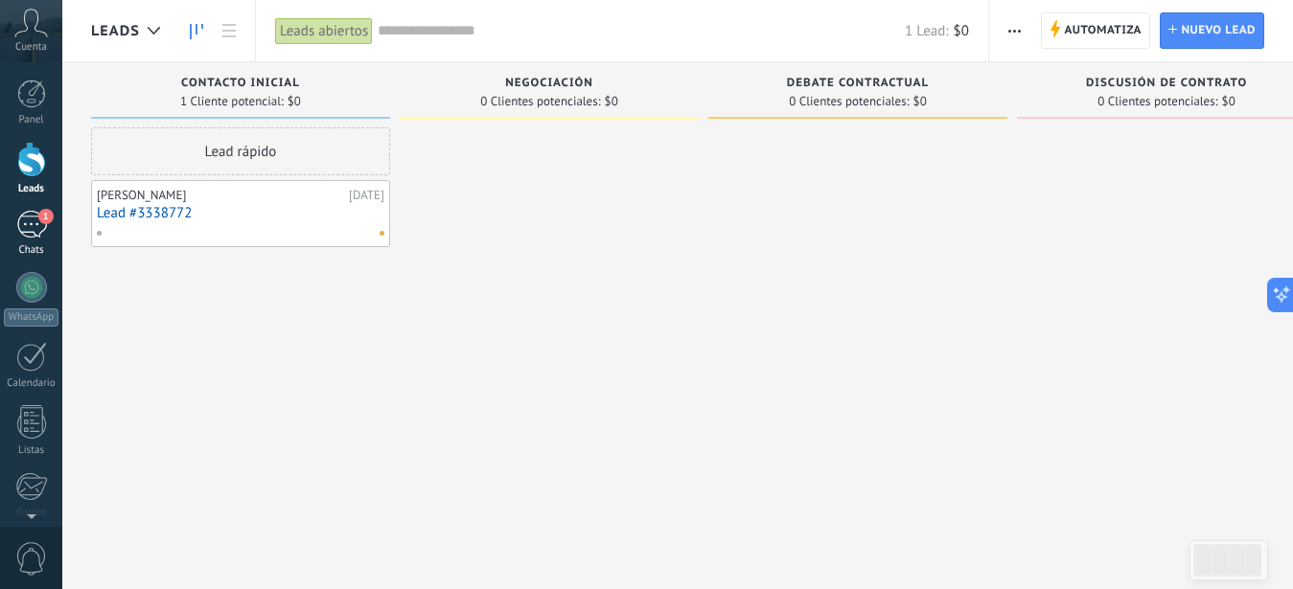
click at [37, 225] on div "1" at bounding box center [31, 225] width 31 height 28
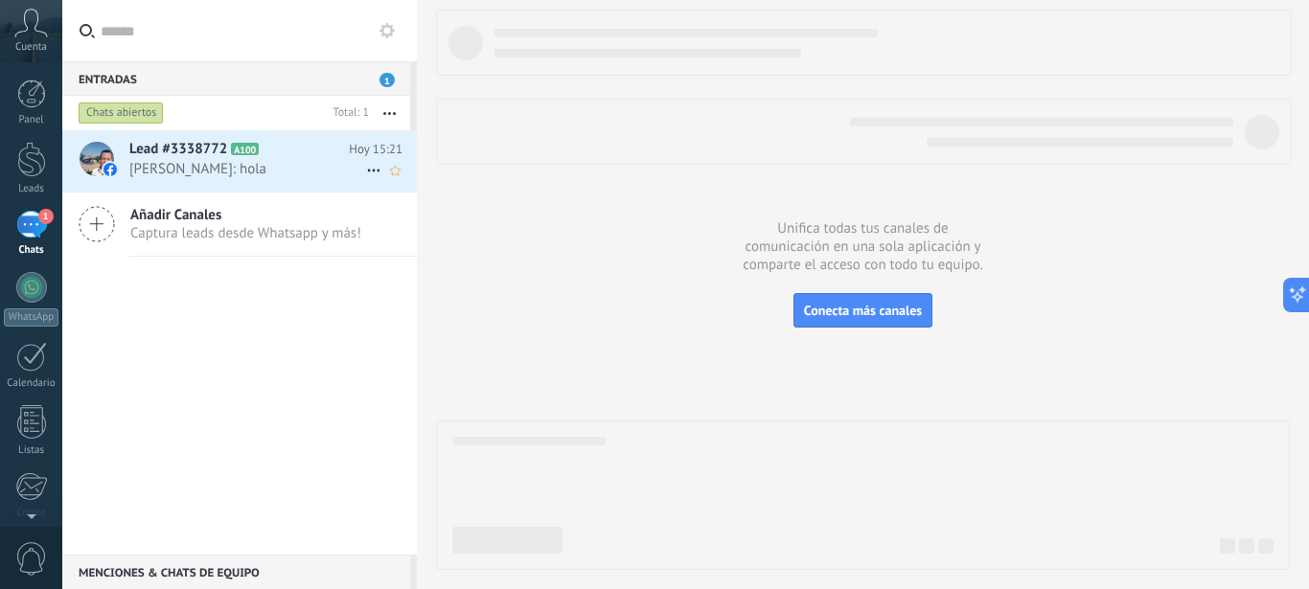
click at [354, 149] on span "Hoy 15:21" at bounding box center [376, 149] width 54 height 19
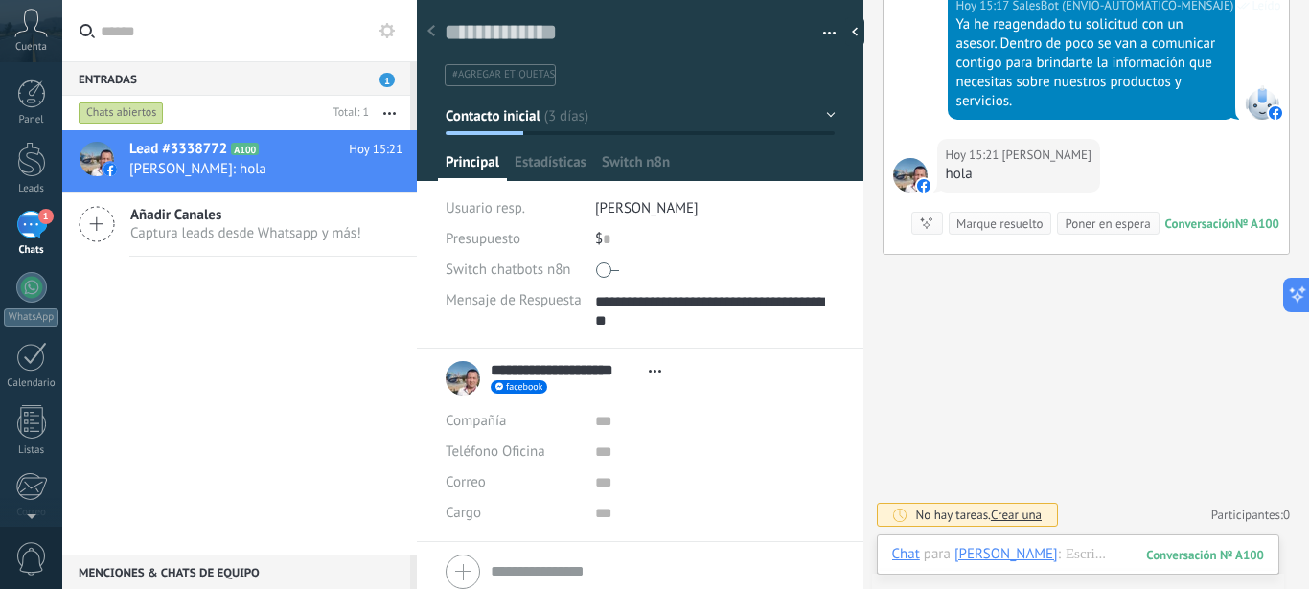
scroll to position [38, 0]
click at [700, 156] on span "Switch n8n" at bounding box center [703, 167] width 68 height 28
type textarea "**********"
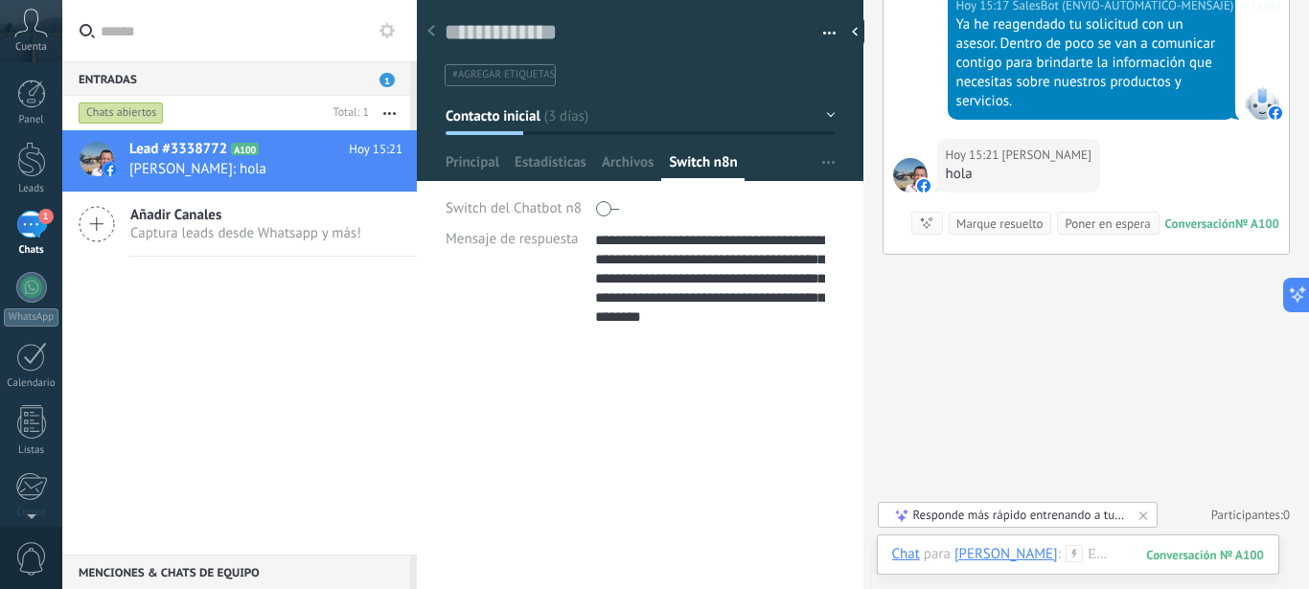
click at [611, 211] on span at bounding box center [607, 209] width 23 height 31
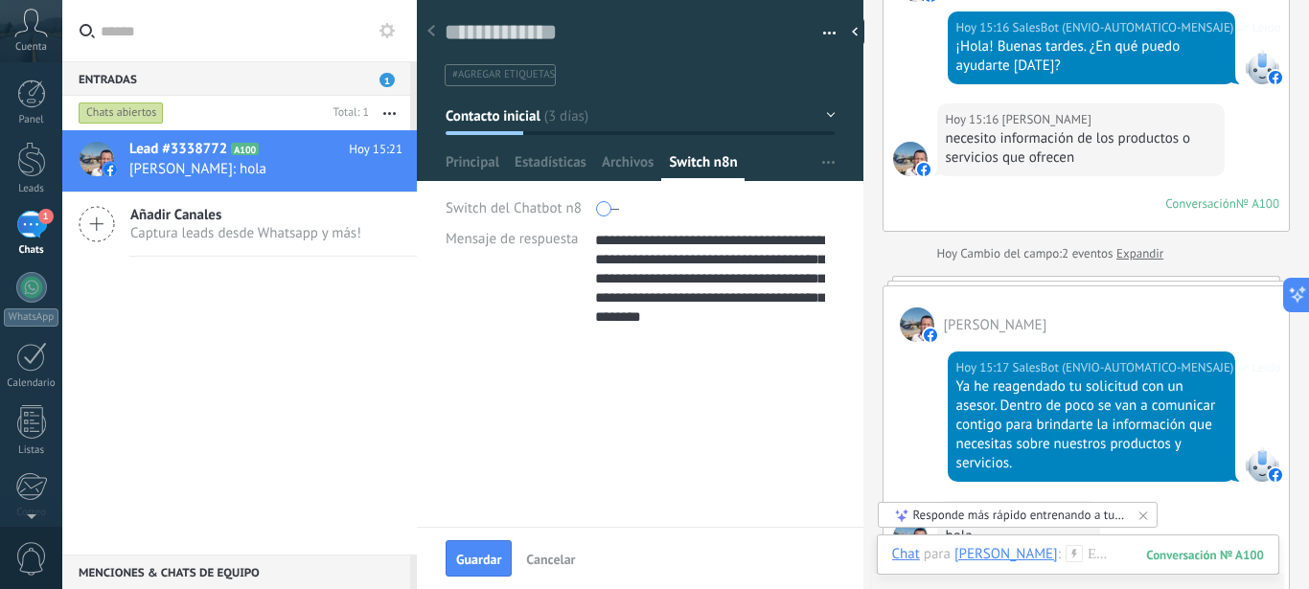
scroll to position [3585, 0]
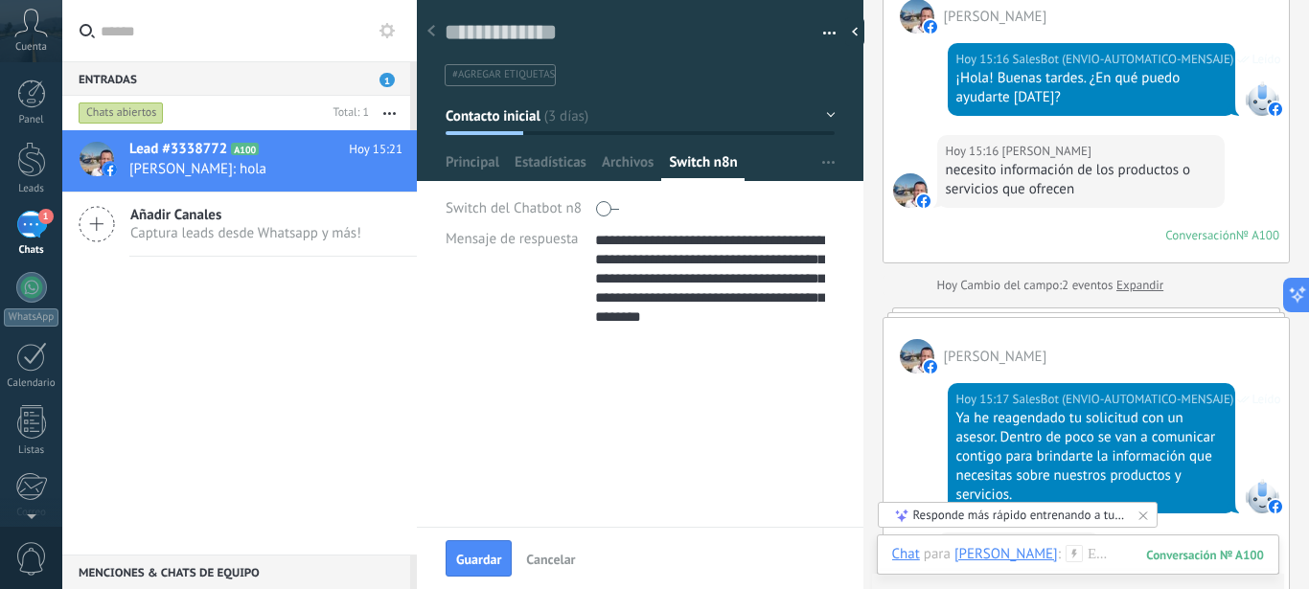
click at [645, 404] on div "**********" at bounding box center [640, 436] width 446 height 183
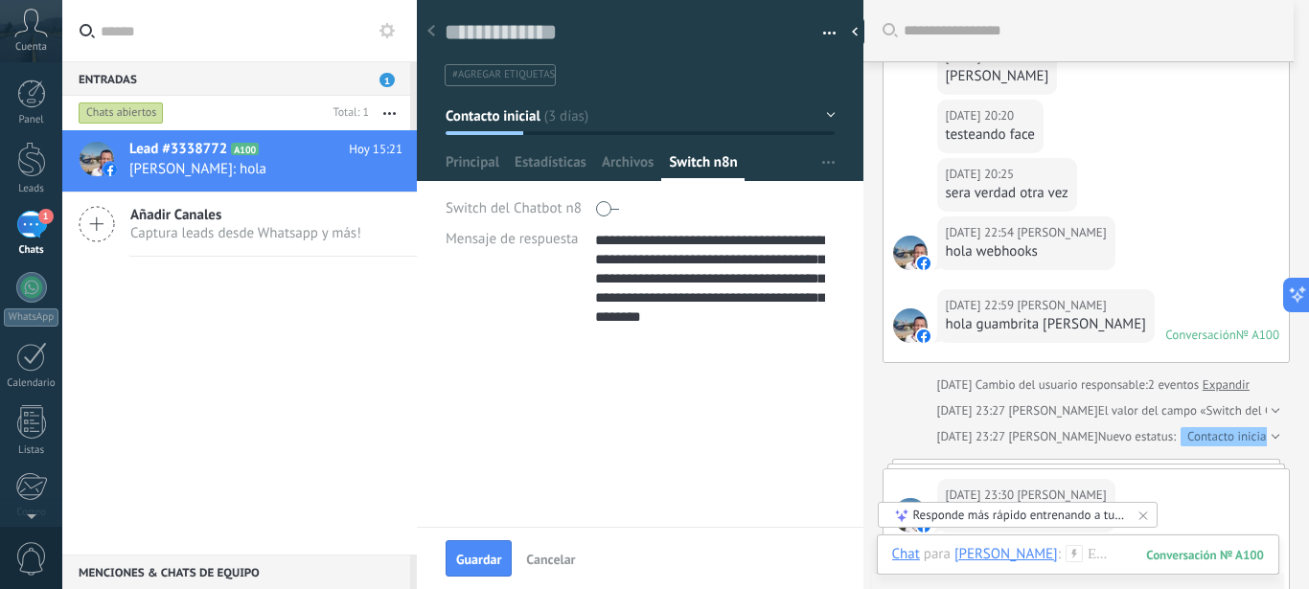
scroll to position [0, 0]
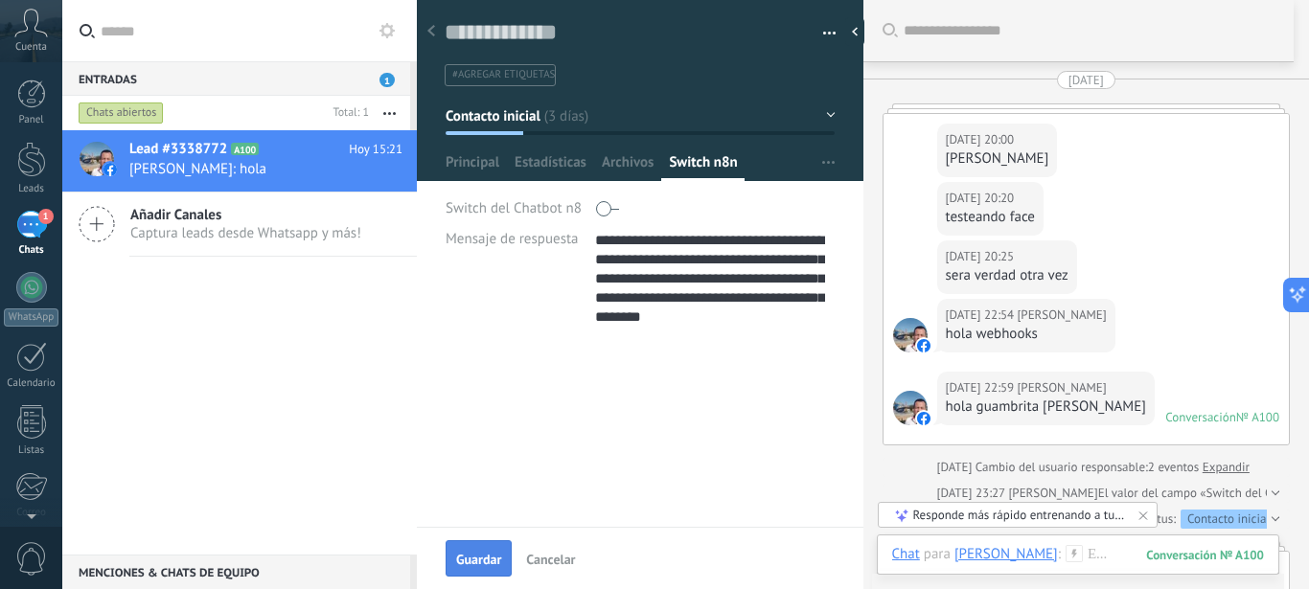
click at [490, 556] on span "Guardar" at bounding box center [478, 559] width 45 height 13
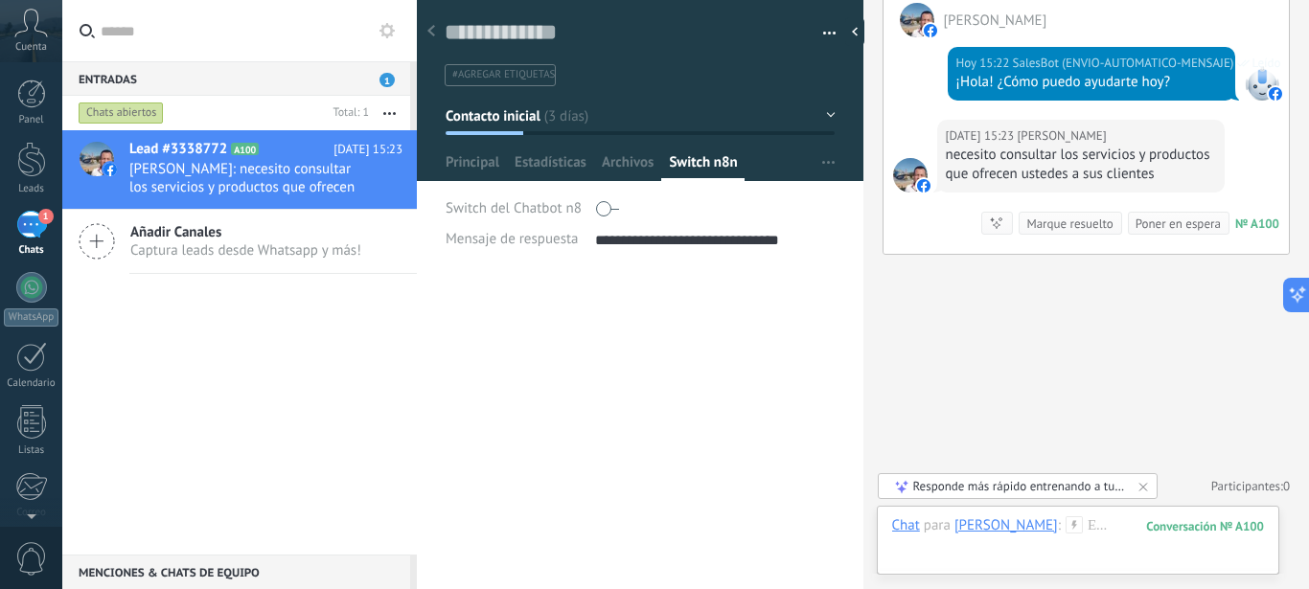
scroll to position [4580, 0]
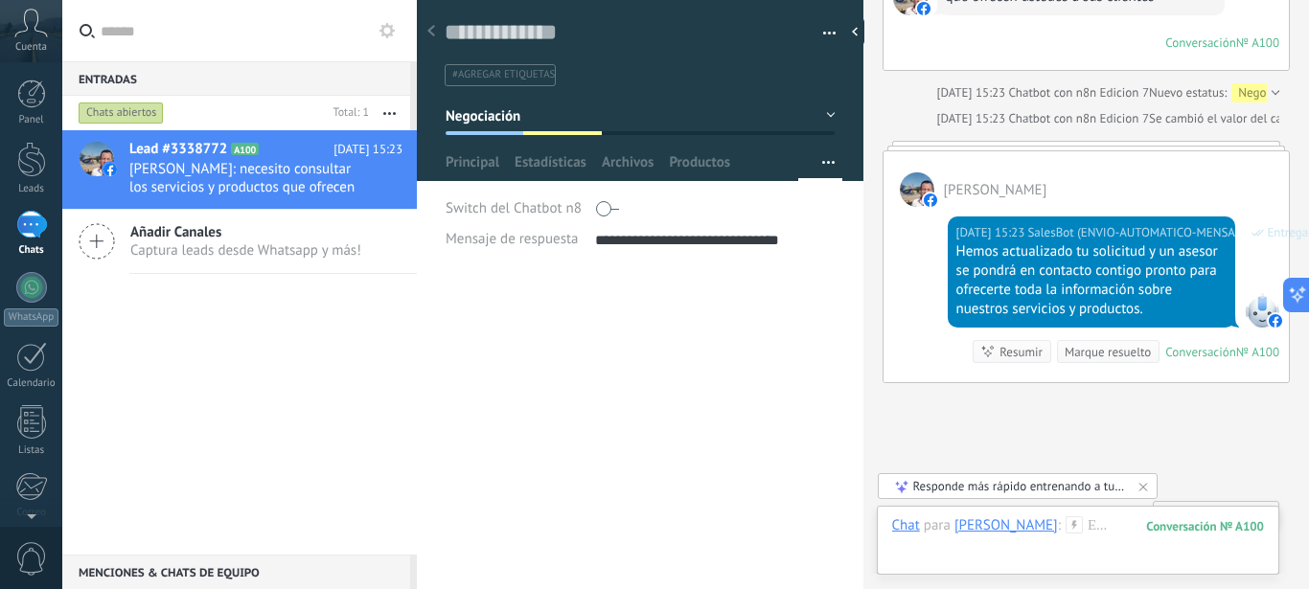
type textarea "**********"
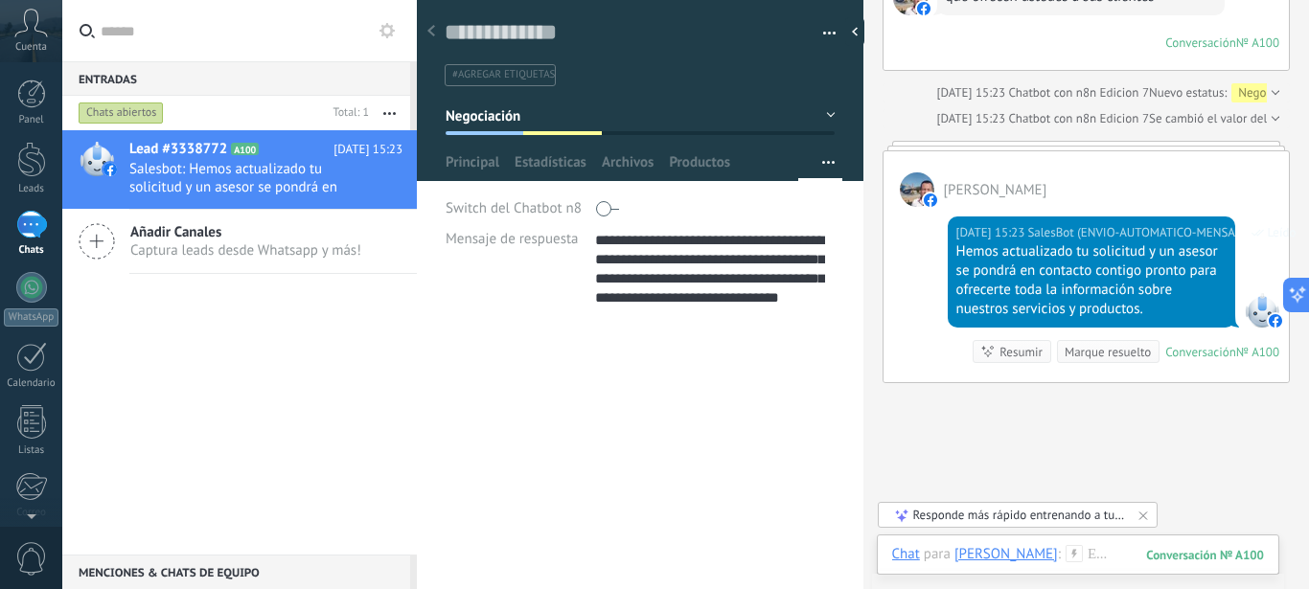
scroll to position [4618, 0]
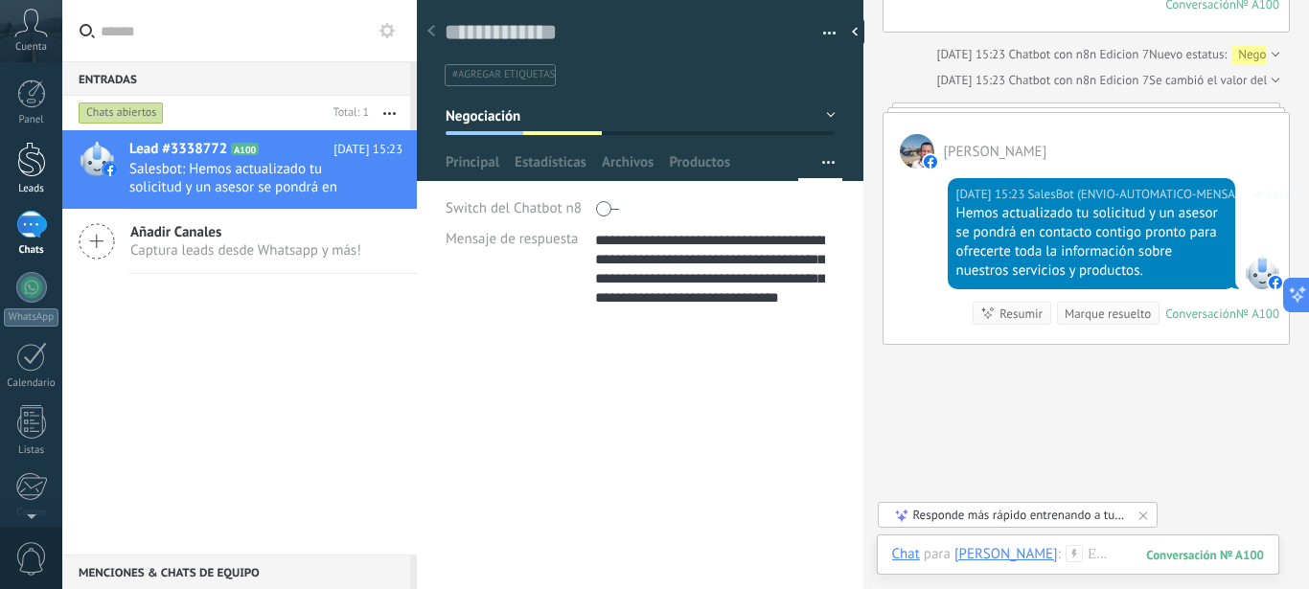
click at [32, 164] on div at bounding box center [31, 159] width 29 height 35
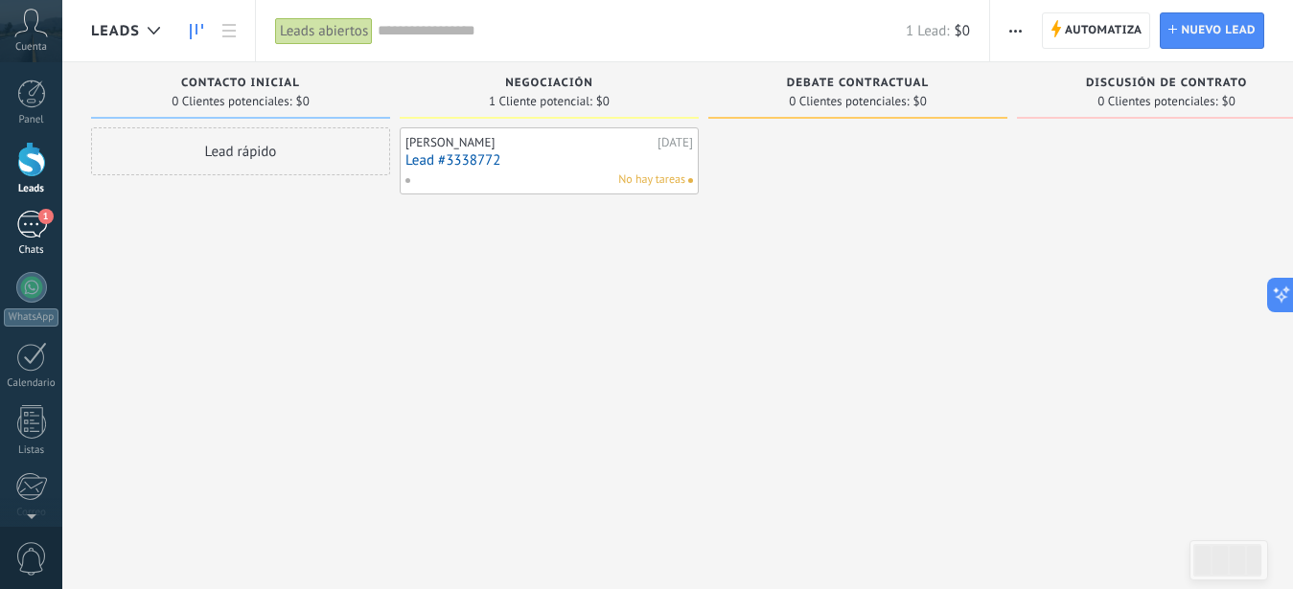
click at [38, 218] on span "1" at bounding box center [45, 216] width 15 height 15
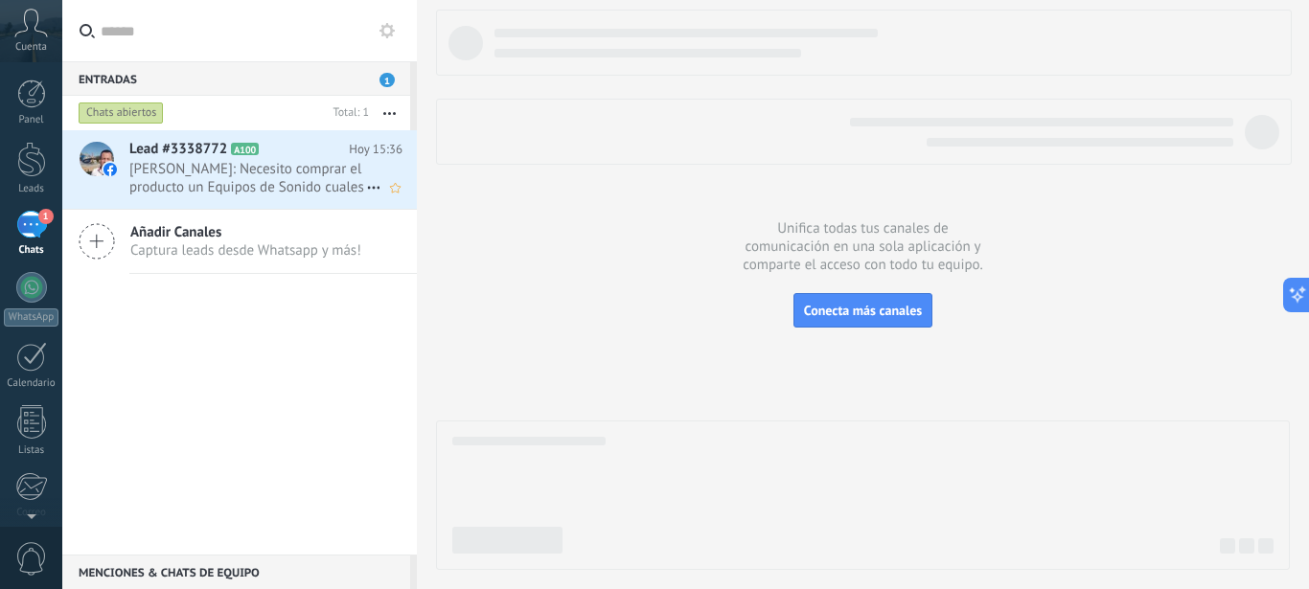
click at [280, 166] on span "[PERSON_NAME]: Necesito comprar el producto un Equipos de Sonido cuales son las…" at bounding box center [247, 178] width 237 height 36
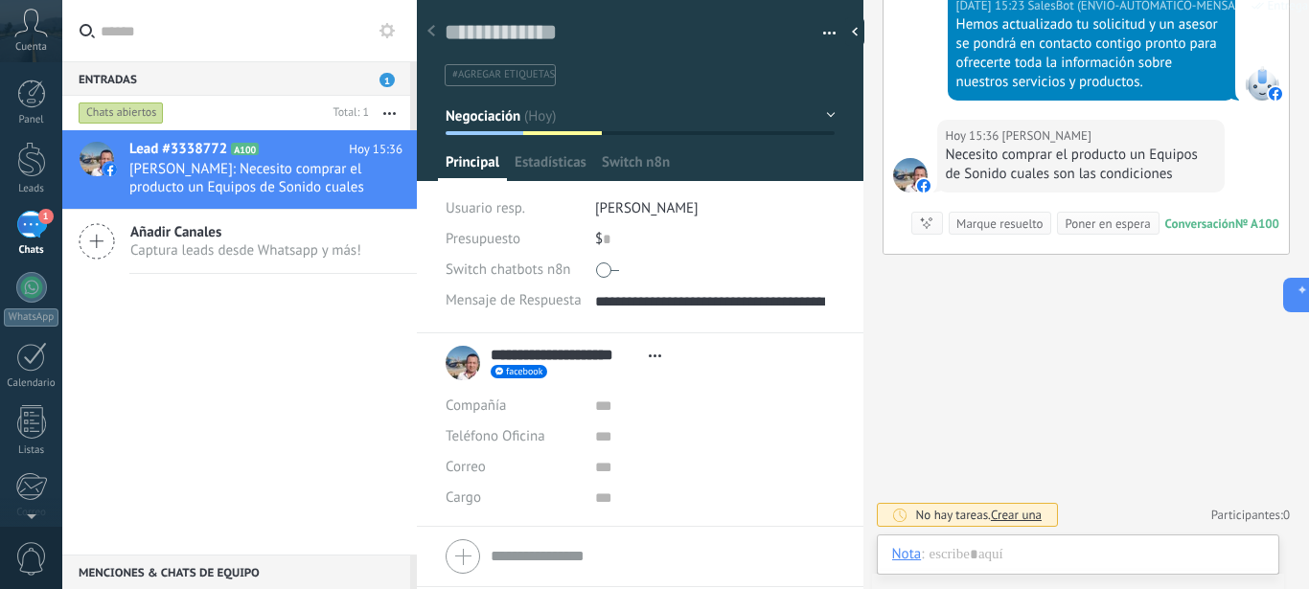
scroll to position [38, 0]
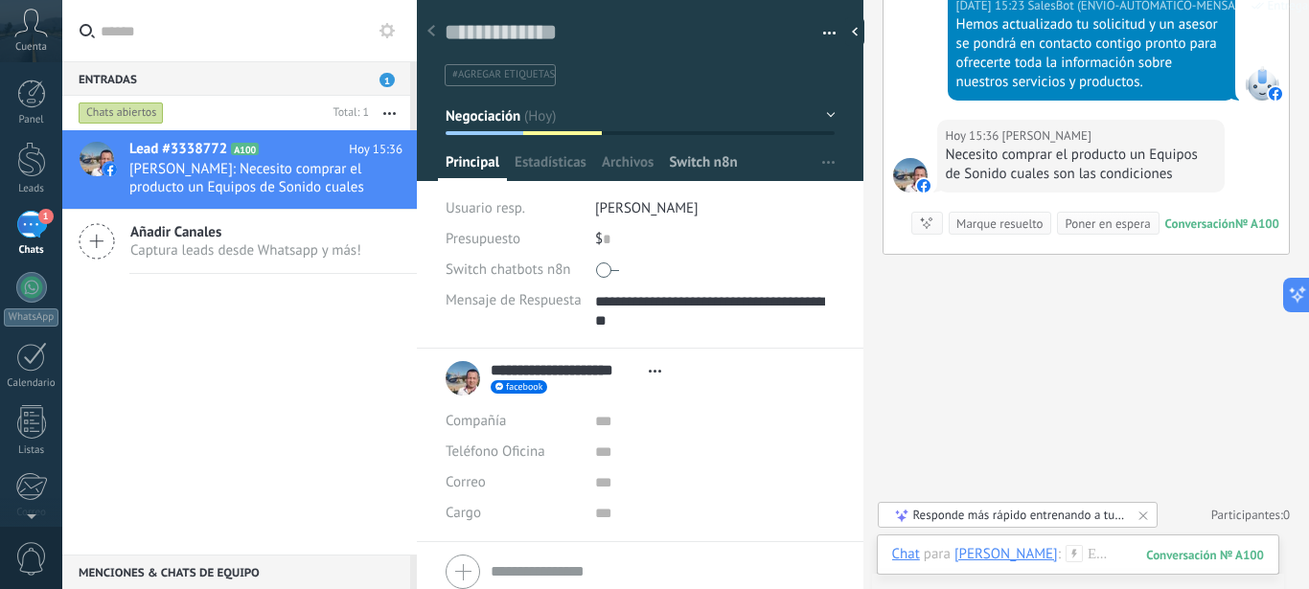
click at [696, 160] on span "Switch n8n" at bounding box center [703, 167] width 68 height 28
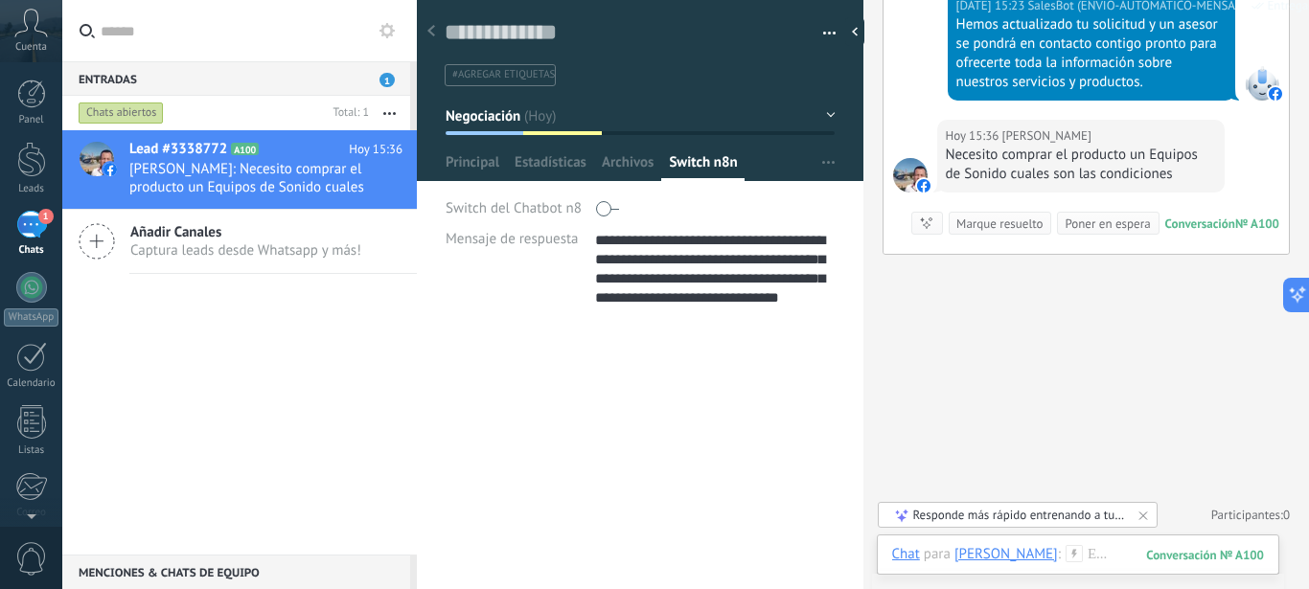
type textarea "**********"
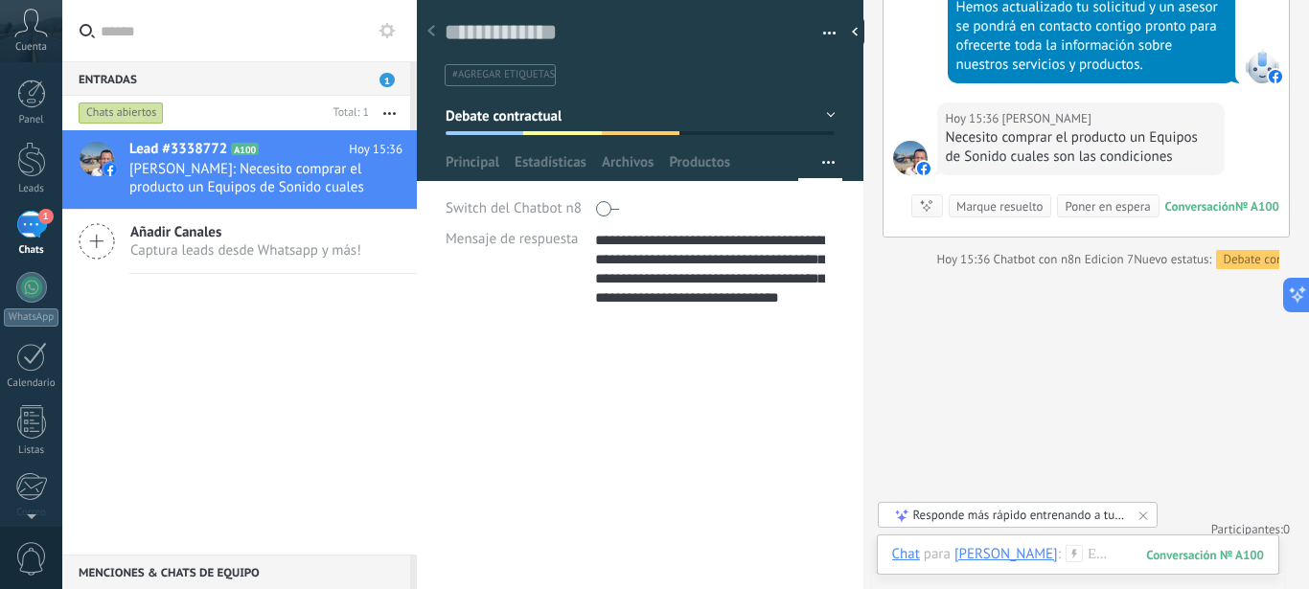
scroll to position [4389, 0]
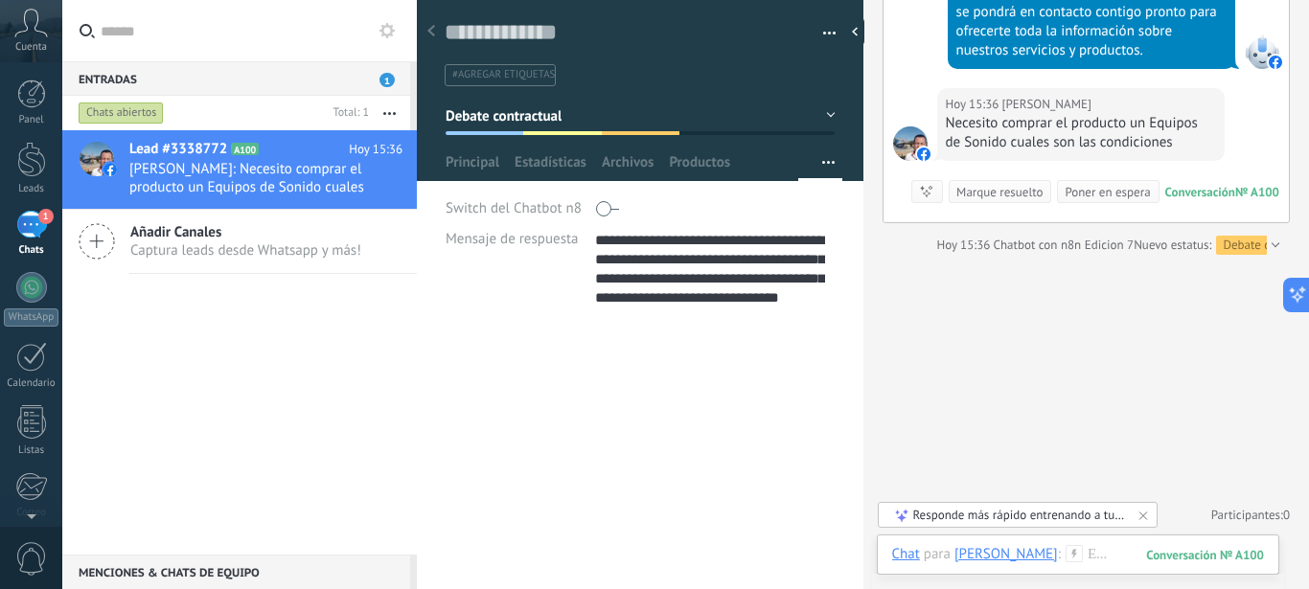
type textarea "**********"
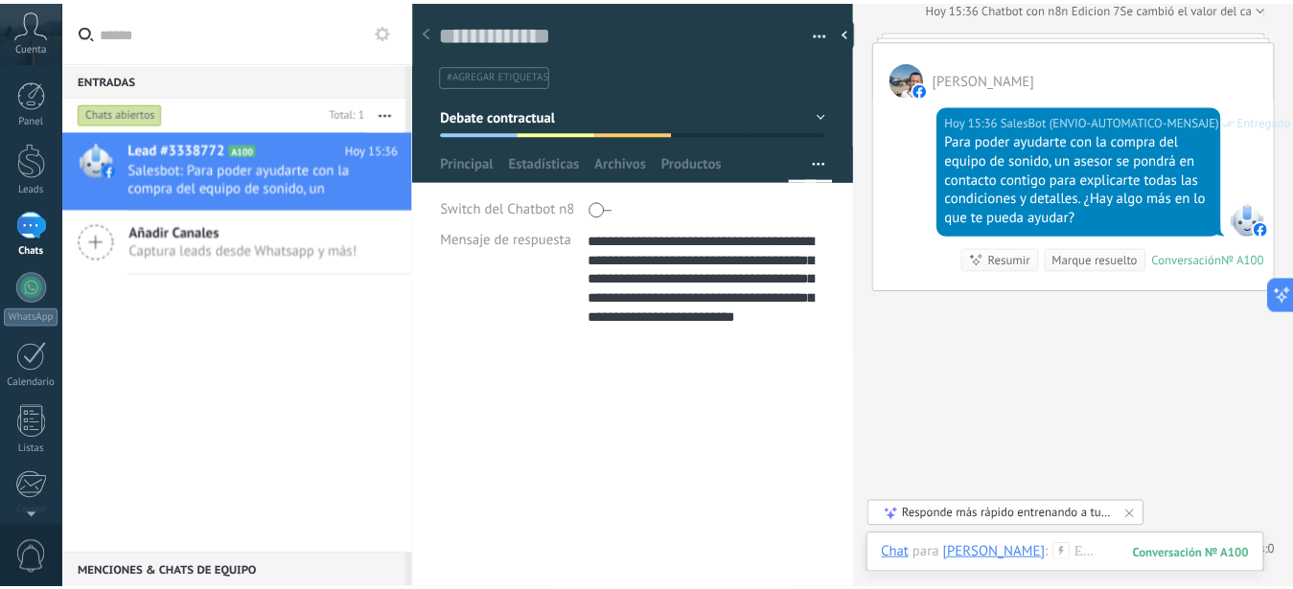
scroll to position [4634, 0]
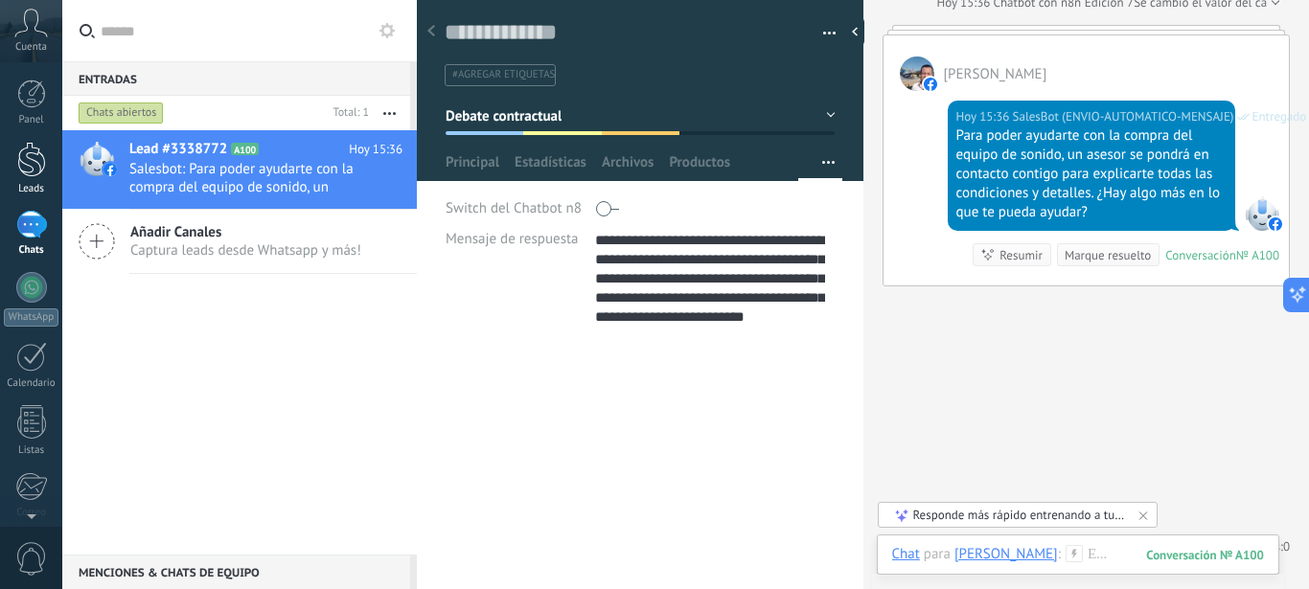
click at [29, 166] on div at bounding box center [31, 159] width 29 height 35
